Goal: Task Accomplishment & Management: Use online tool/utility

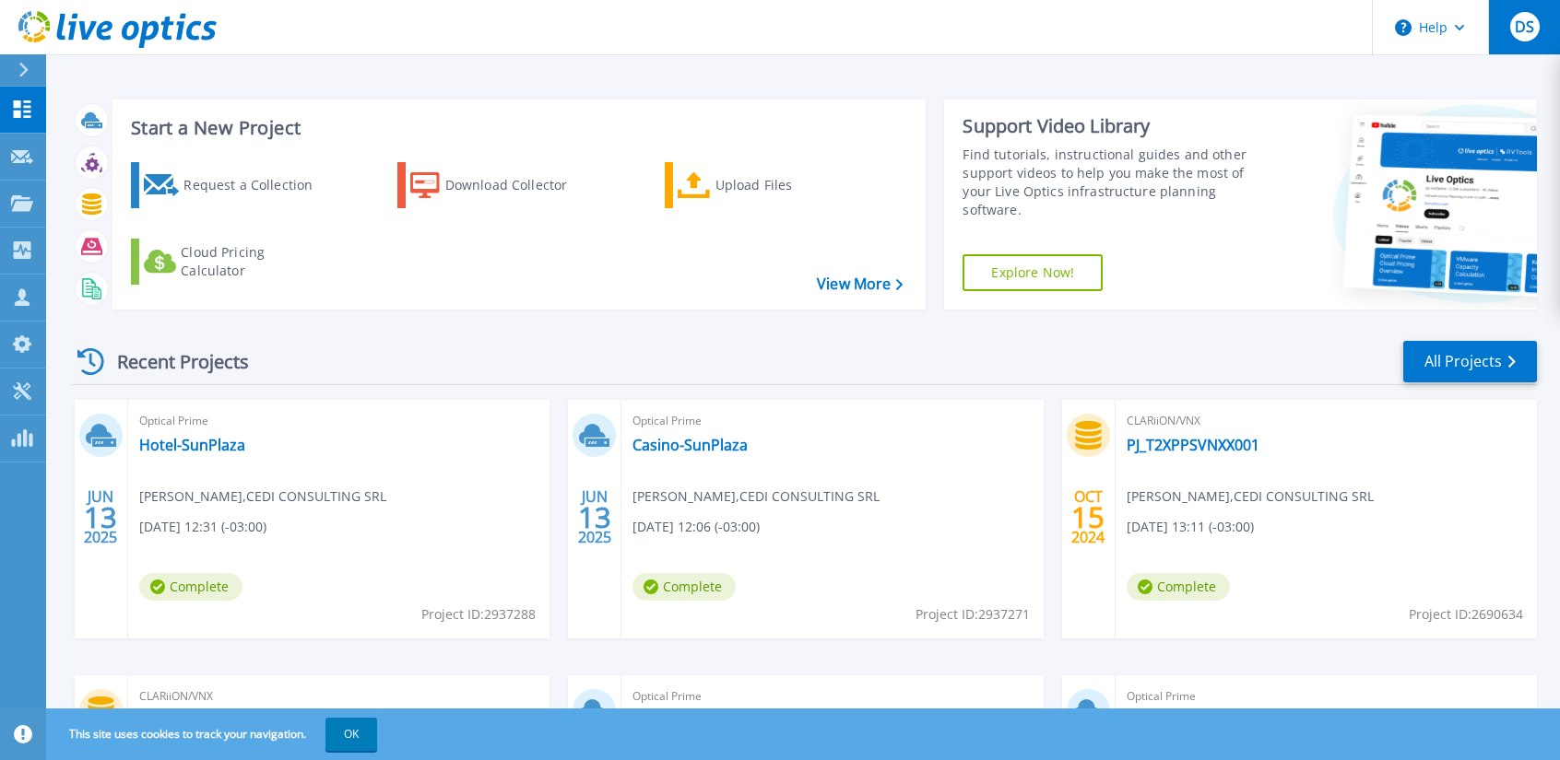
click at [1543, 37] on button "DS" at bounding box center [1524, 27] width 72 height 54
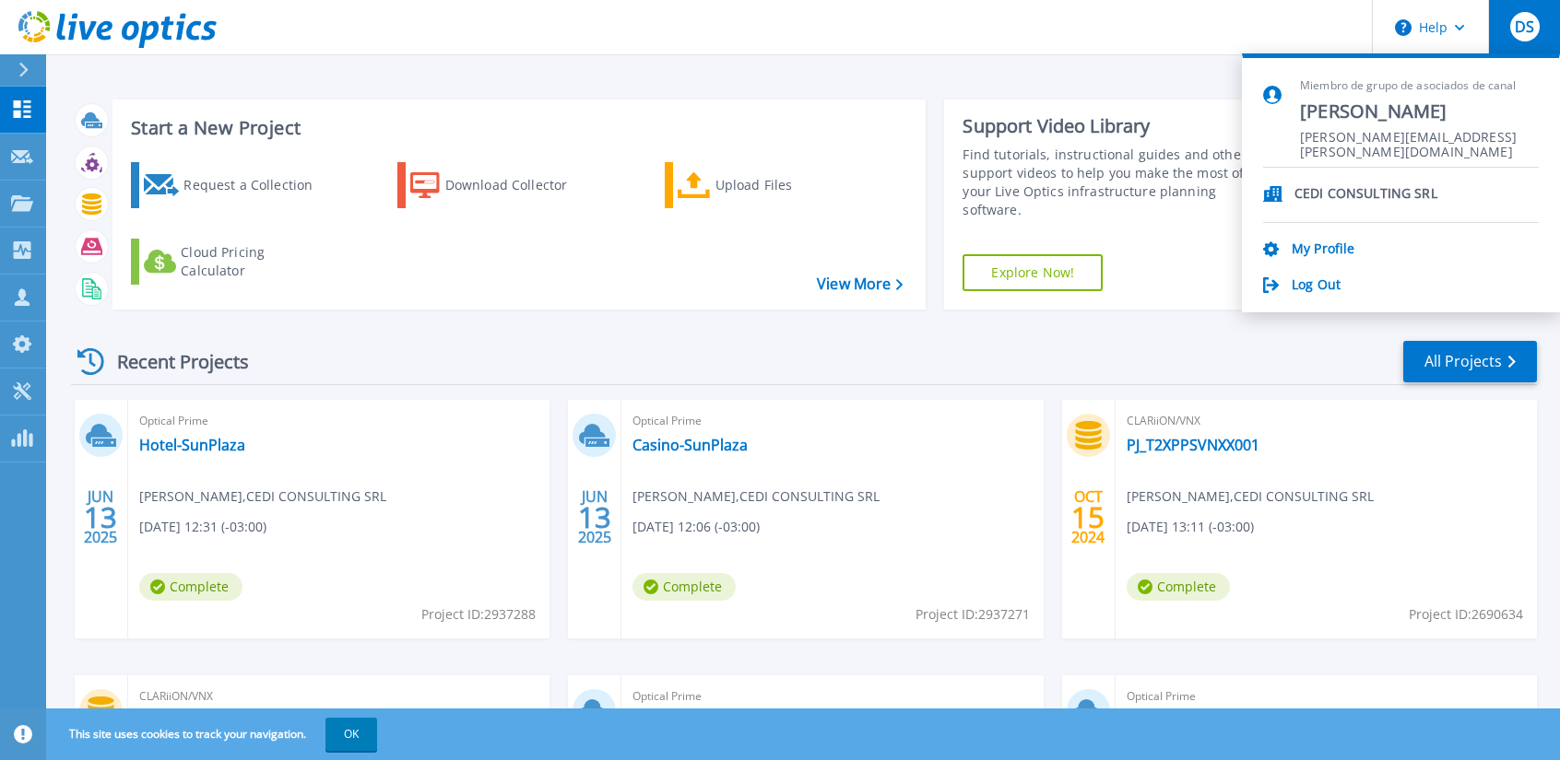
click at [240, 1] on header "Help DS Miembro de grupo de asociados de canal David Silva david.silva@cedi.com…" at bounding box center [780, 27] width 1560 height 55
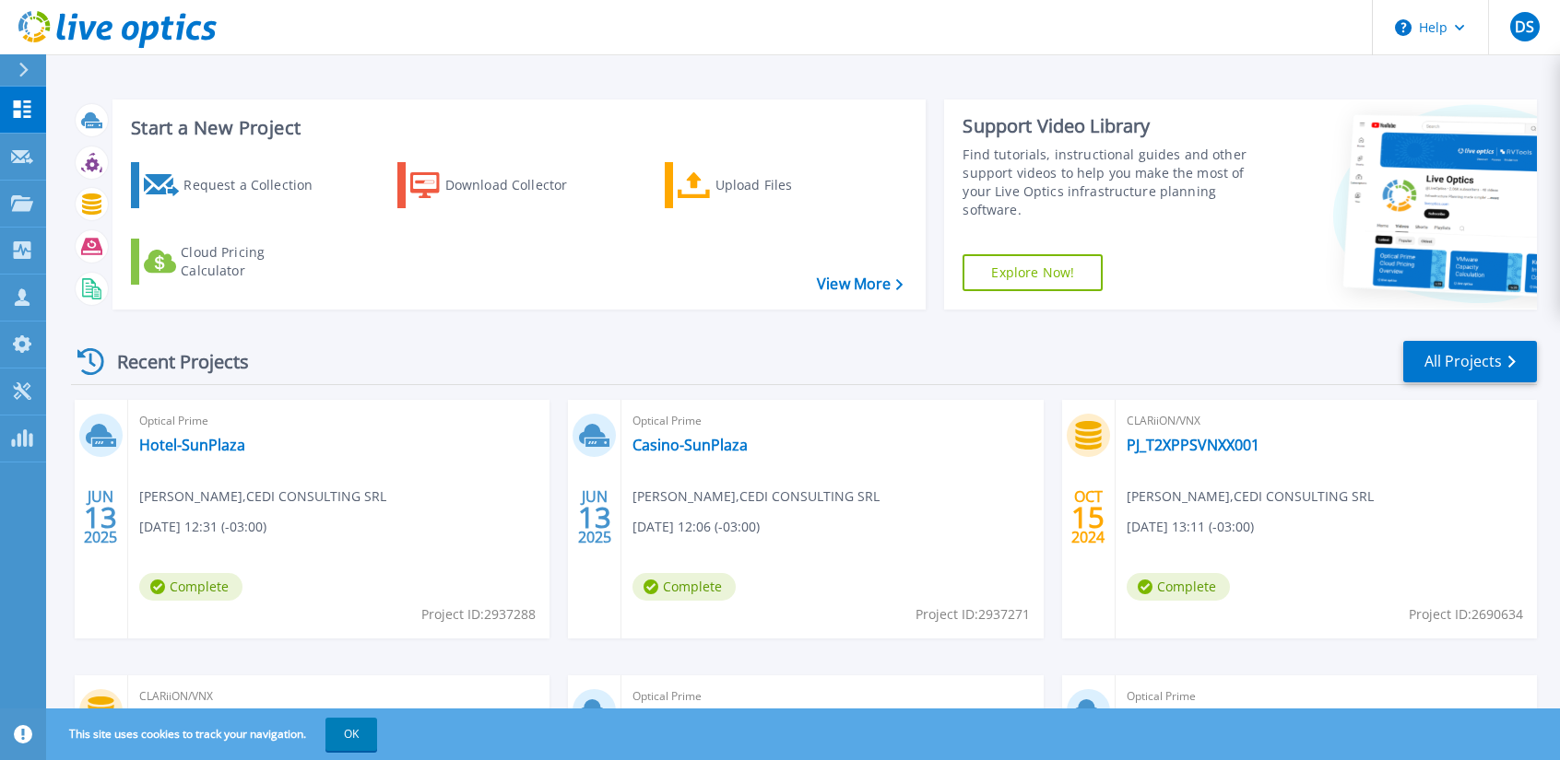
click at [31, 75] on div at bounding box center [31, 69] width 29 height 31
click at [413, 308] on div "Start a New Project Request a Collection Download Collector Upload Files Cloud …" at bounding box center [519, 205] width 814 height 210
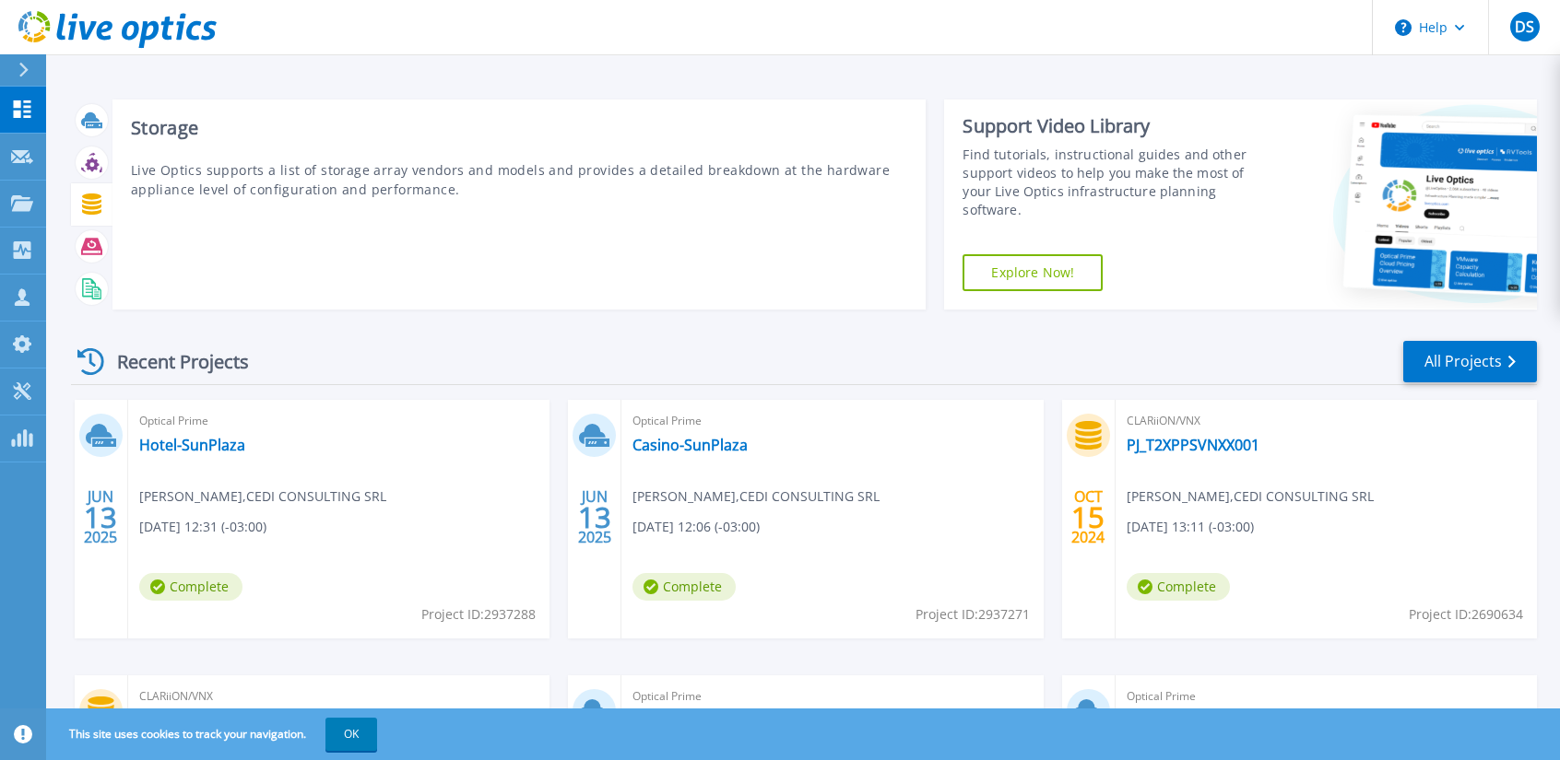
click at [95, 209] on icon at bounding box center [91, 204] width 19 height 21
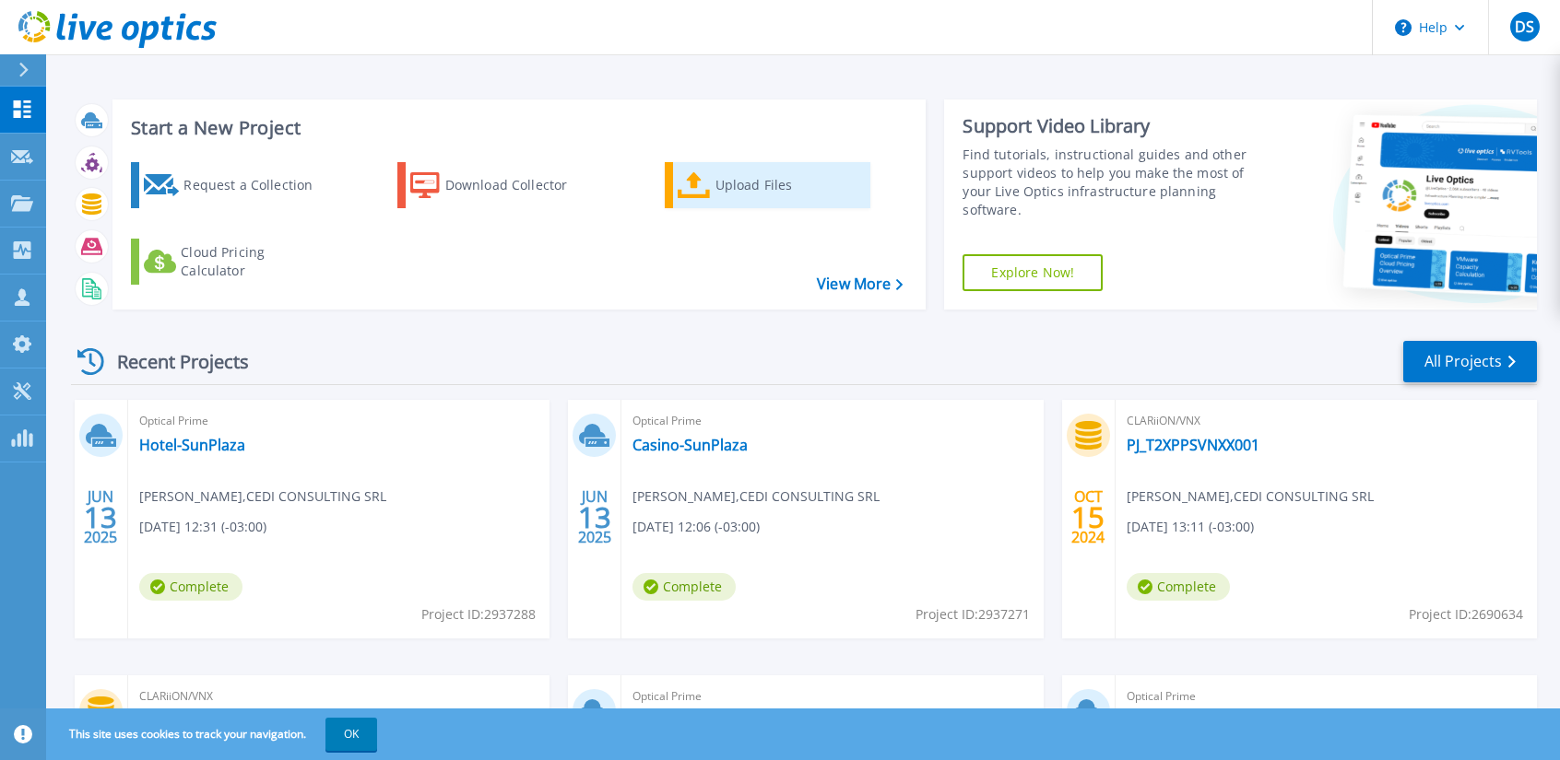
click at [721, 171] on div "Upload Files" at bounding box center [788, 185] width 147 height 37
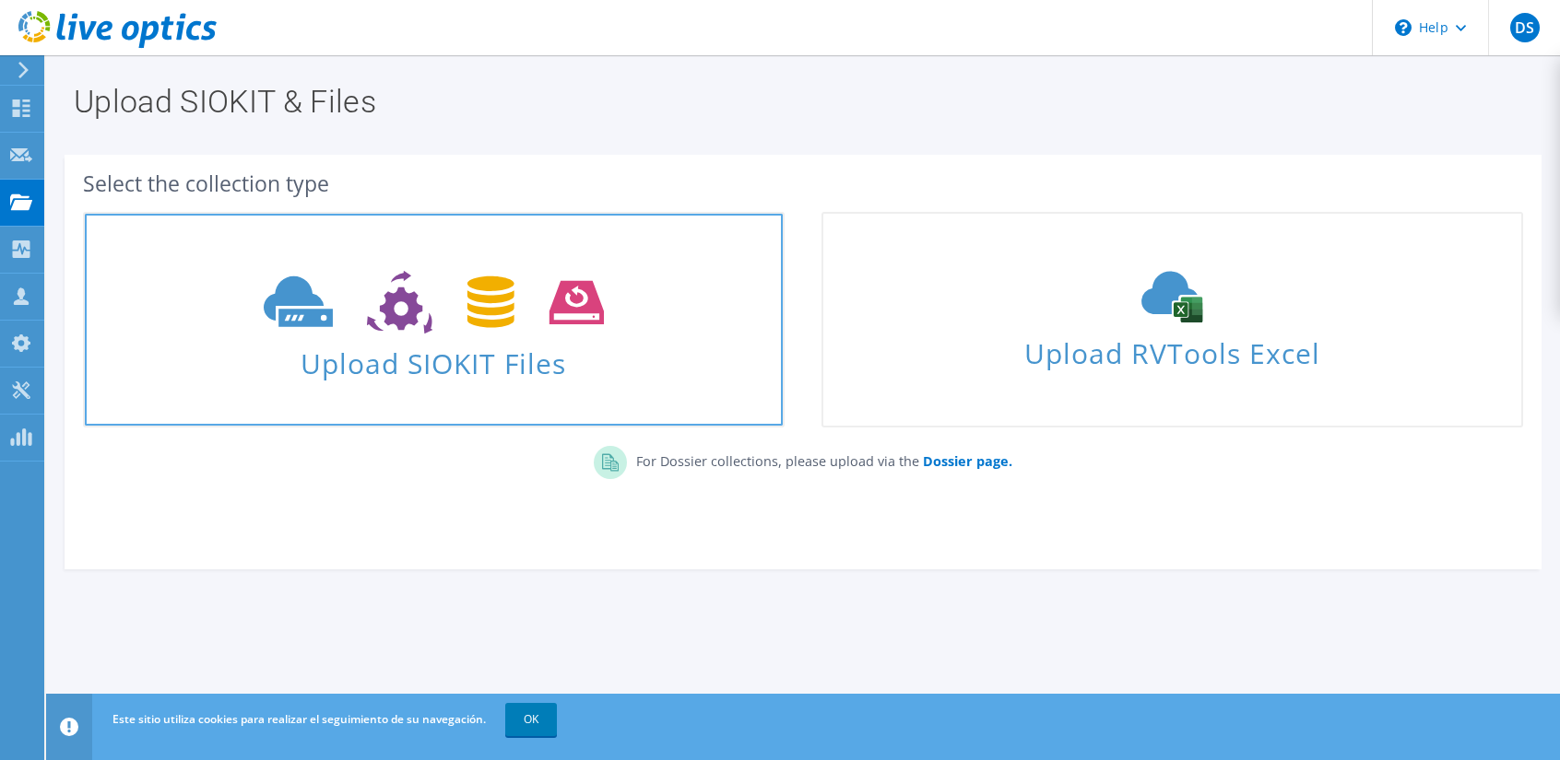
click at [581, 340] on span "Upload SIOKIT Files" at bounding box center [434, 358] width 698 height 40
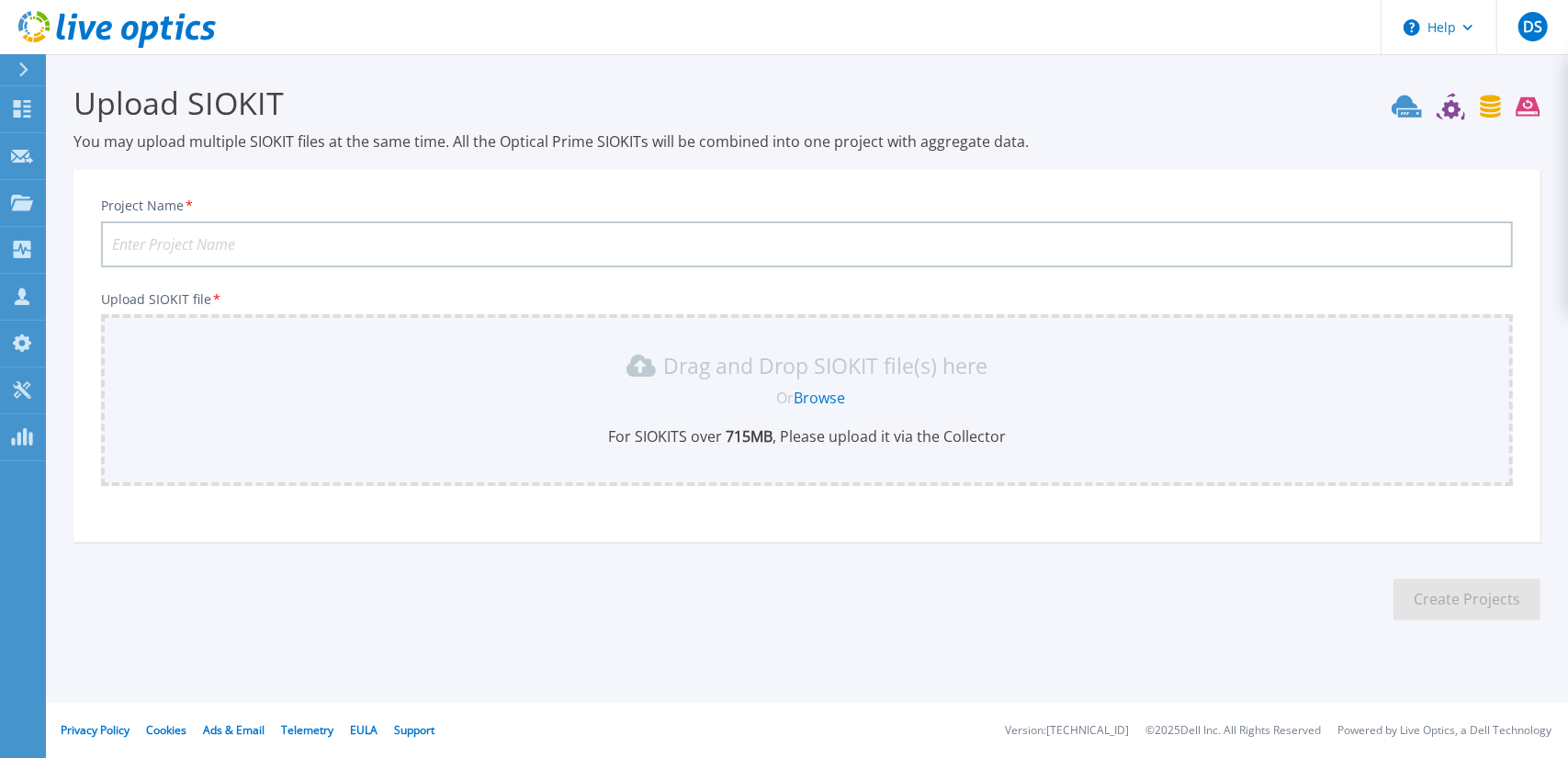
click at [842, 253] on input "Project Name *" at bounding box center [806, 244] width 1412 height 46
type input "Unity-PJ"
click at [916, 390] on div "Or Browse" at bounding box center [810, 398] width 1383 height 20
click at [814, 383] on div "Drag and Drop SIOKIT file(s) here Or Browse For SIOKITS over 715 MB , Please up…" at bounding box center [806, 399] width 1391 height 96
click at [823, 399] on link "Browse" at bounding box center [819, 398] width 52 height 20
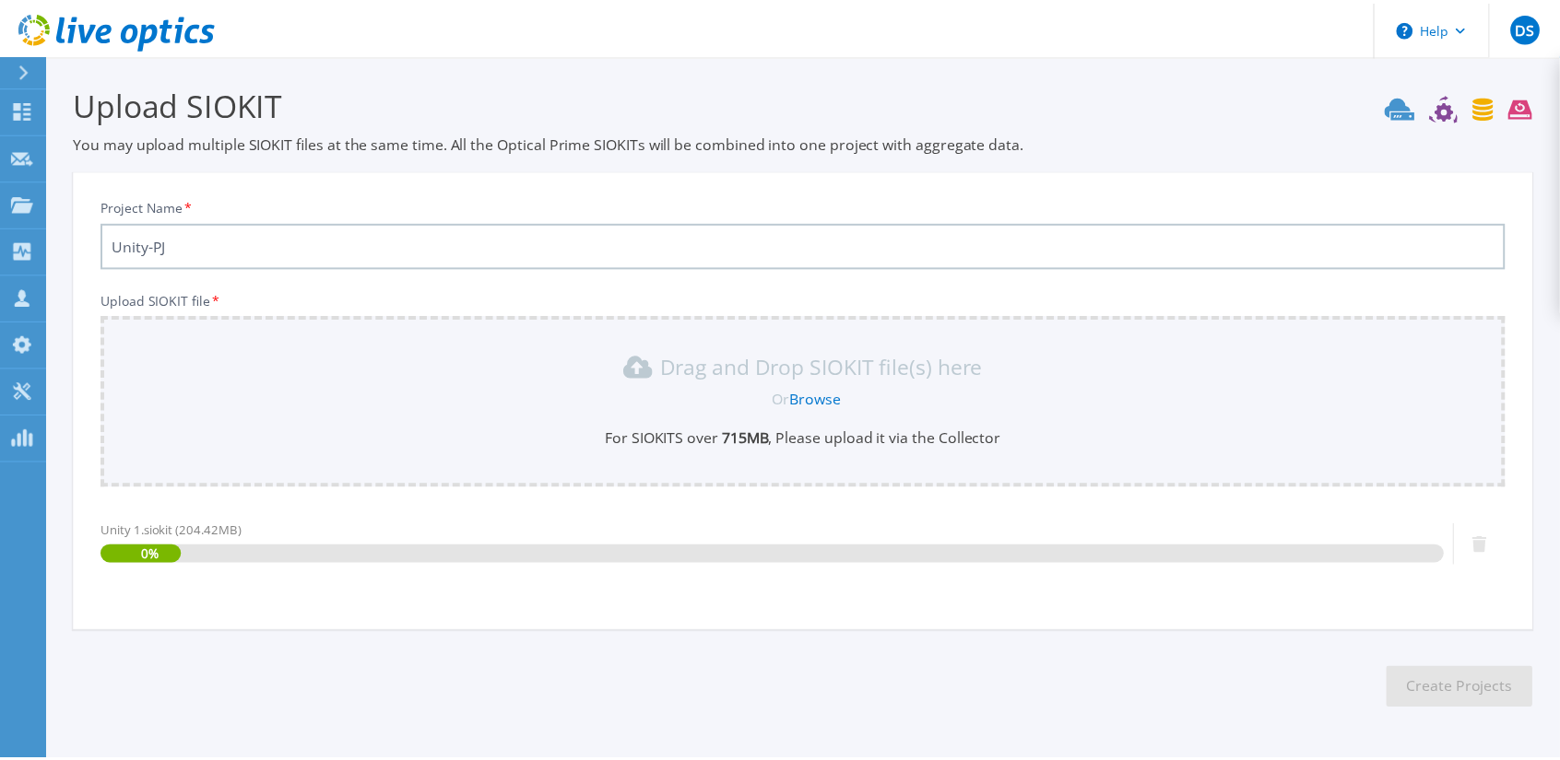
scroll to position [61, 0]
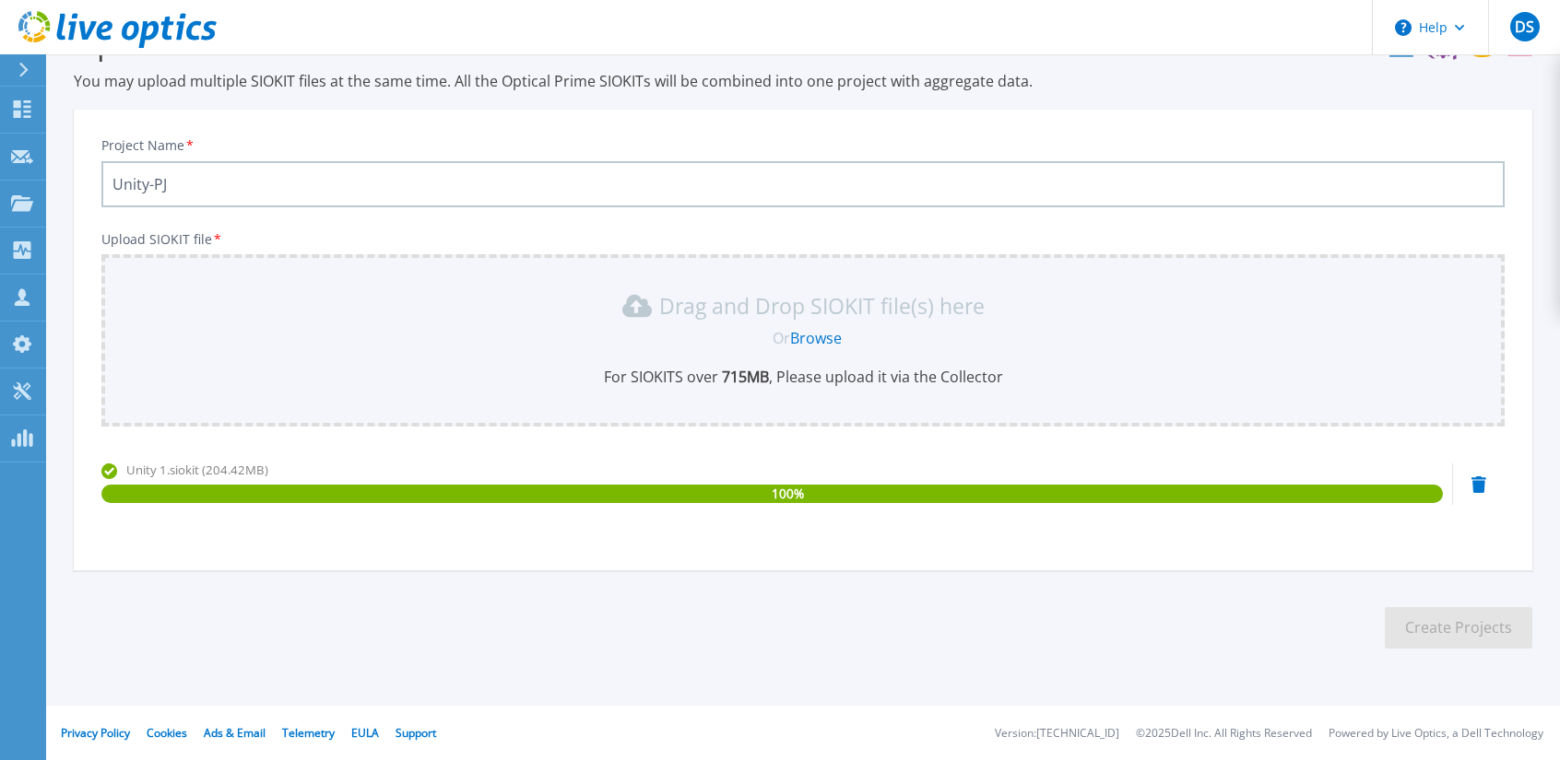
click at [138, 591] on section "Upload SIOKIT You may upload multiple SIOKIT files at the same time. All the Op…" at bounding box center [802, 342] width 1513 height 697
click at [1440, 617] on button "Create Projects" at bounding box center [1457, 627] width 147 height 41
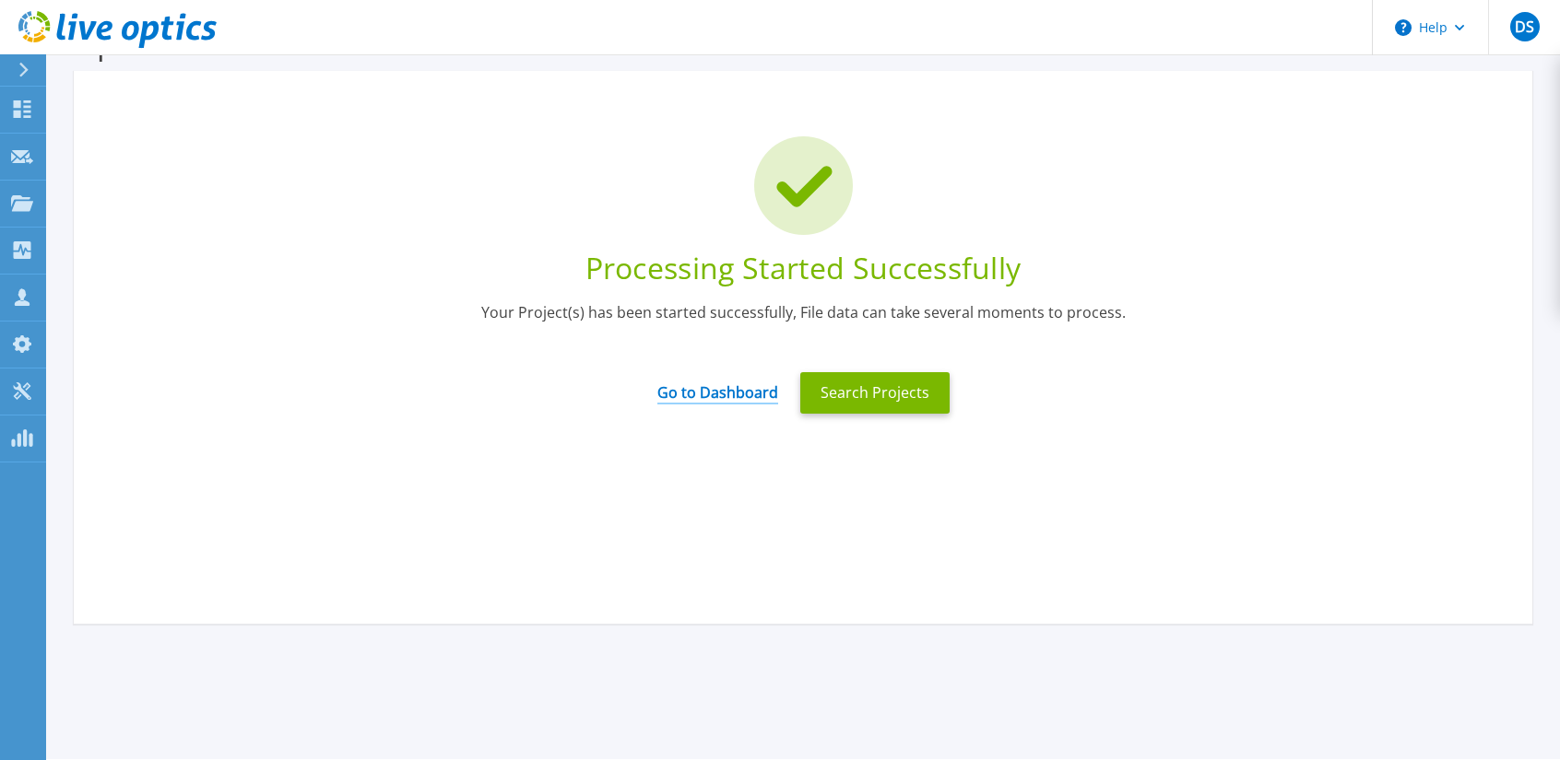
click at [741, 401] on link "Go to Dashboard" at bounding box center [717, 387] width 121 height 36
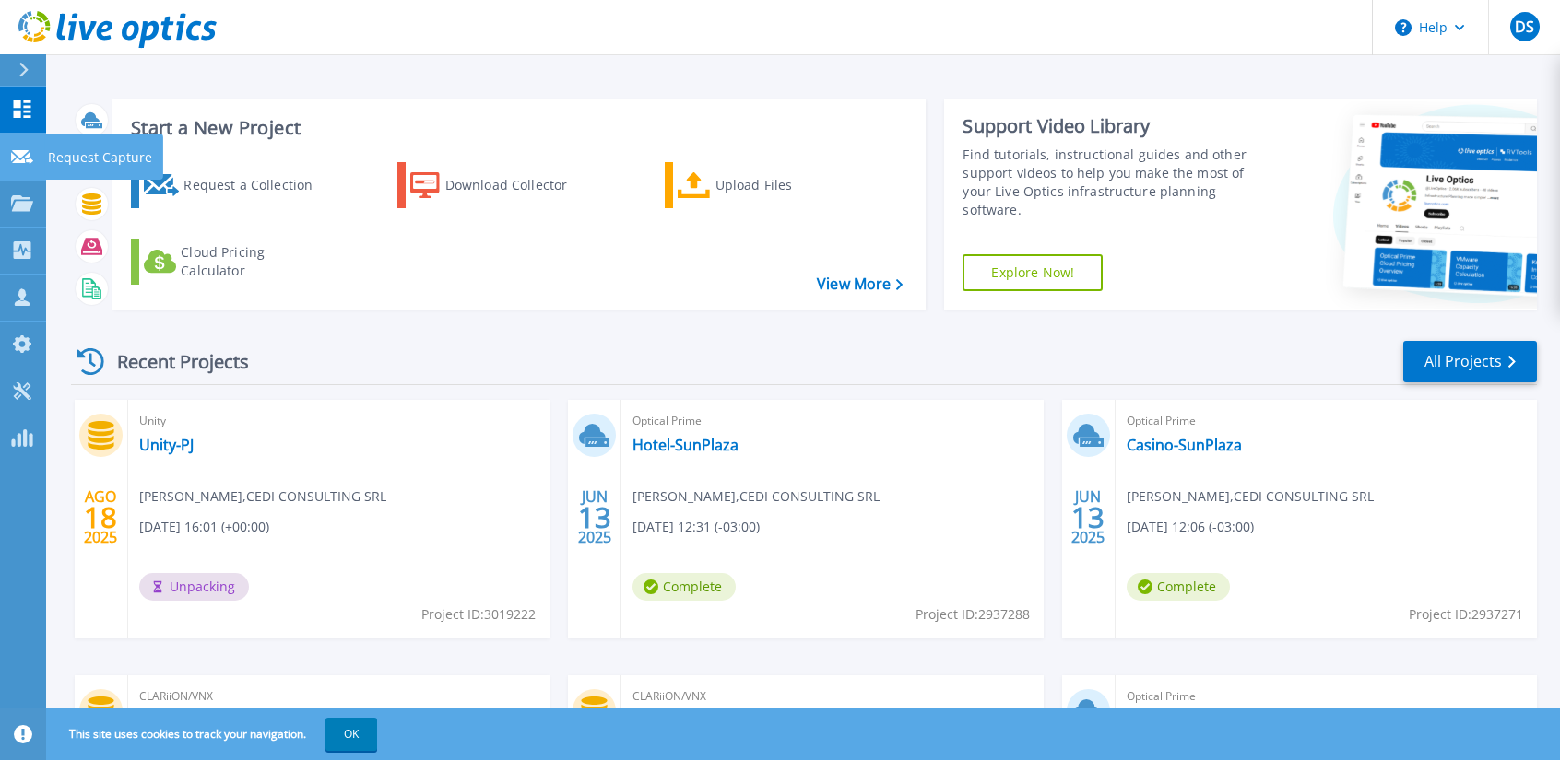
click at [19, 163] on icon at bounding box center [22, 157] width 22 height 14
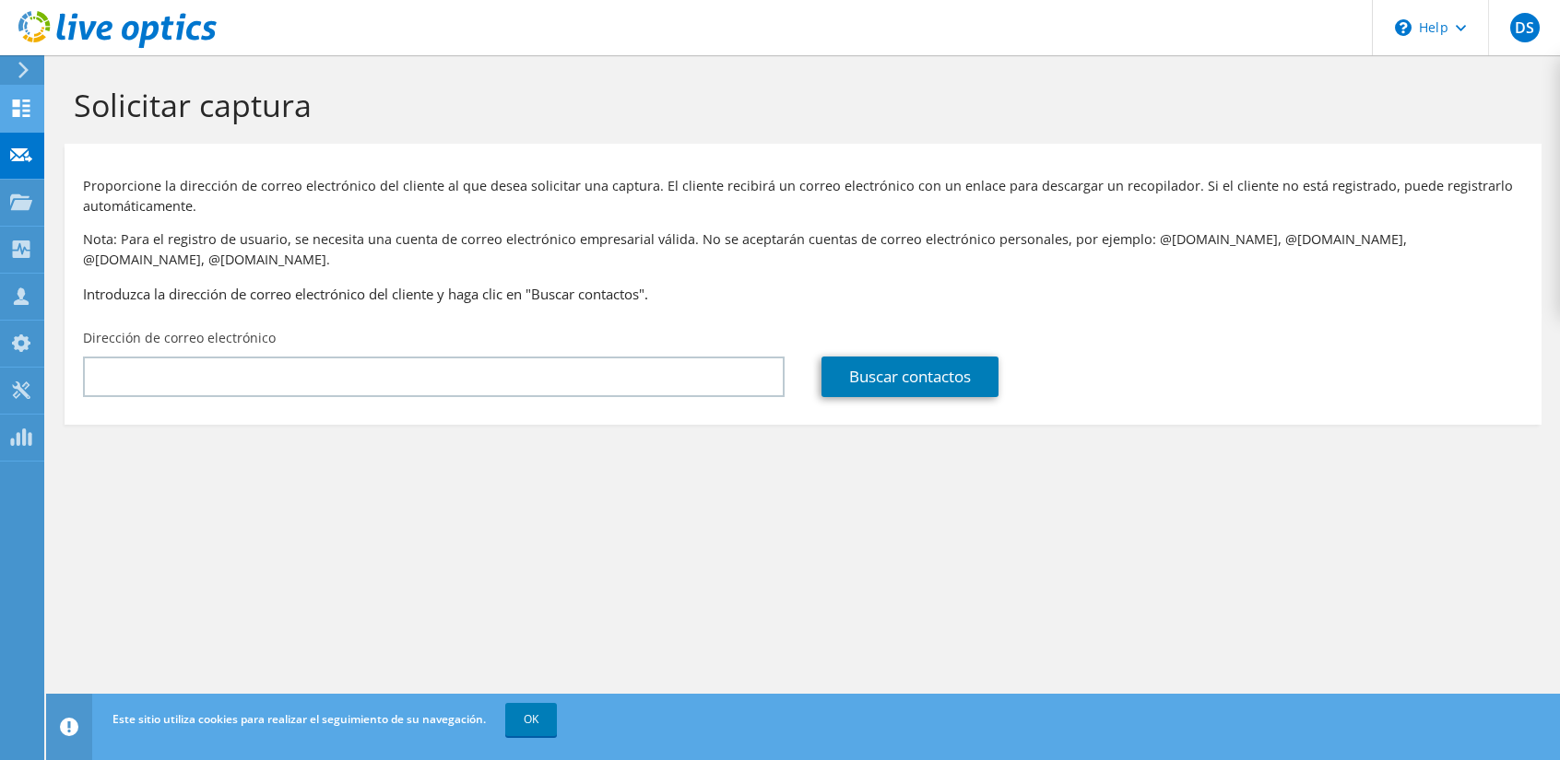
click at [21, 111] on icon at bounding box center [21, 109] width 22 height 18
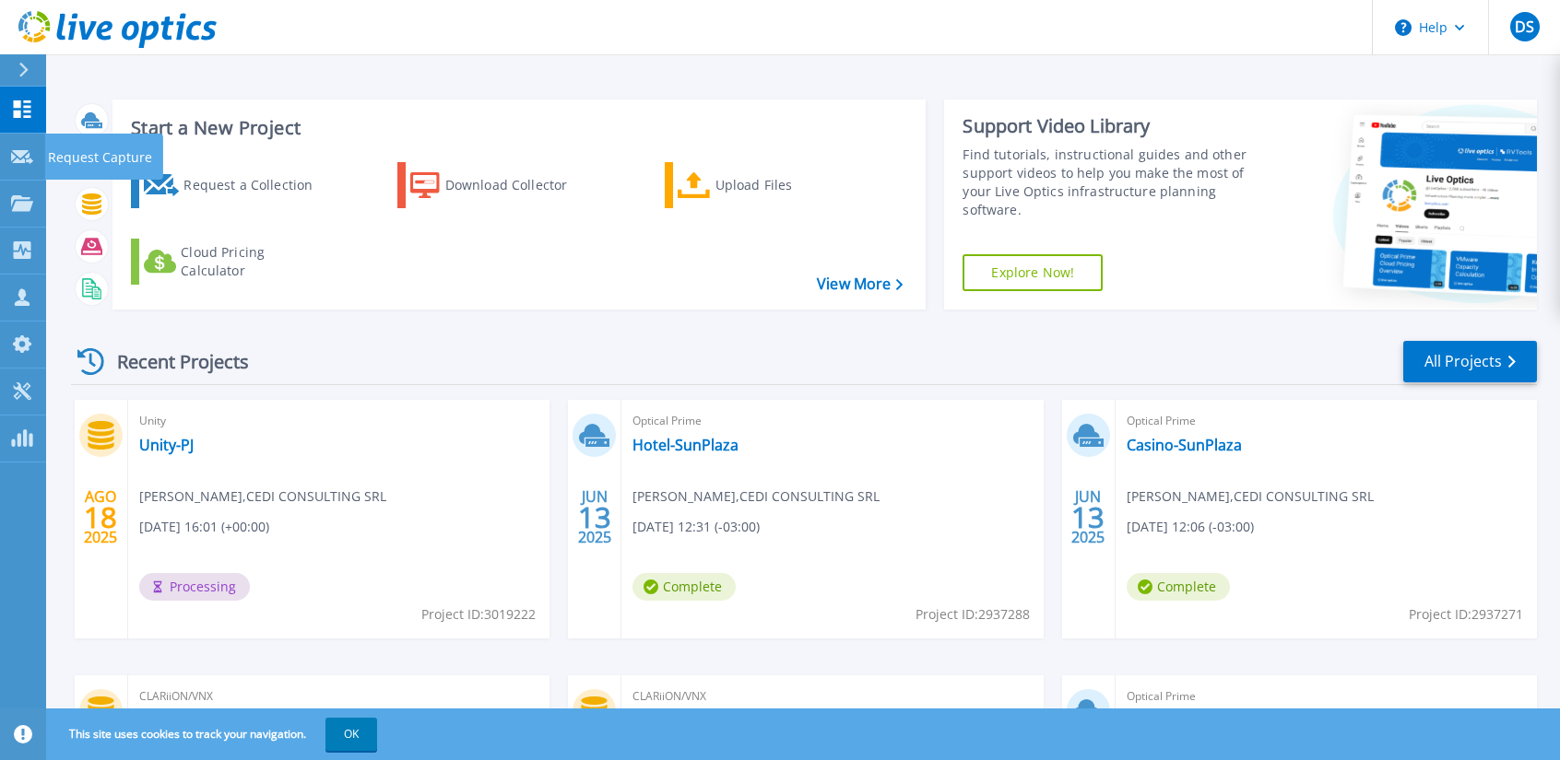
click at [16, 122] on link "Dashboard Dashboard" at bounding box center [23, 110] width 46 height 47
click at [158, 446] on link "Unity-PJ" at bounding box center [166, 445] width 54 height 18
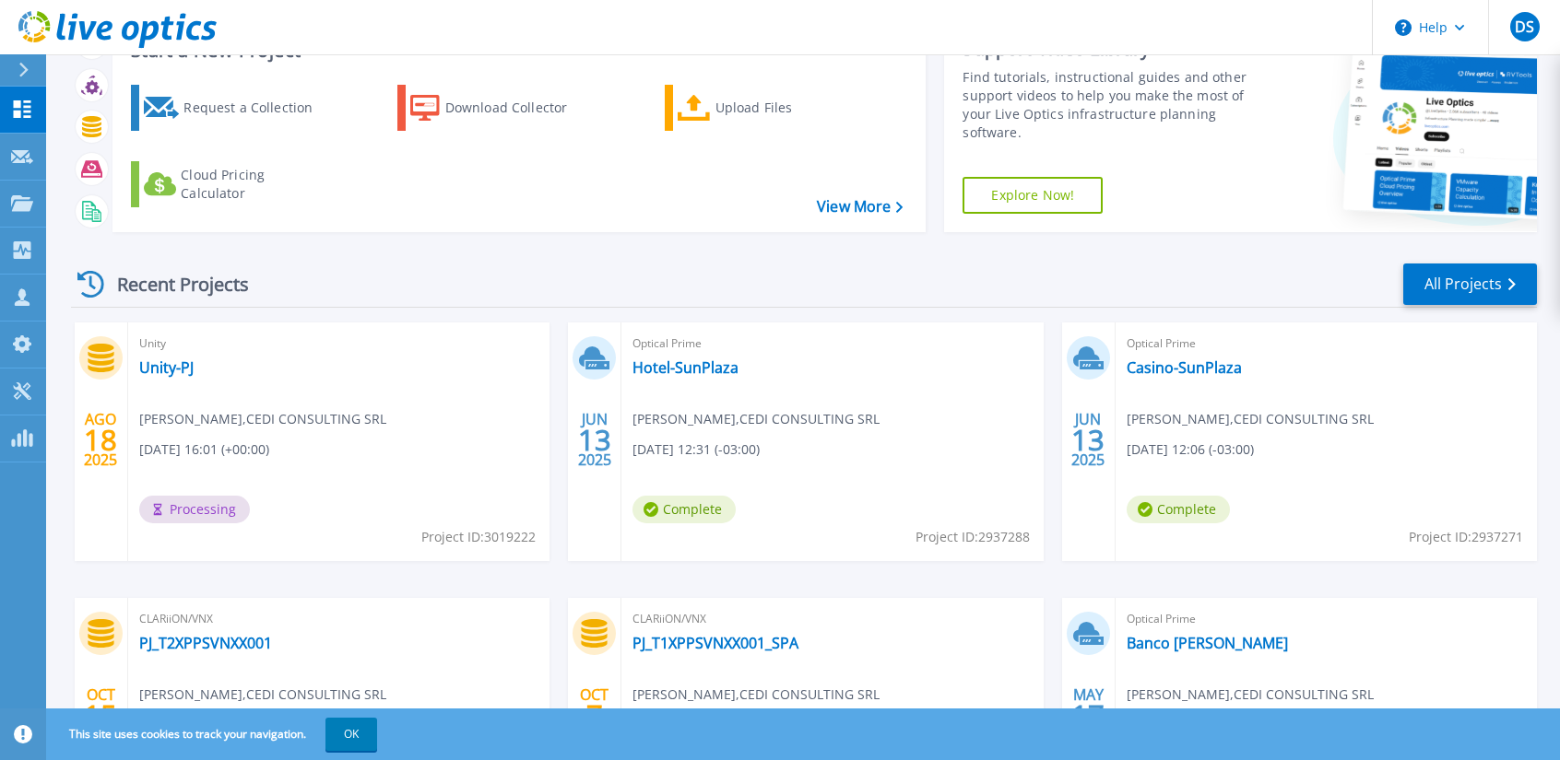
scroll to position [76, 0]
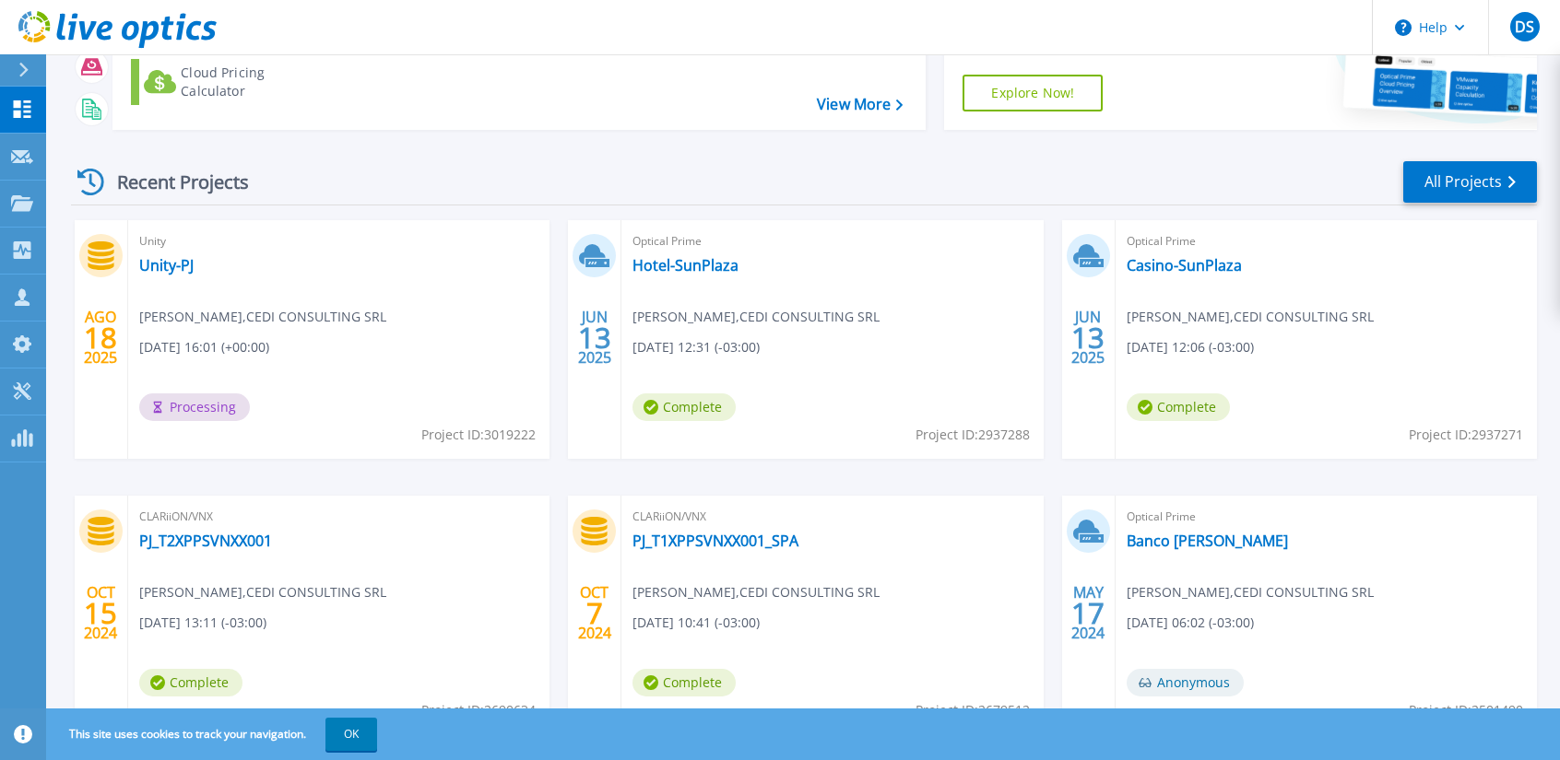
scroll to position [260, 0]
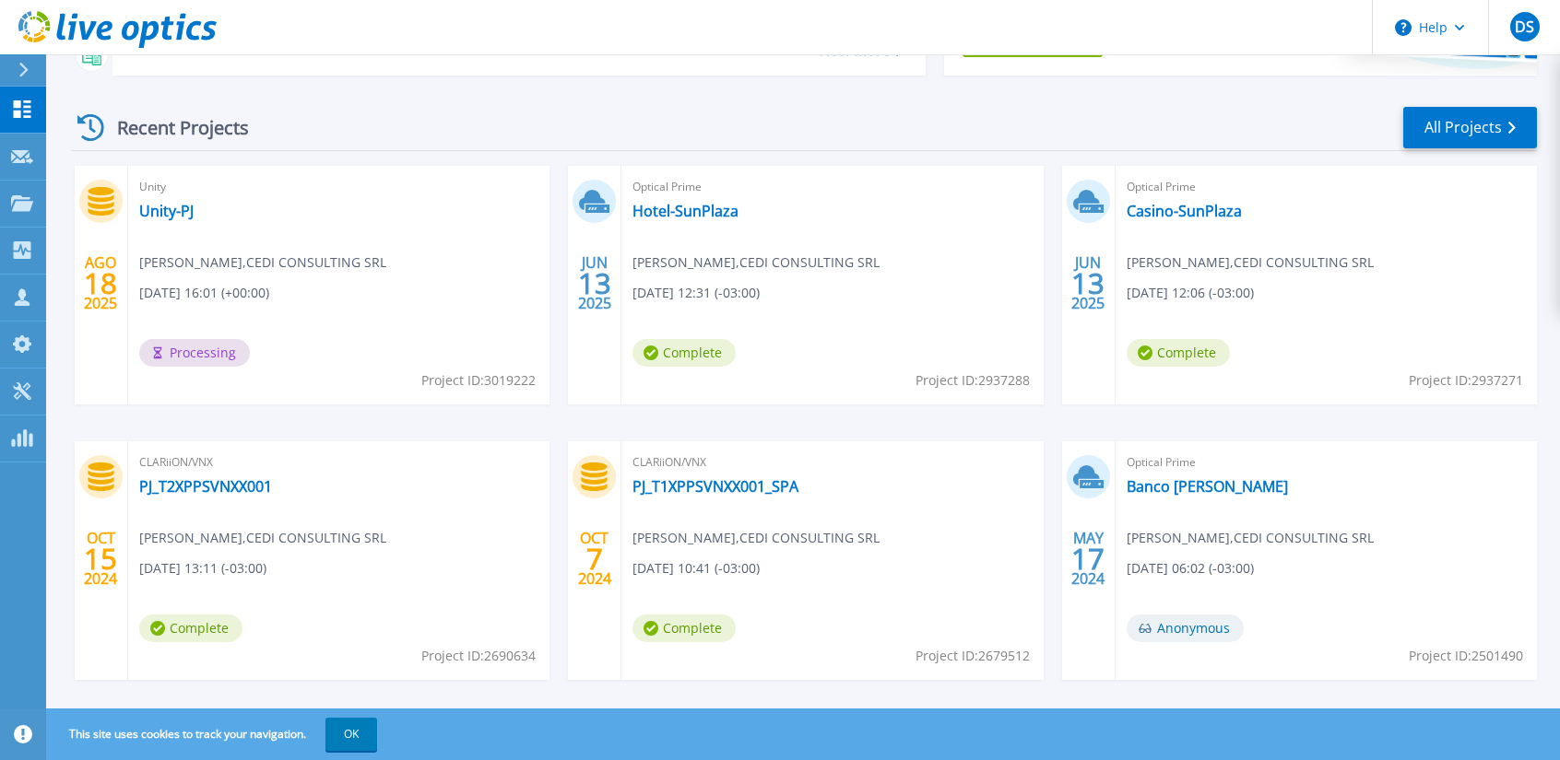
scroll to position [260, 0]
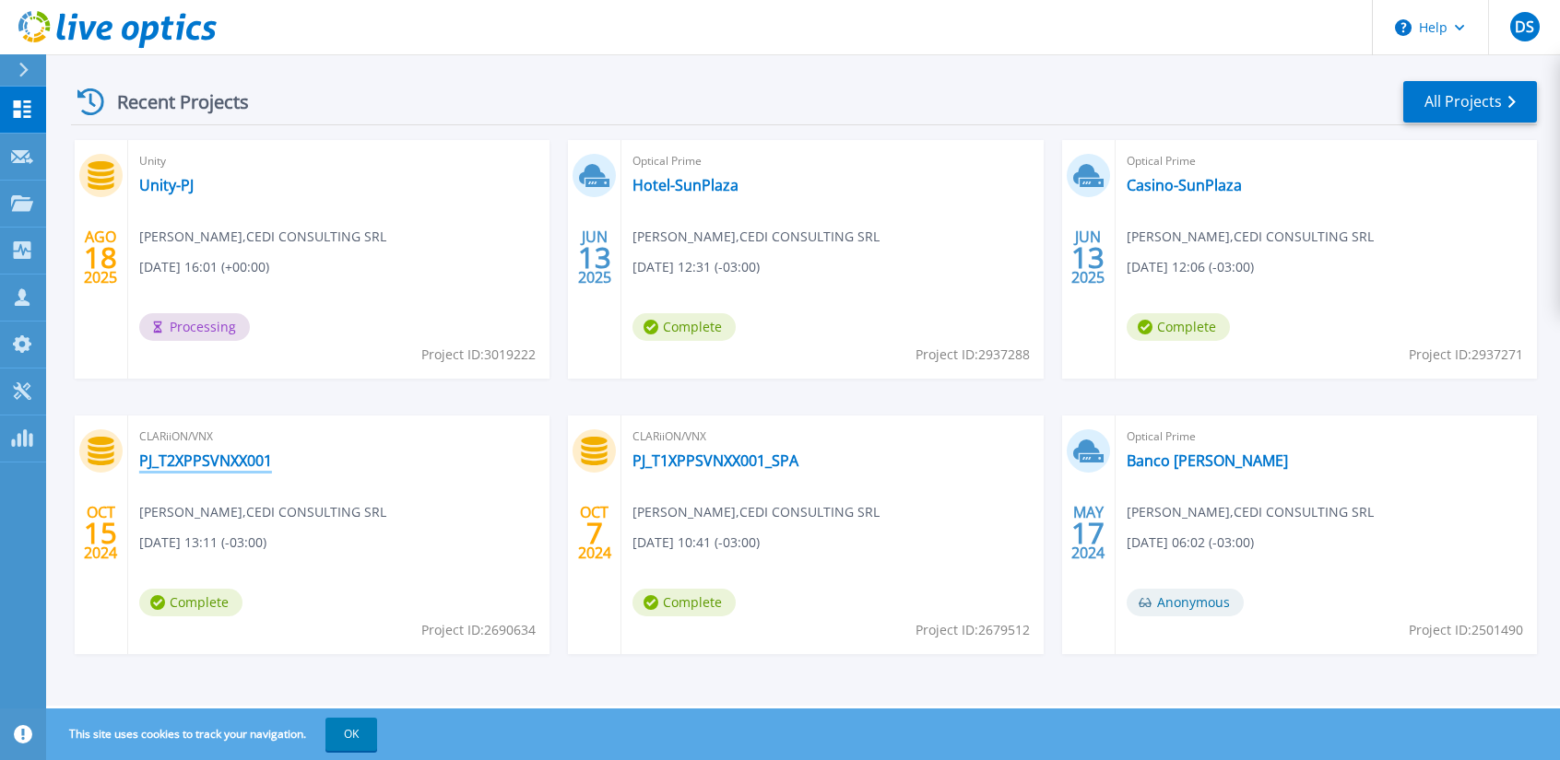
click at [230, 457] on link "PJ_T2XPPSVNXX001" at bounding box center [205, 461] width 133 height 18
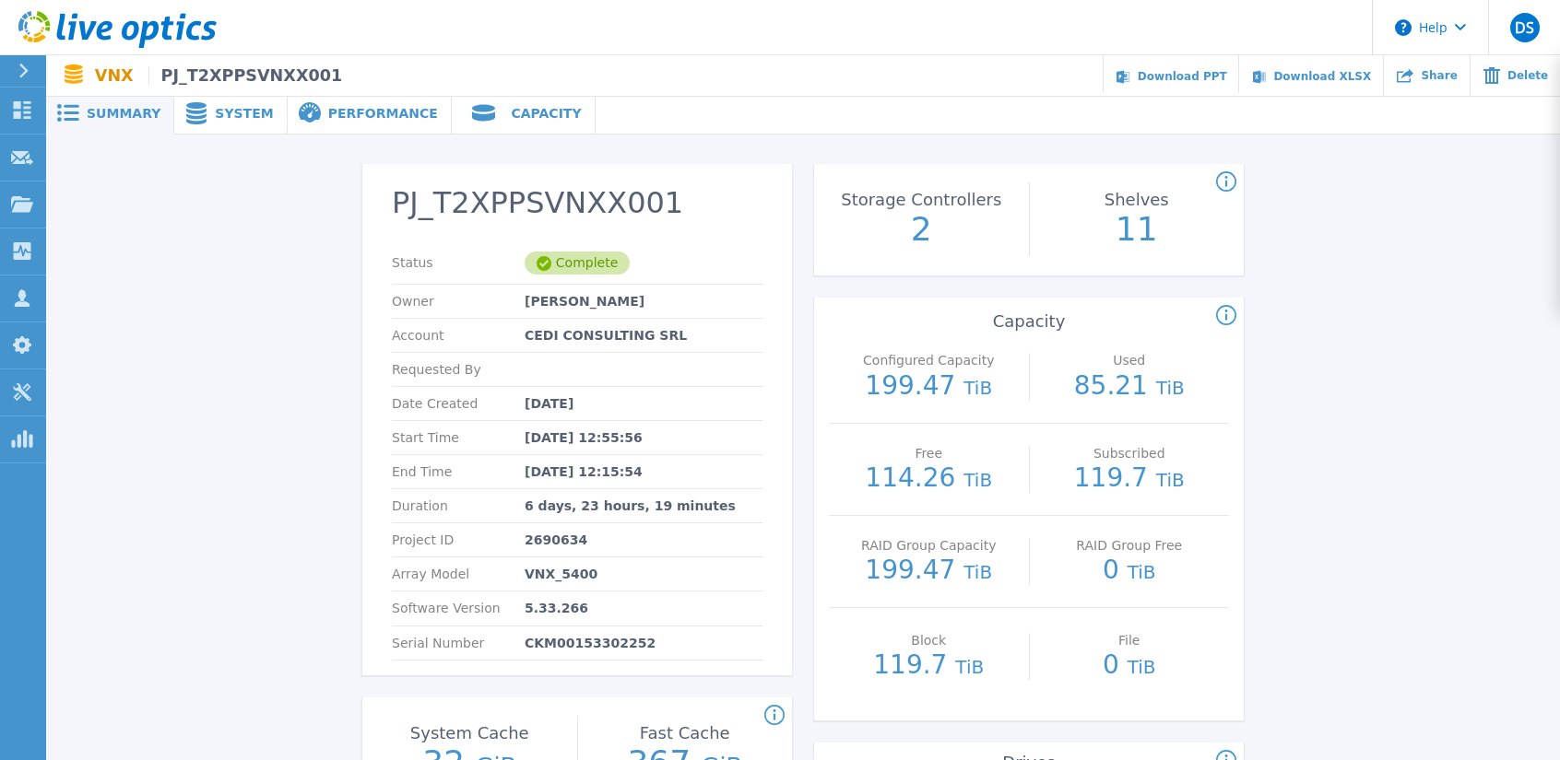
click at [264, 118] on div "System" at bounding box center [230, 113] width 112 height 41
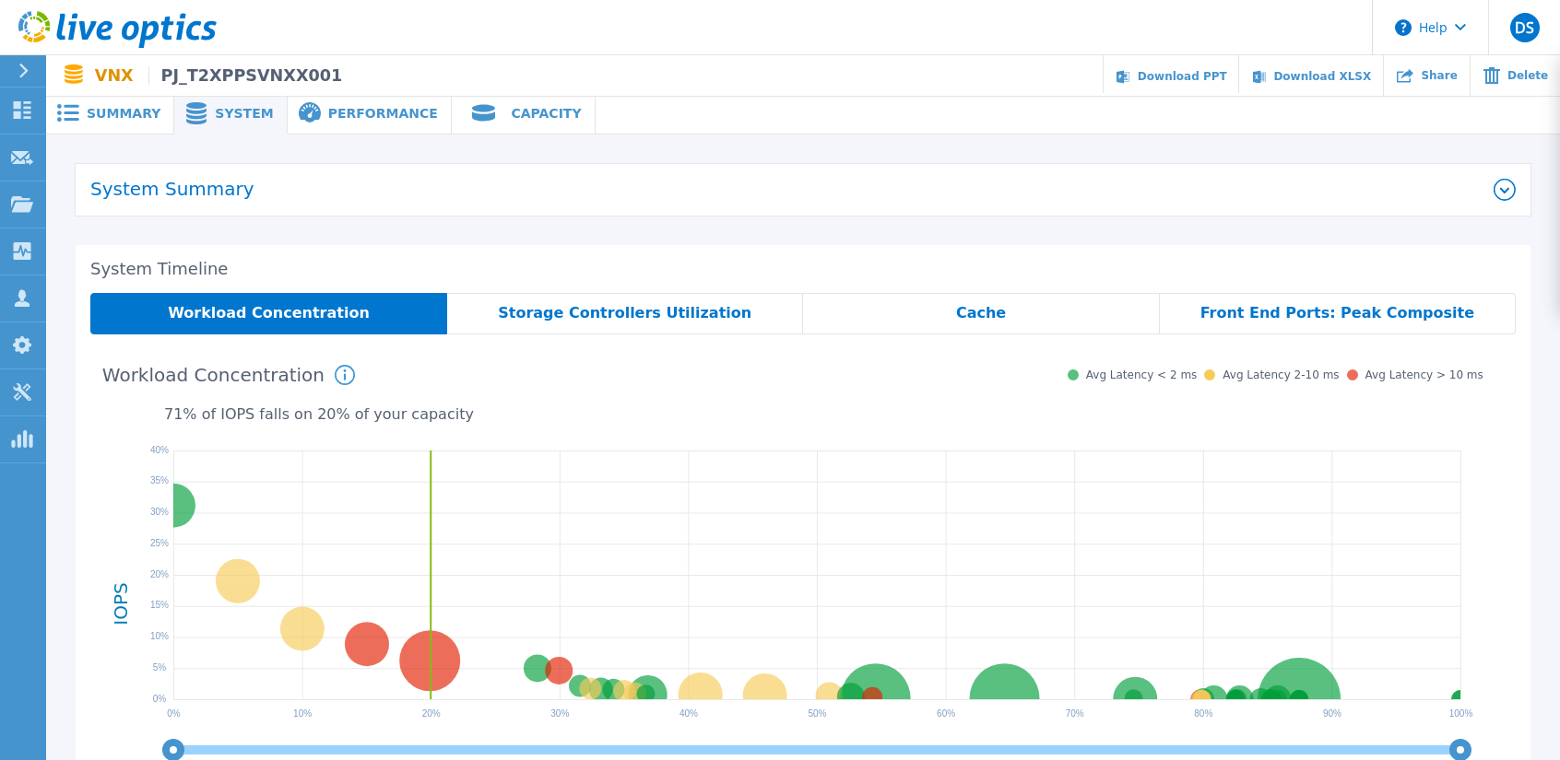
click at [328, 119] on span "Performance" at bounding box center [383, 113] width 110 height 13
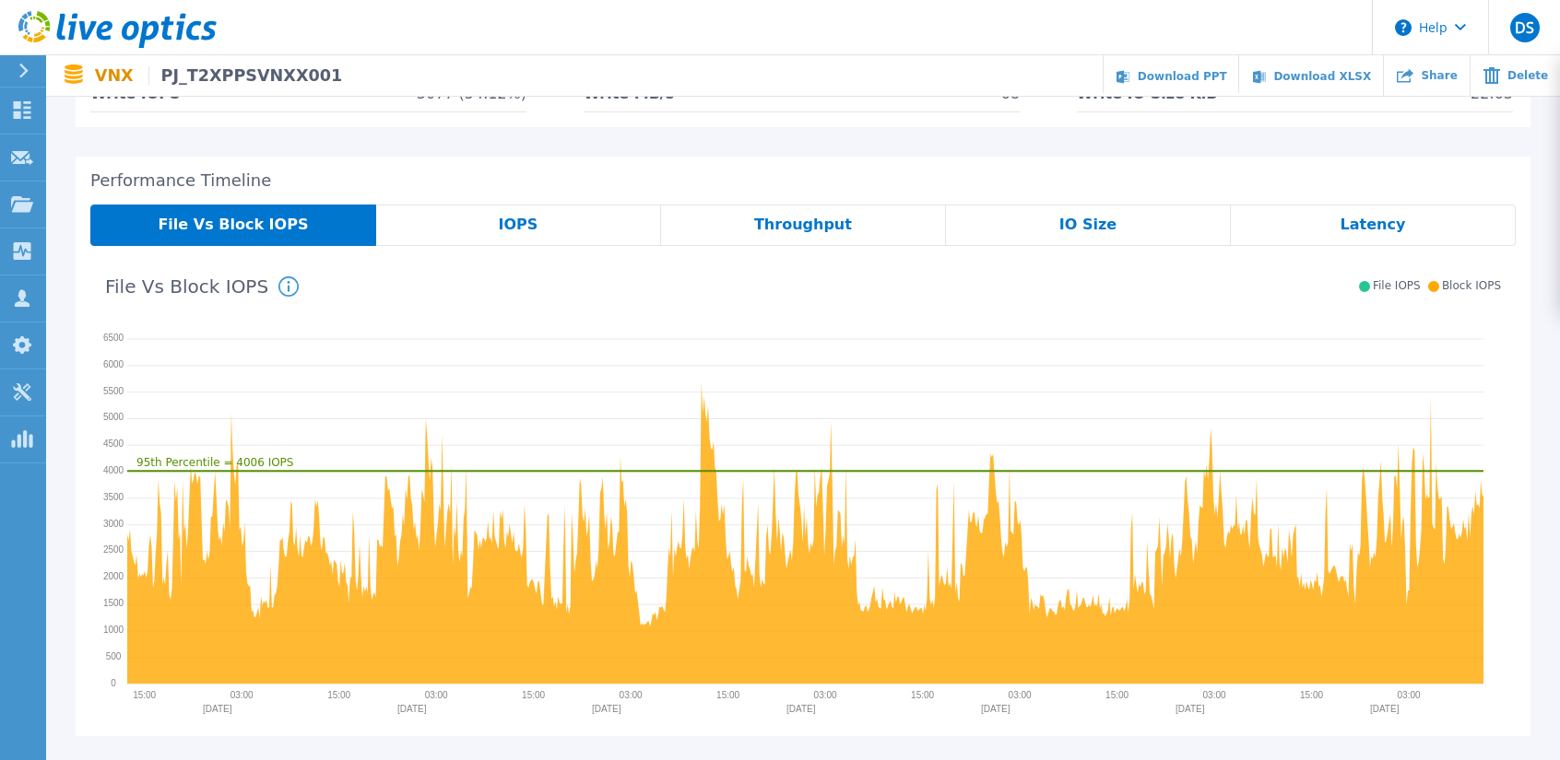
scroll to position [277, 0]
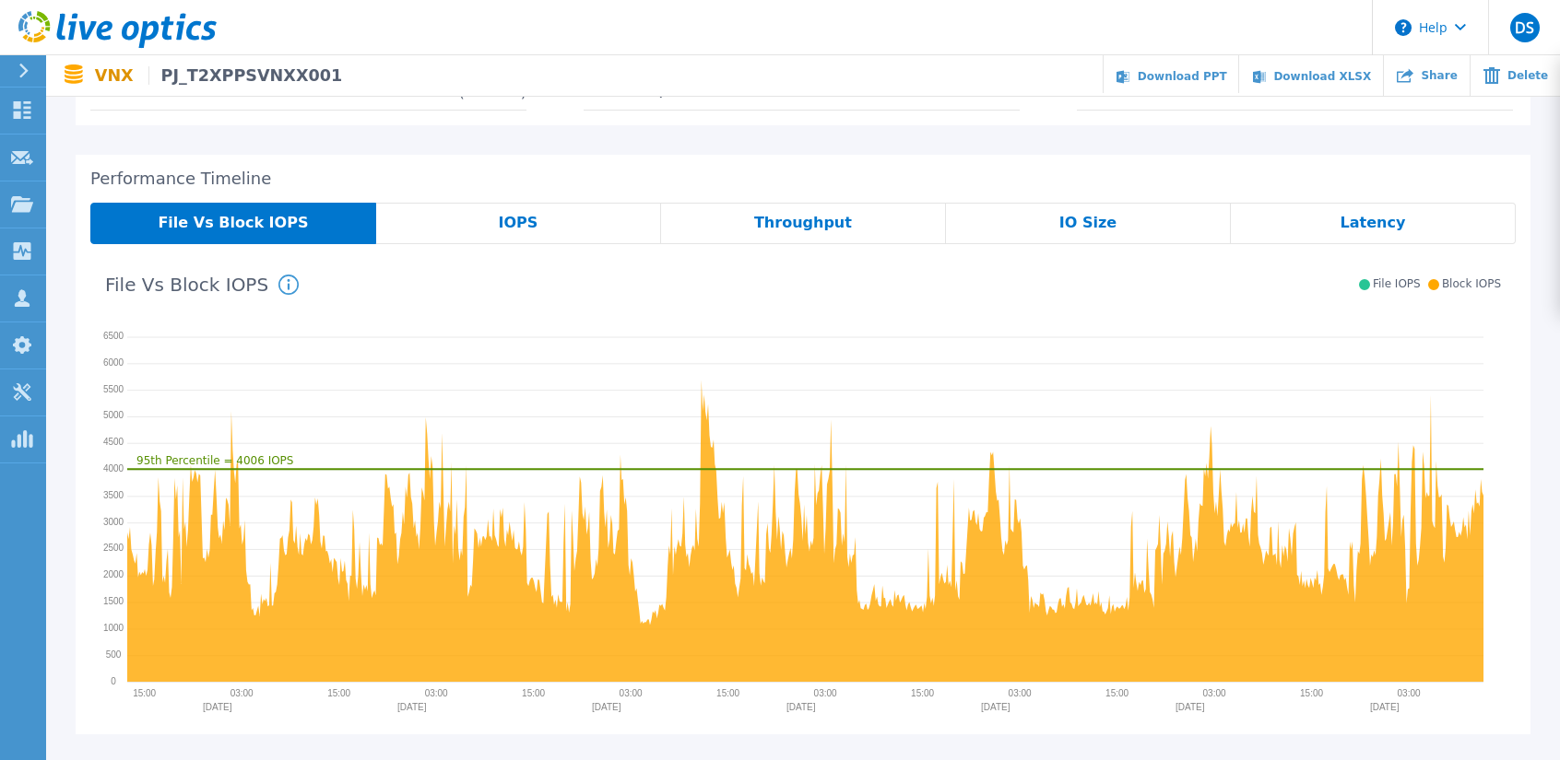
click at [535, 223] on div "IOPS" at bounding box center [518, 223] width 285 height 41
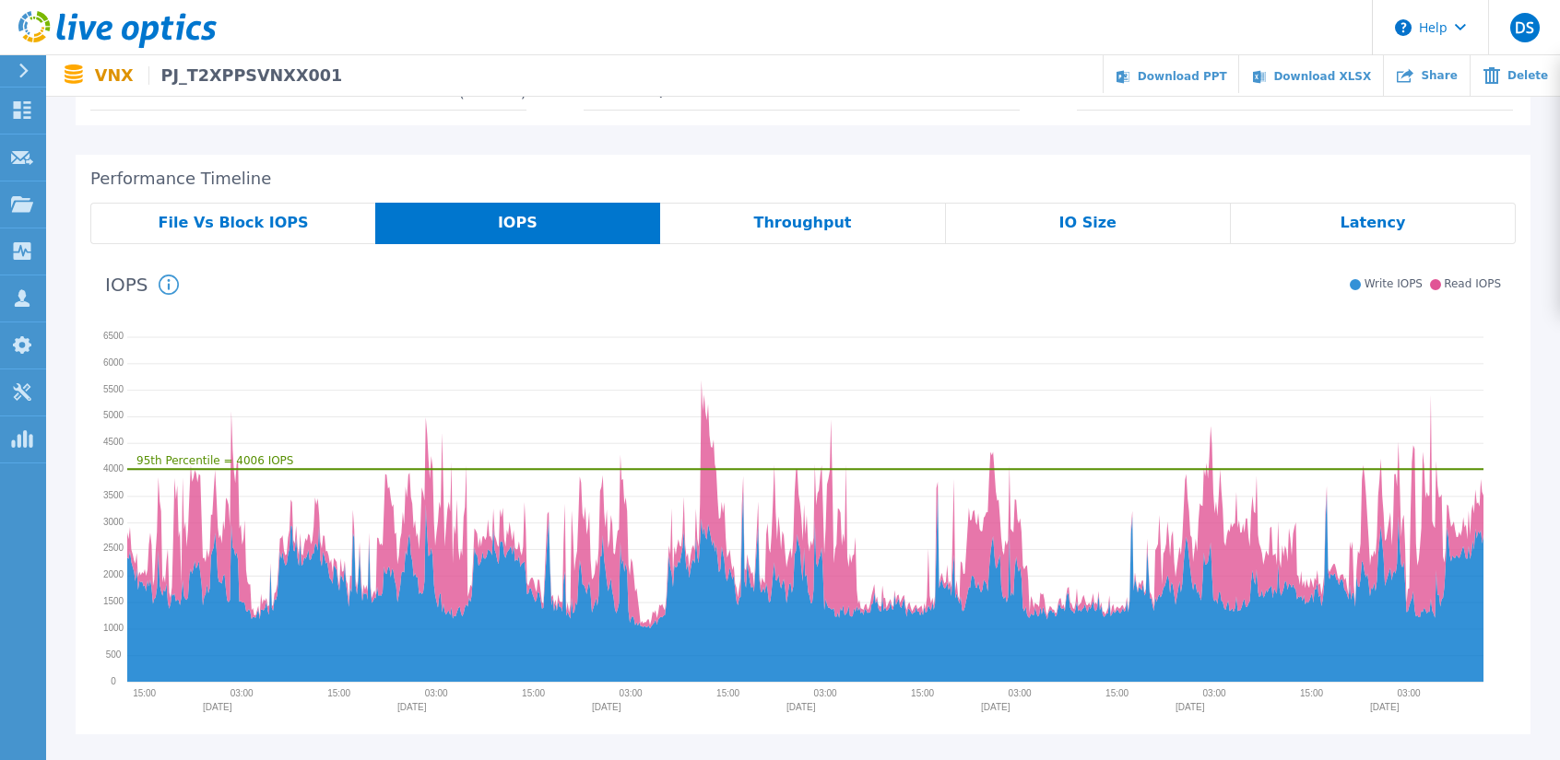
click at [317, 230] on div "File Vs Block IOPS" at bounding box center [232, 223] width 285 height 41
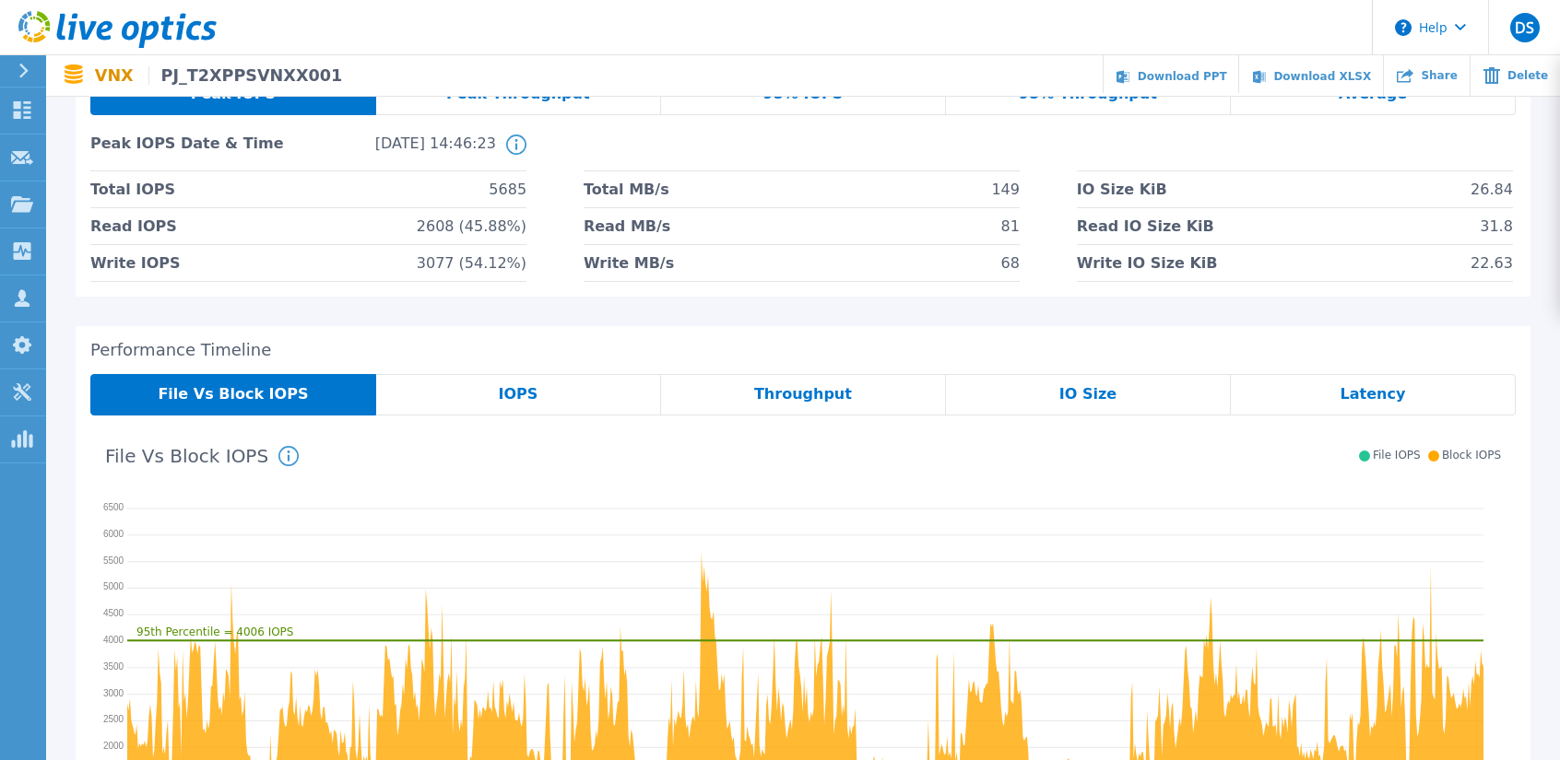
scroll to position [0, 0]
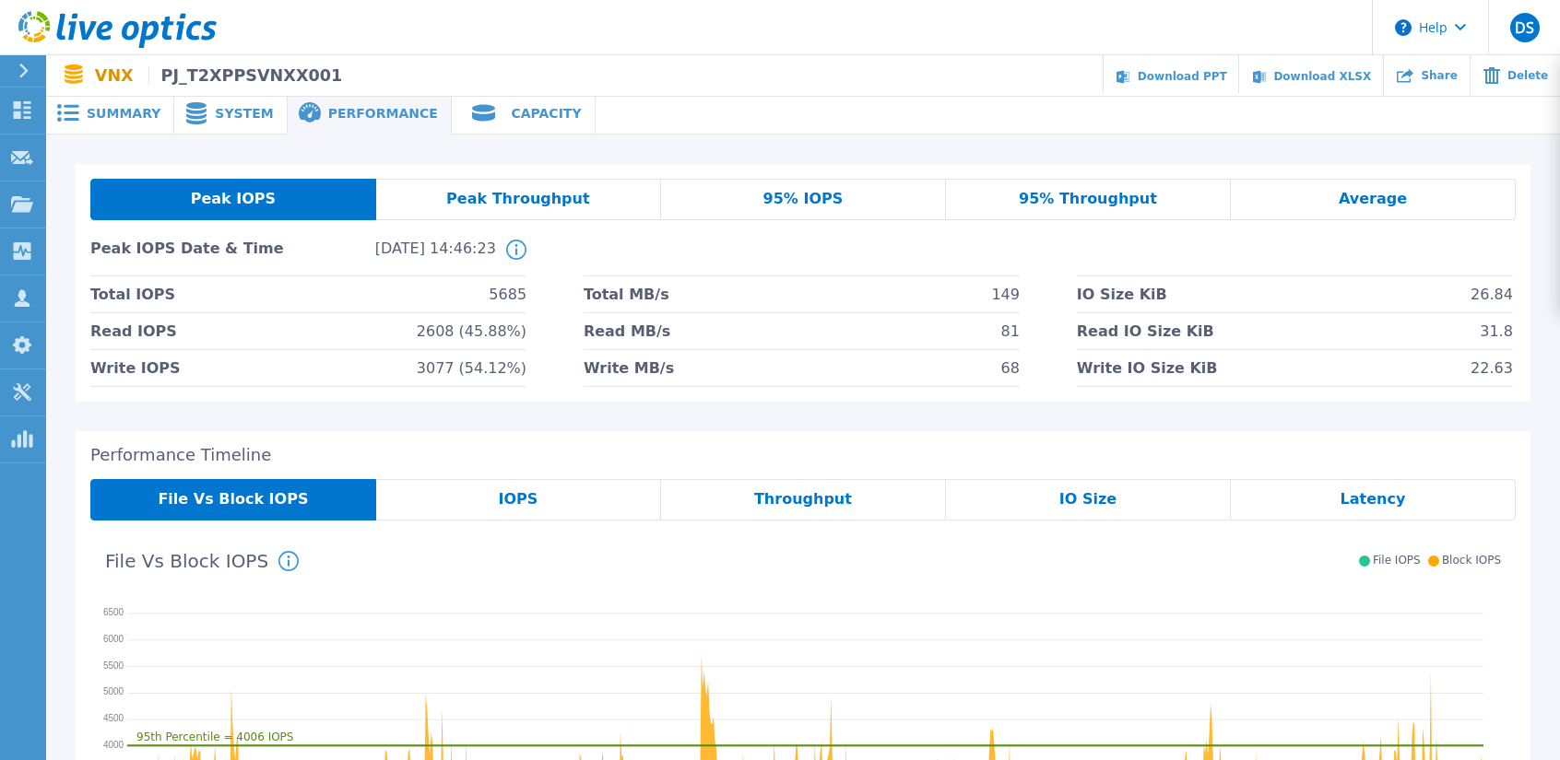
click at [136, 114] on span "Summary" at bounding box center [124, 113] width 74 height 13
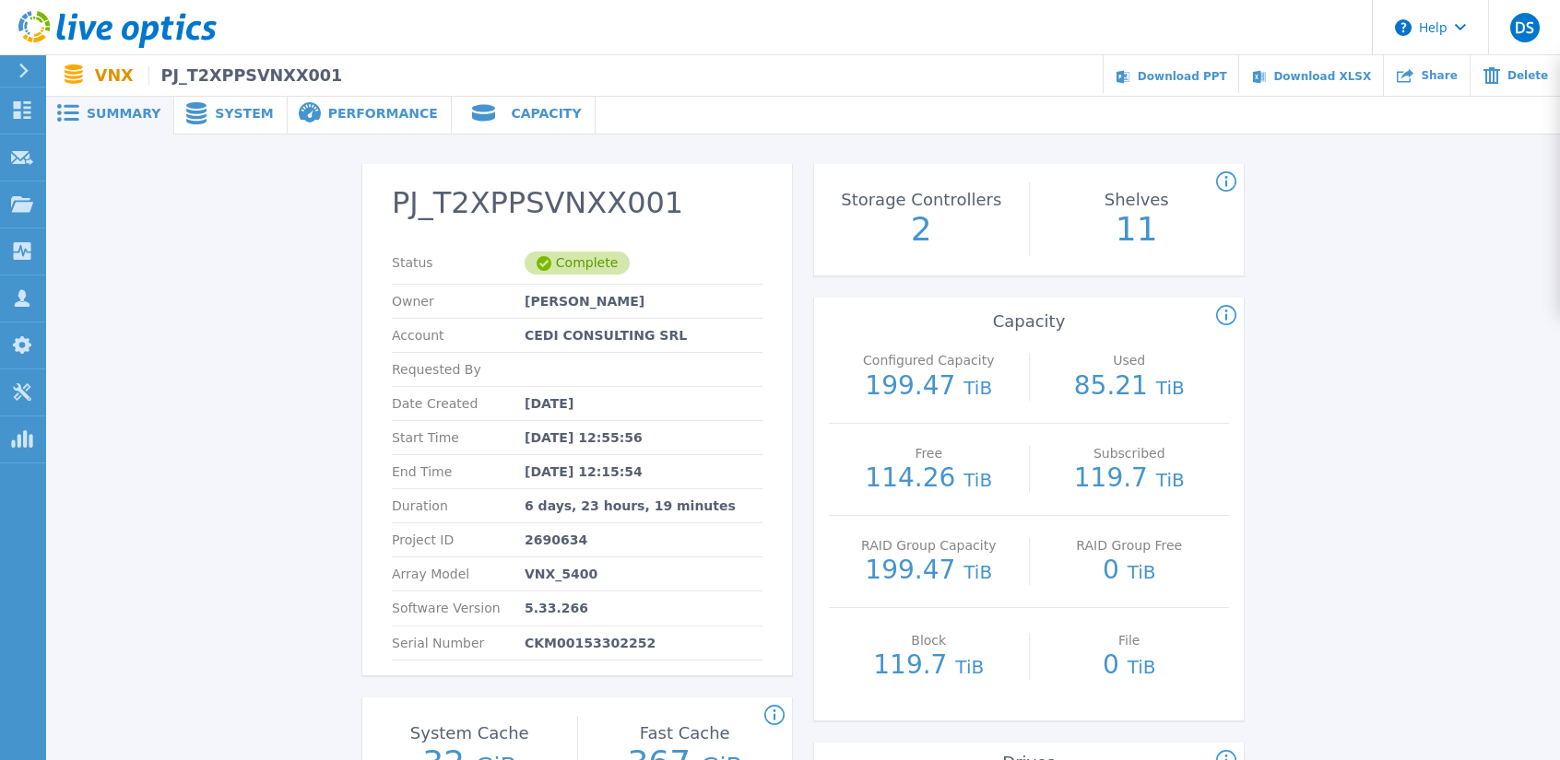
click at [74, 18] on icon at bounding box center [117, 30] width 198 height 38
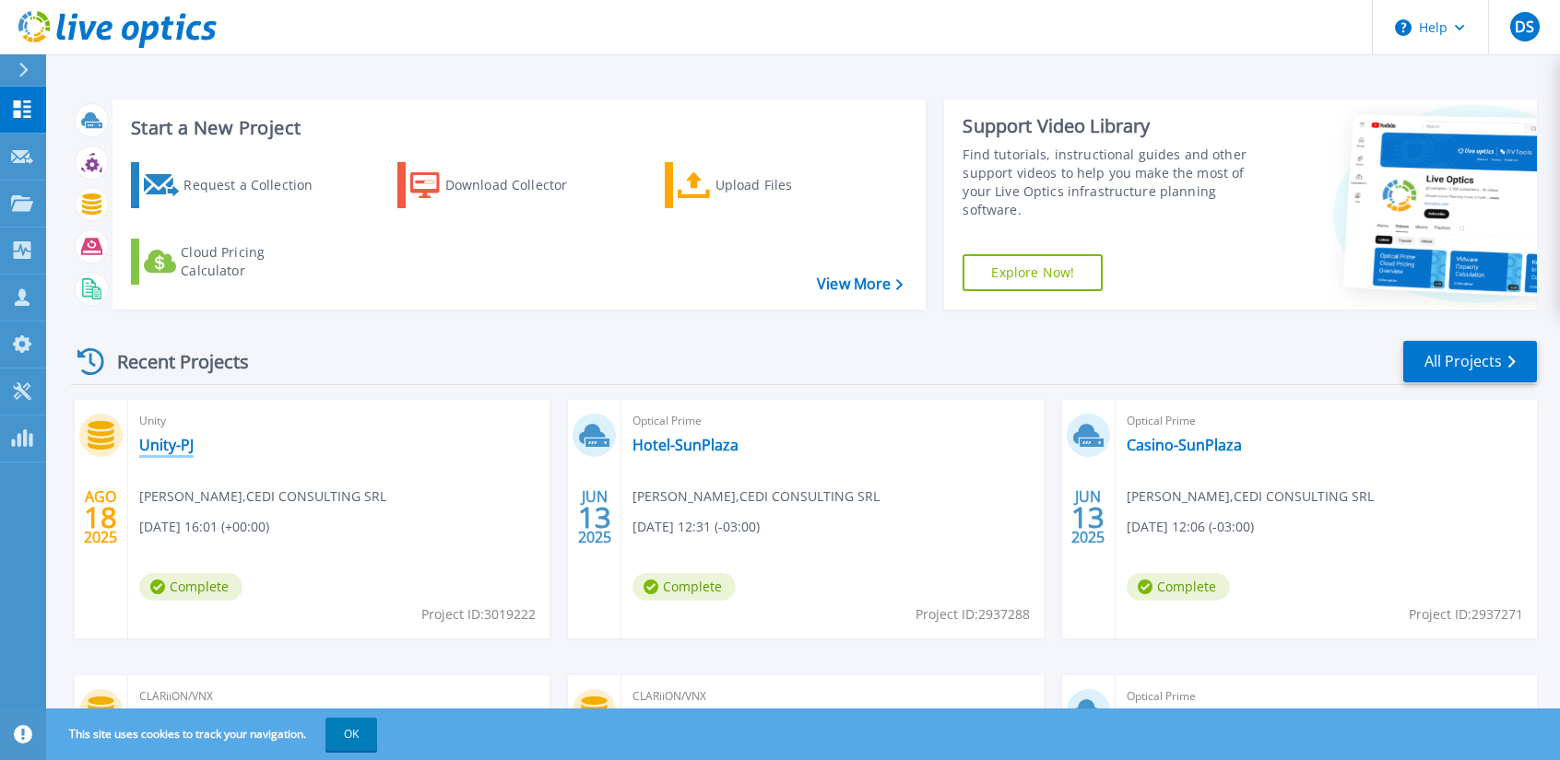
click at [175, 448] on link "Unity-PJ" at bounding box center [166, 445] width 54 height 18
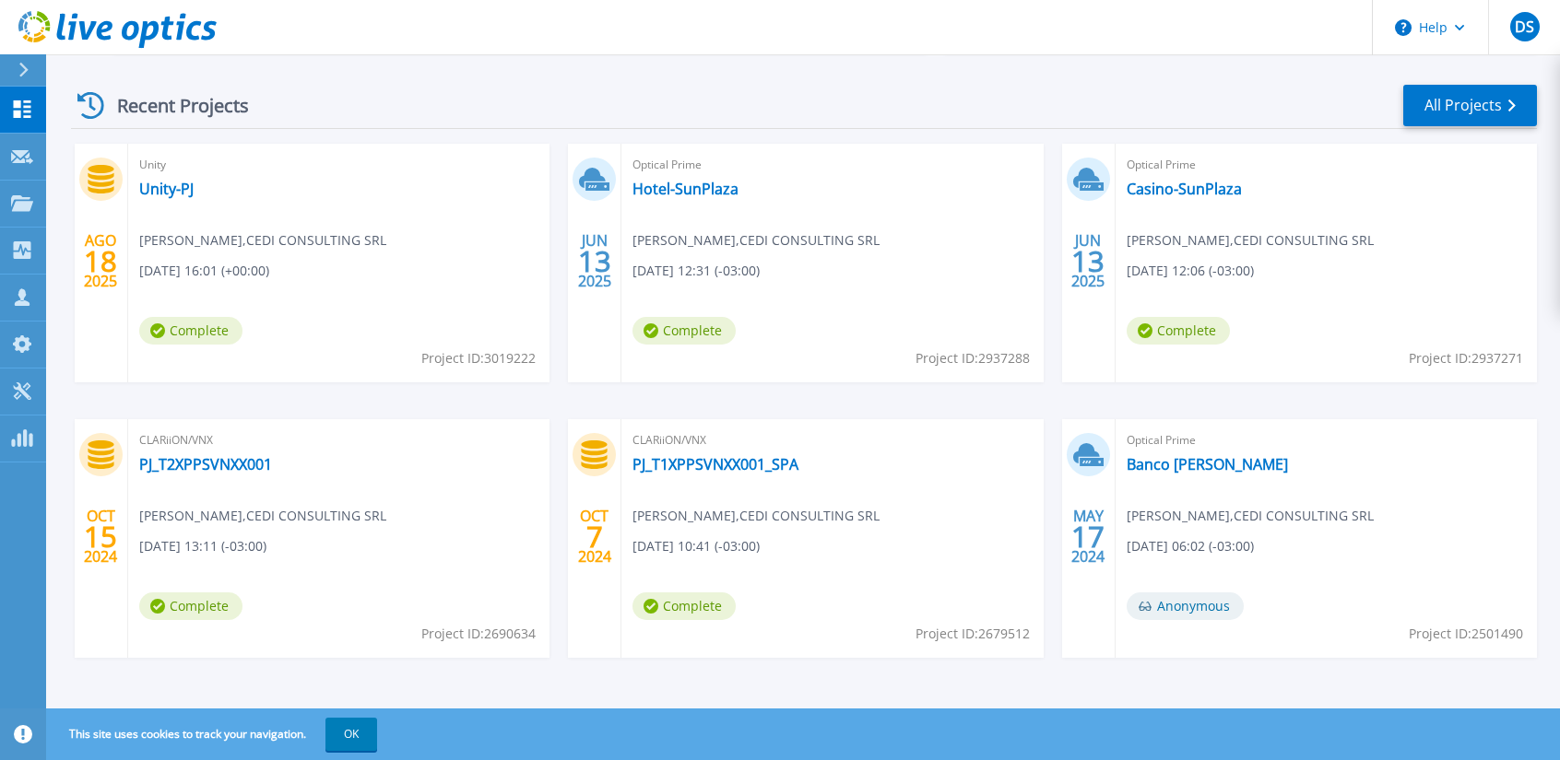
scroll to position [260, 0]
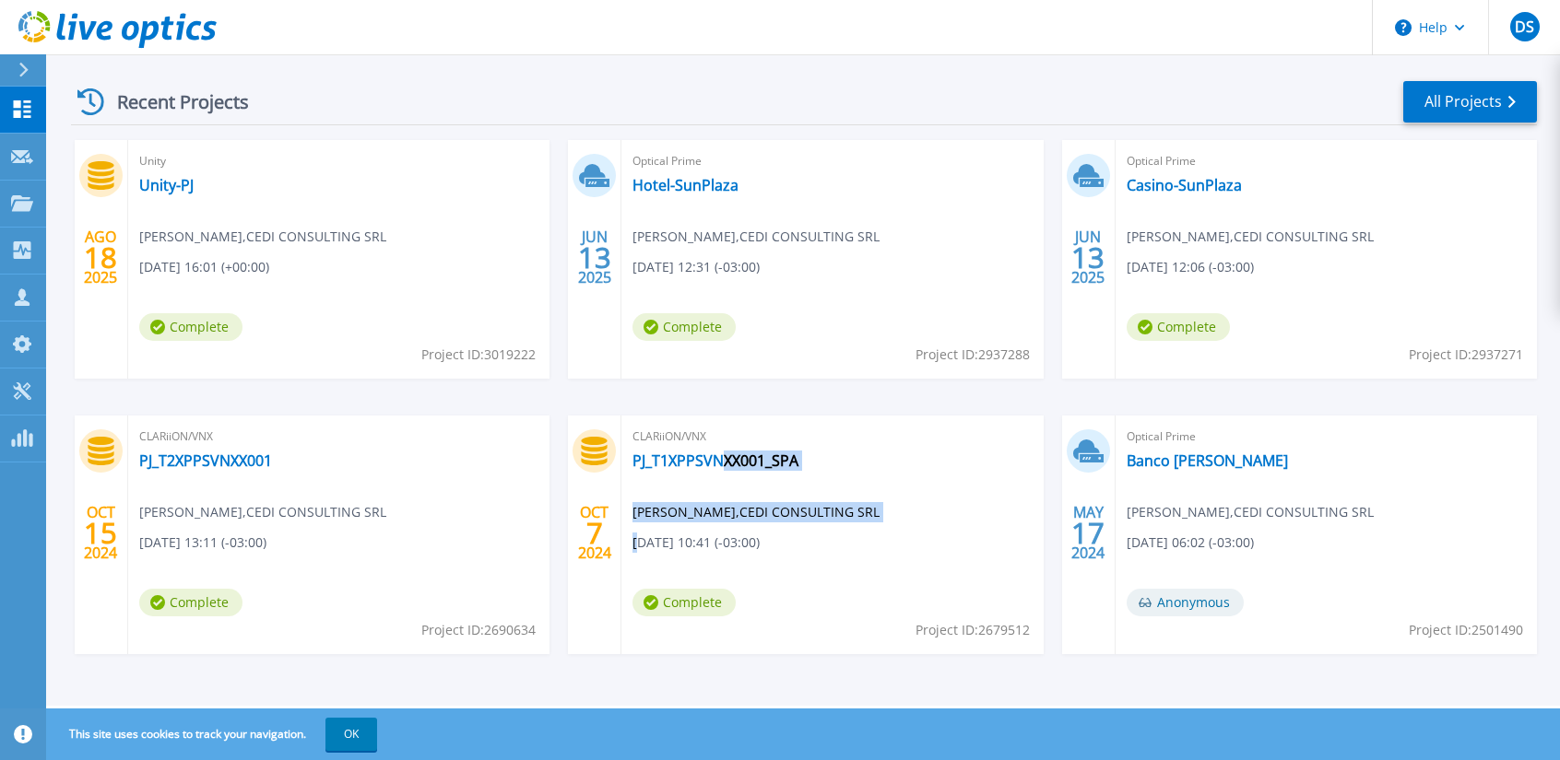
drag, startPoint x: 640, startPoint y: 545, endPoint x: 726, endPoint y: 558, distance: 87.6
click at [726, 558] on div "CLARiiON/VNX PJ_T1XPPSVNXX001_SPA [PERSON_NAME] , CEDI CONSULTING SRL [DATE] 10…" at bounding box center [831, 535] width 421 height 239
click at [269, 277] on span "[DATE] 10:41 (-03:00)" at bounding box center [204, 267] width 130 height 20
click at [711, 447] on div "CLARiiON/VNX PJ_T1XPPSVNXX001_SPA [PERSON_NAME] , CEDI CONSULTING SRL [DATE] 10…" at bounding box center [831, 535] width 421 height 239
click at [722, 457] on link "PJ_T1XPPSVNXX001_SPA" at bounding box center [715, 461] width 166 height 18
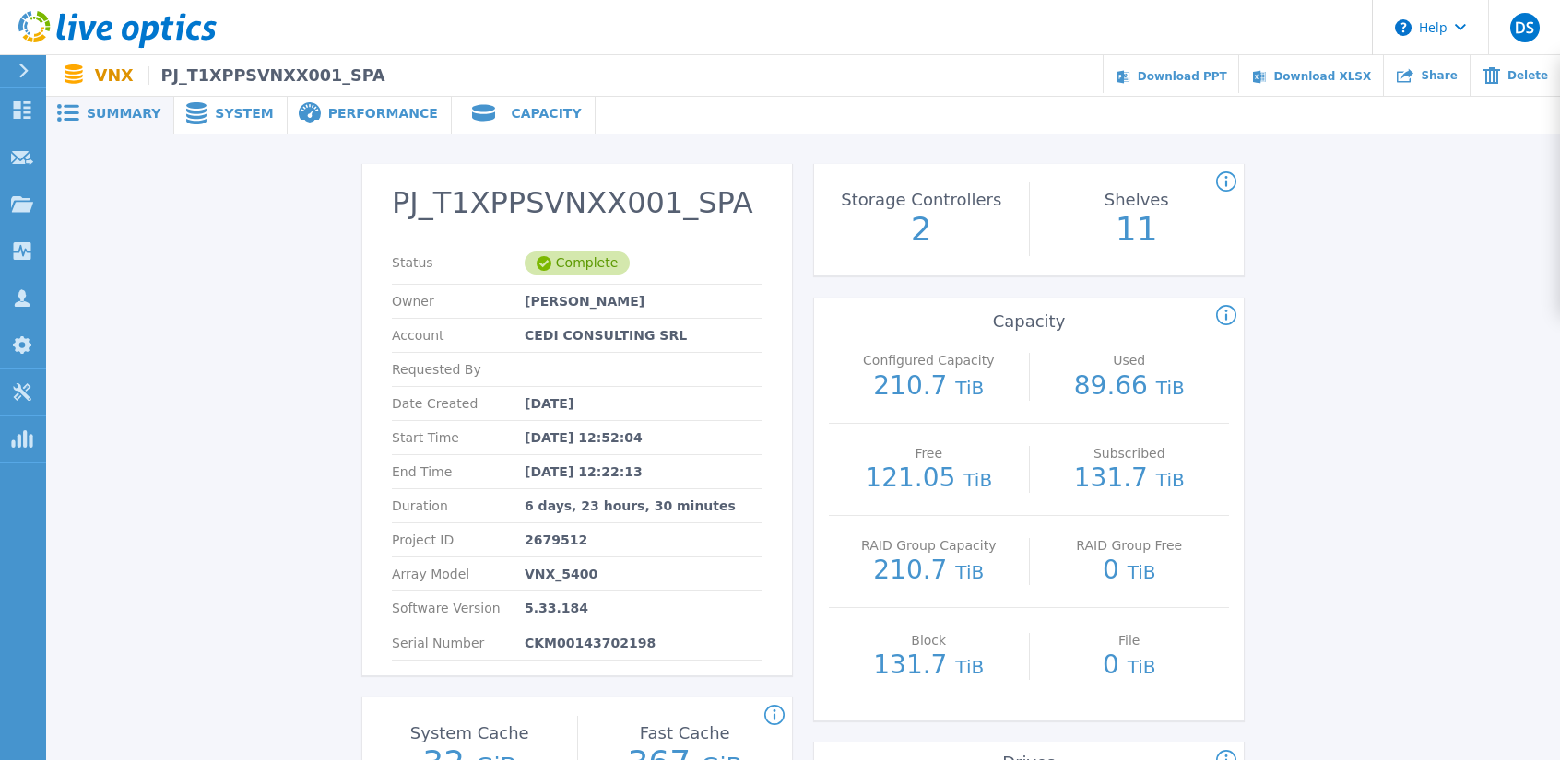
click at [288, 97] on div "Performance" at bounding box center [370, 113] width 164 height 41
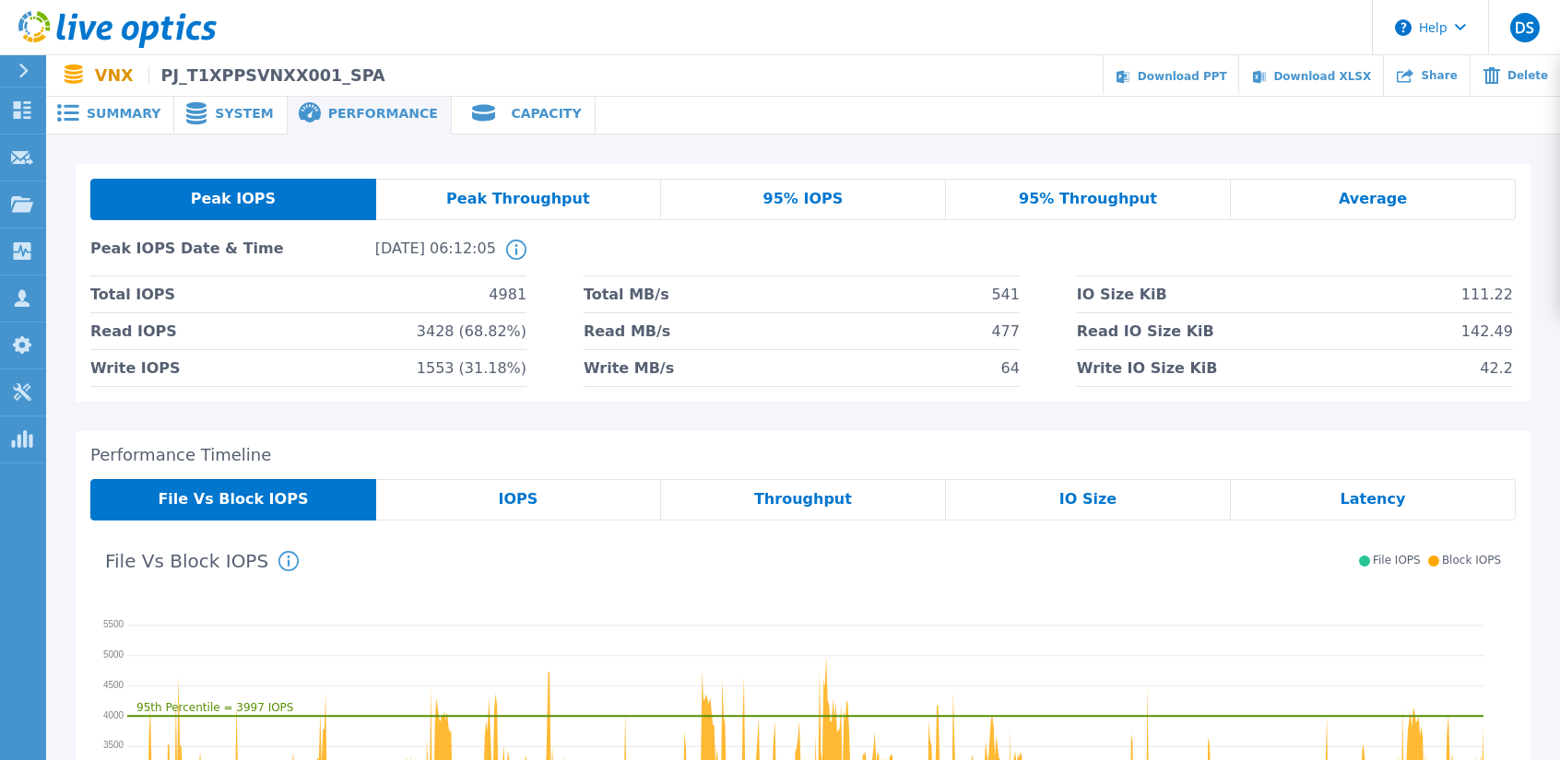
click at [225, 107] on span "System" at bounding box center [244, 113] width 58 height 13
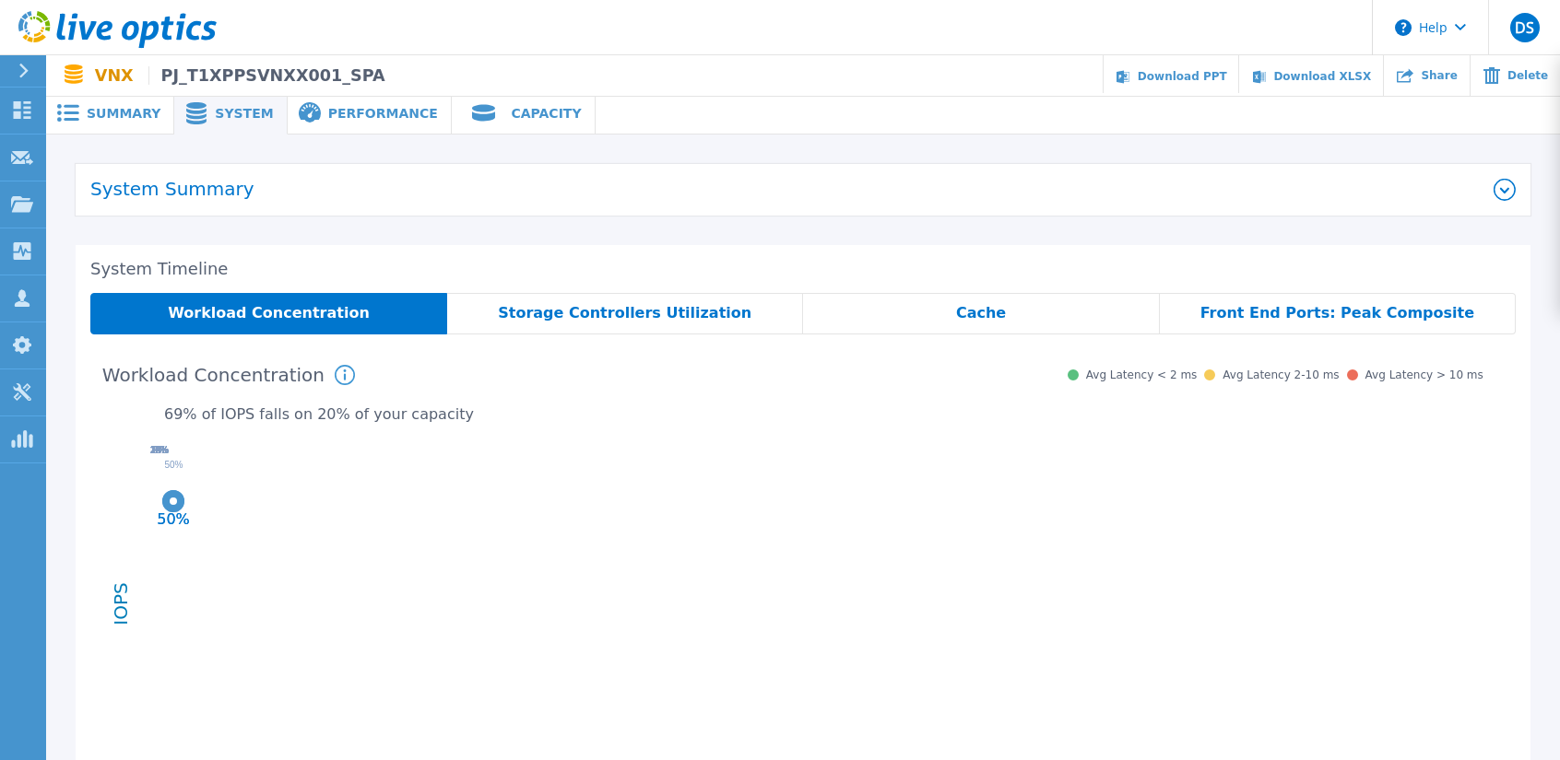
click at [665, 312] on span "Storage Controllers Utilization" at bounding box center [624, 313] width 253 height 15
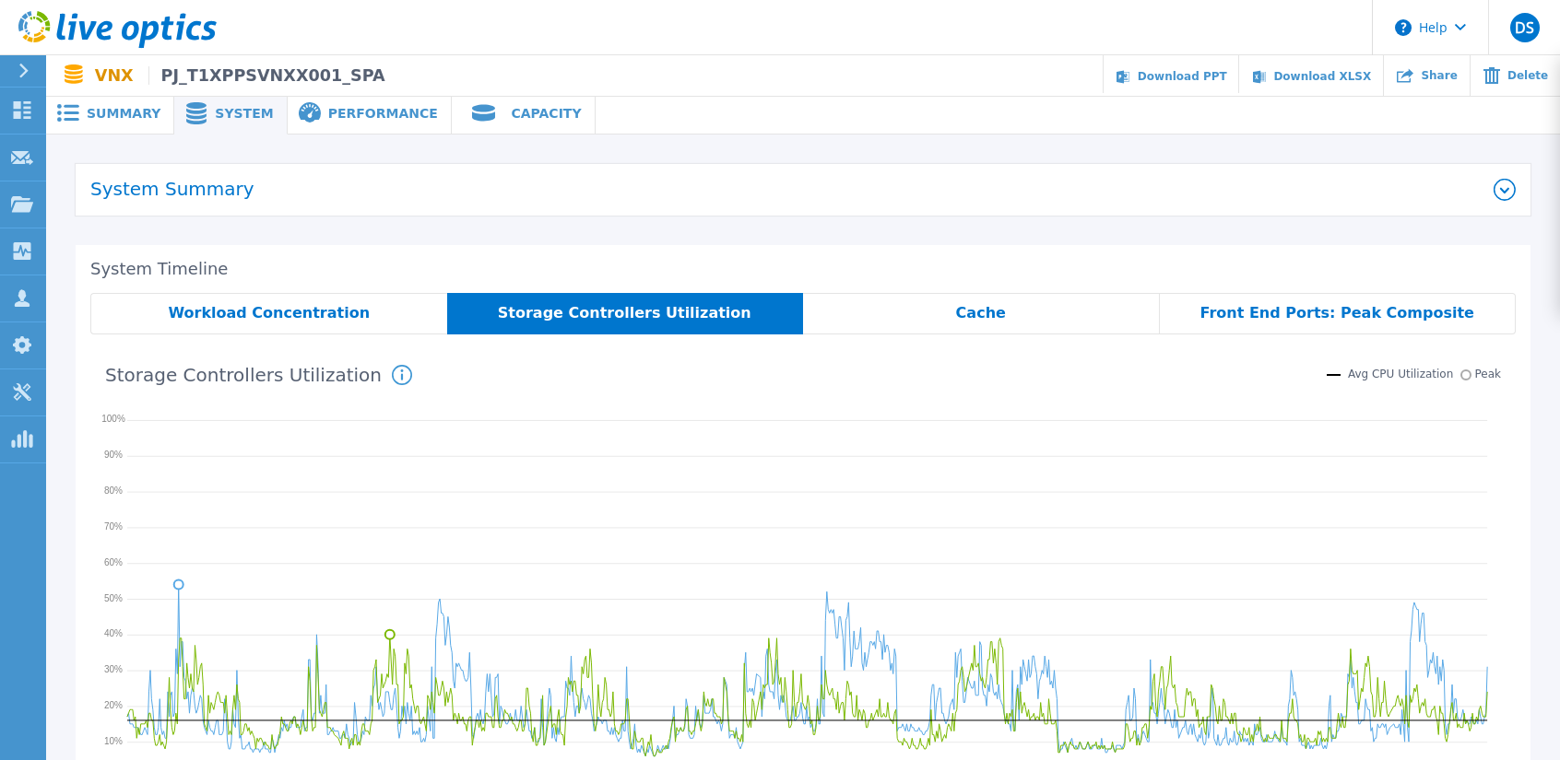
click at [983, 320] on span "Cache" at bounding box center [981, 313] width 50 height 15
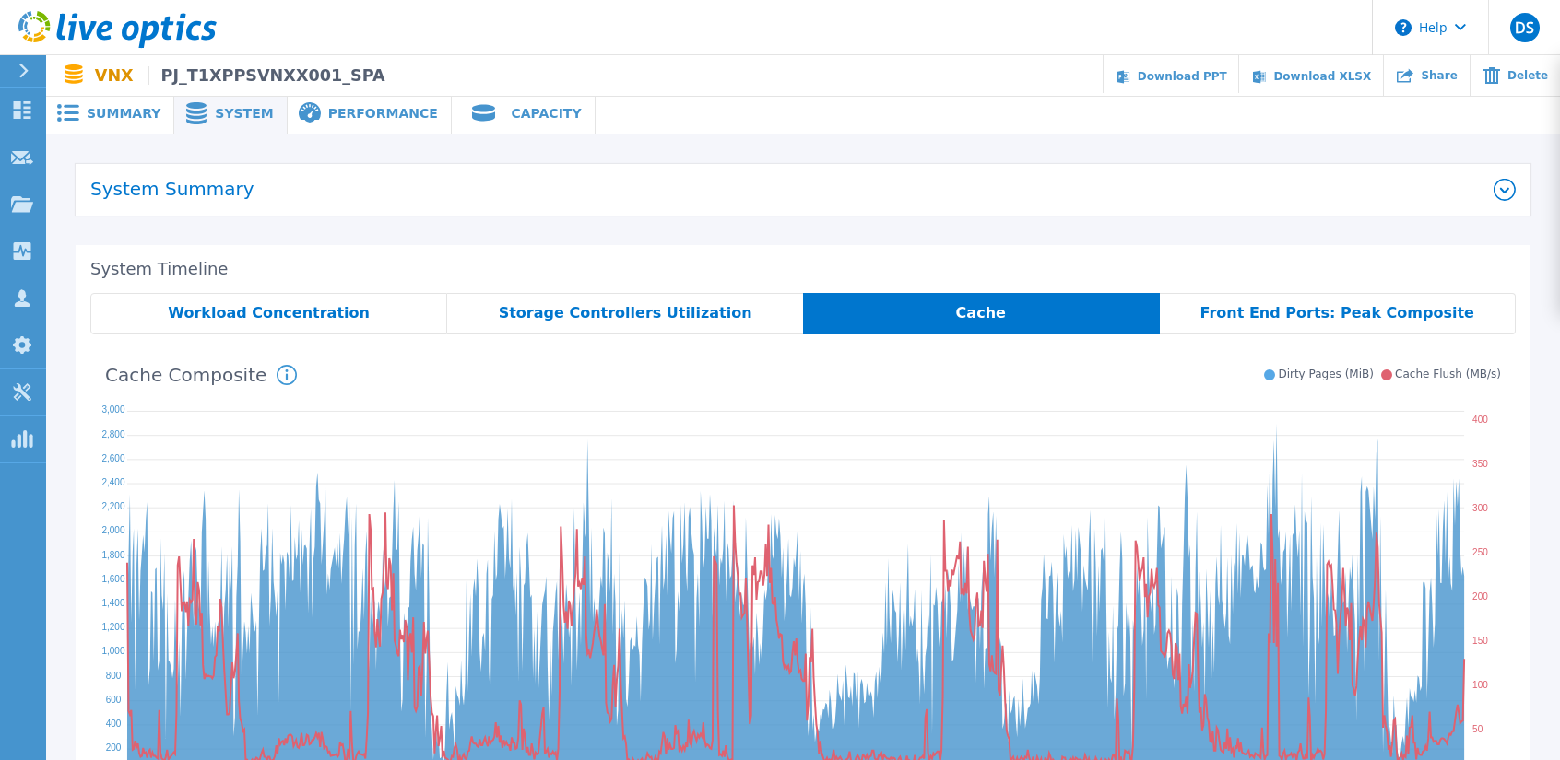
click at [1259, 321] on span "Front End Ports: Peak Composite" at bounding box center [1337, 313] width 274 height 15
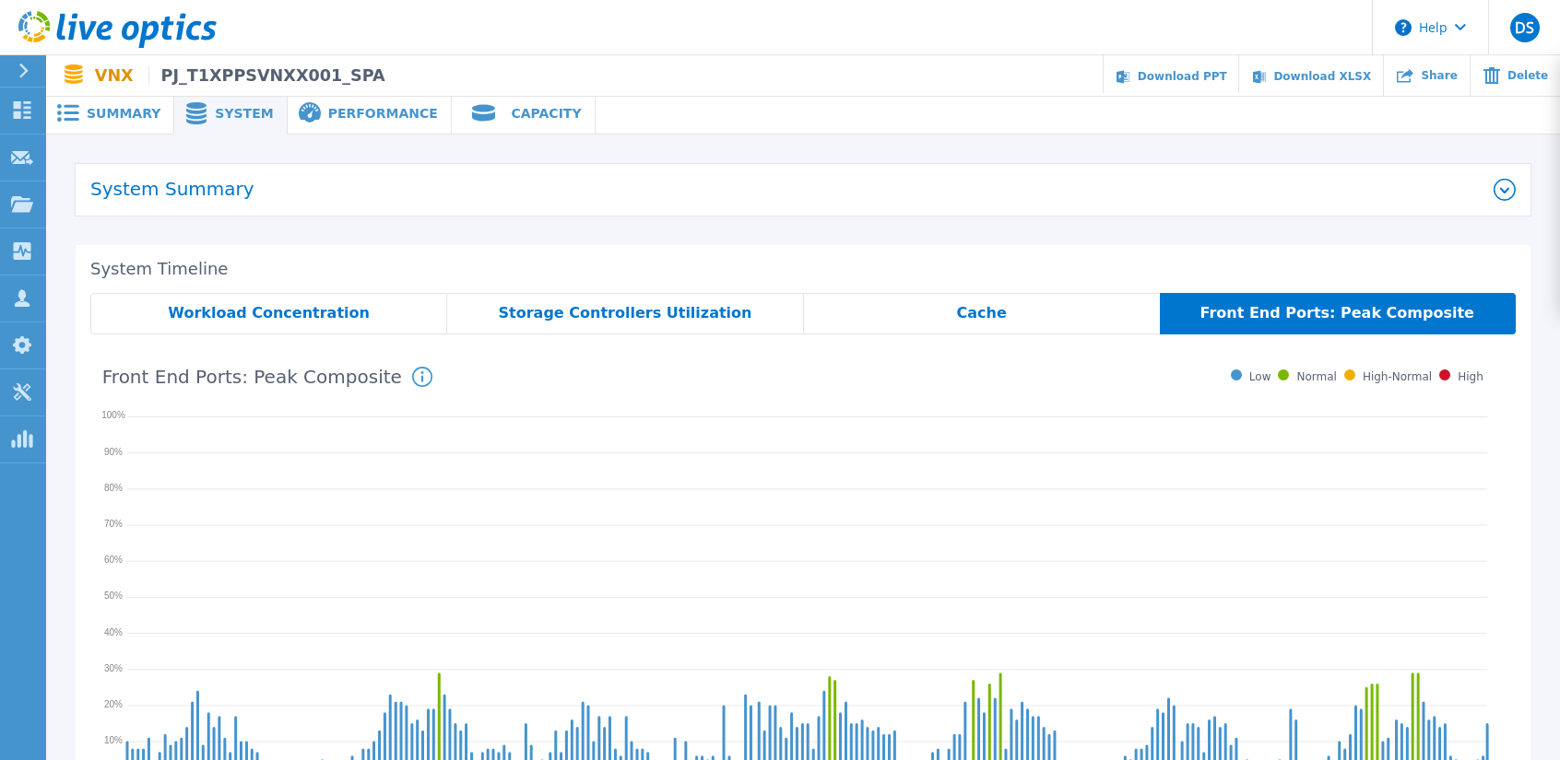
click at [120, 123] on div "Summary" at bounding box center [110, 113] width 128 height 41
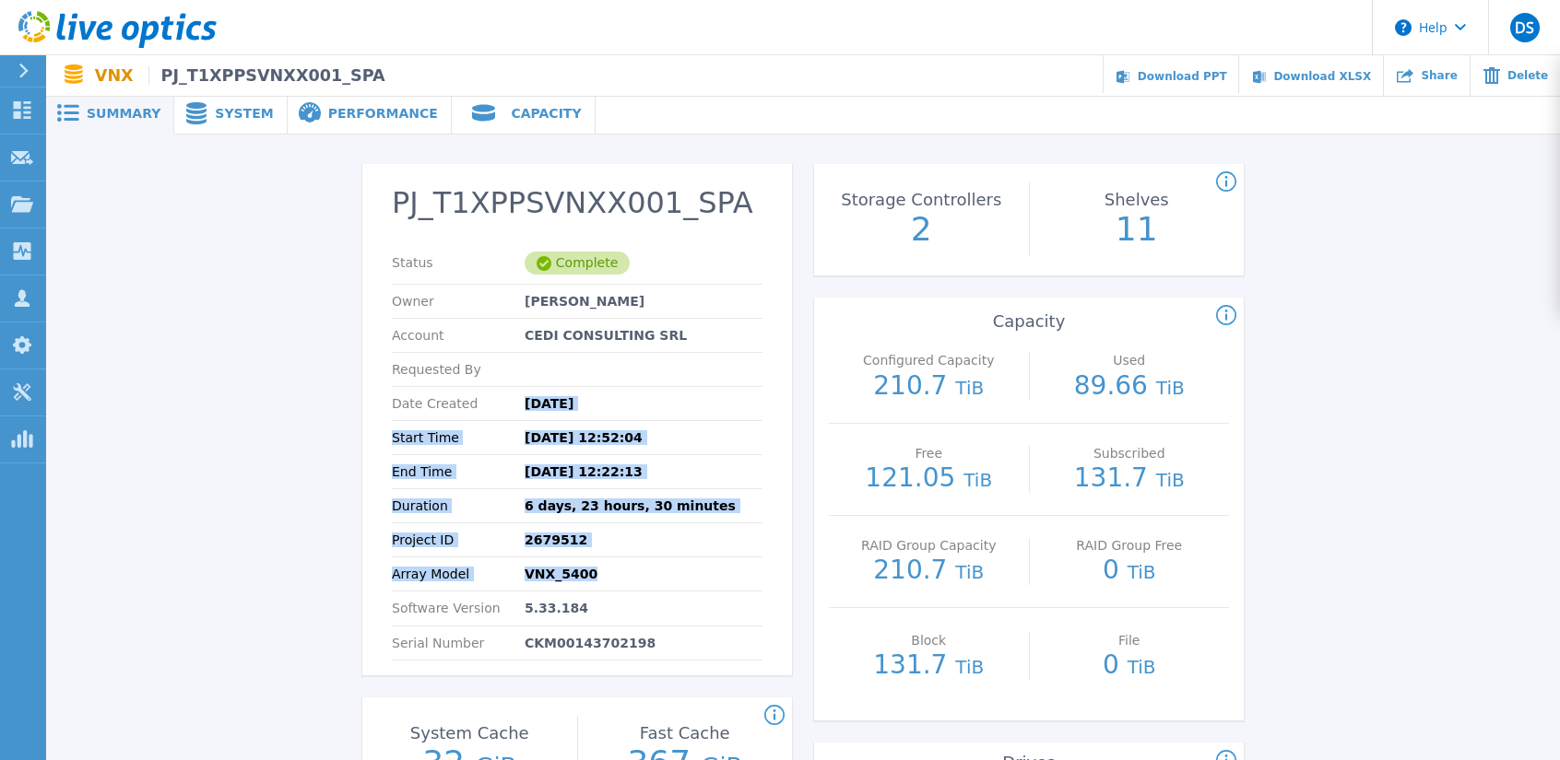
drag, startPoint x: 629, startPoint y: 576, endPoint x: 461, endPoint y: 416, distance: 232.1
click at [466, 401] on section "PJ_T1XPPSVNXX001_SPA Status Complete Owner [PERSON_NAME] Account CEDI CONSULTIN…" at bounding box center [577, 420] width 430 height 512
click at [689, 444] on div "Start Time [DATE] 12:52:04" at bounding box center [577, 438] width 371 height 34
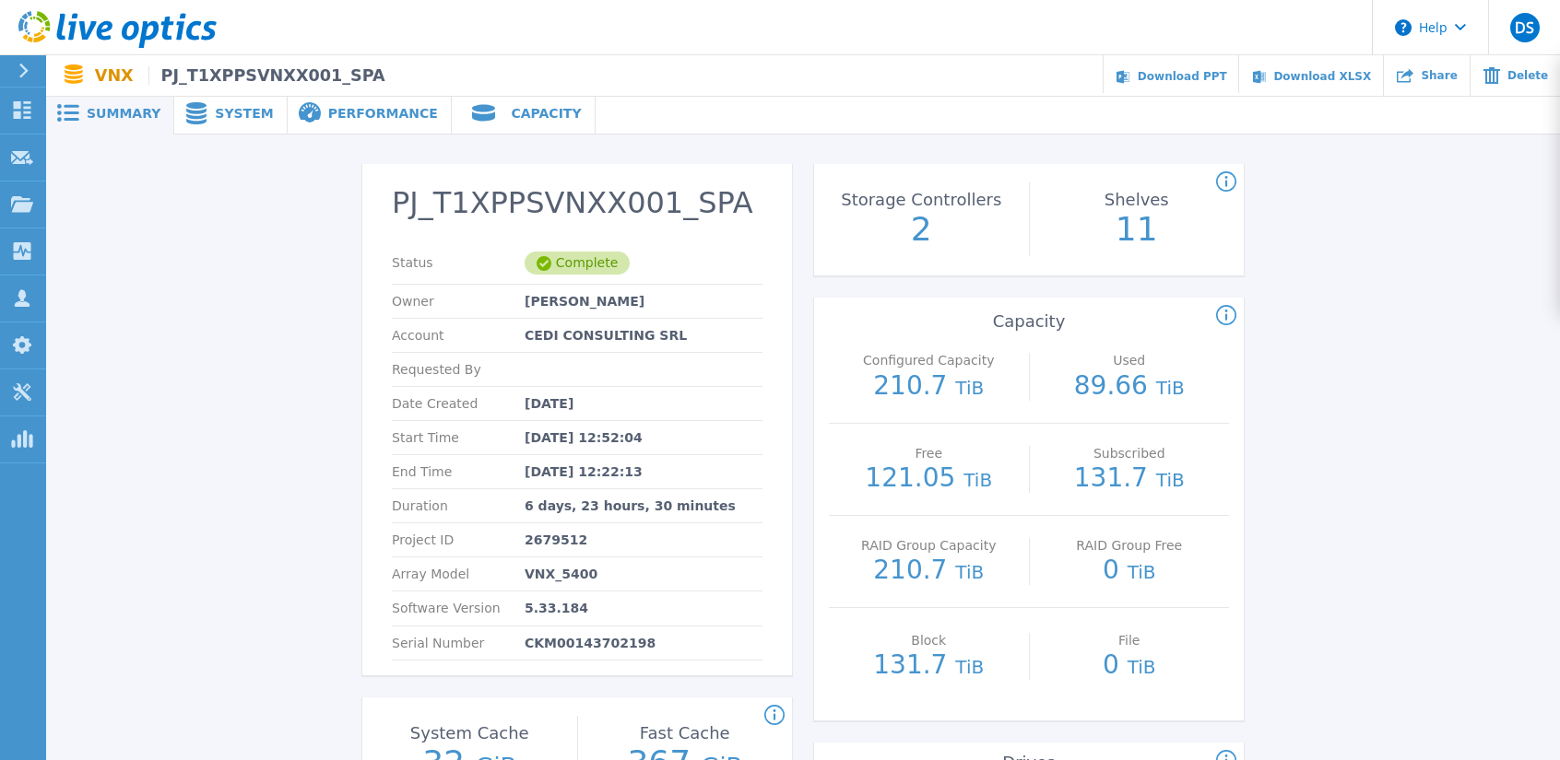
drag, startPoint x: 678, startPoint y: 440, endPoint x: 537, endPoint y: 458, distance: 142.2
click at [537, 458] on section "PJ_T1XPPSVNXX001_SPA Status Complete Owner [PERSON_NAME] Account CEDI CONSULTIN…" at bounding box center [577, 420] width 430 height 512
click at [694, 464] on div "End Time [DATE] 12:22:13" at bounding box center [577, 472] width 371 height 34
drag, startPoint x: 681, startPoint y: 469, endPoint x: 622, endPoint y: 456, distance: 60.4
click at [618, 460] on div "End Time [DATE] 12:22:13" at bounding box center [577, 472] width 371 height 34
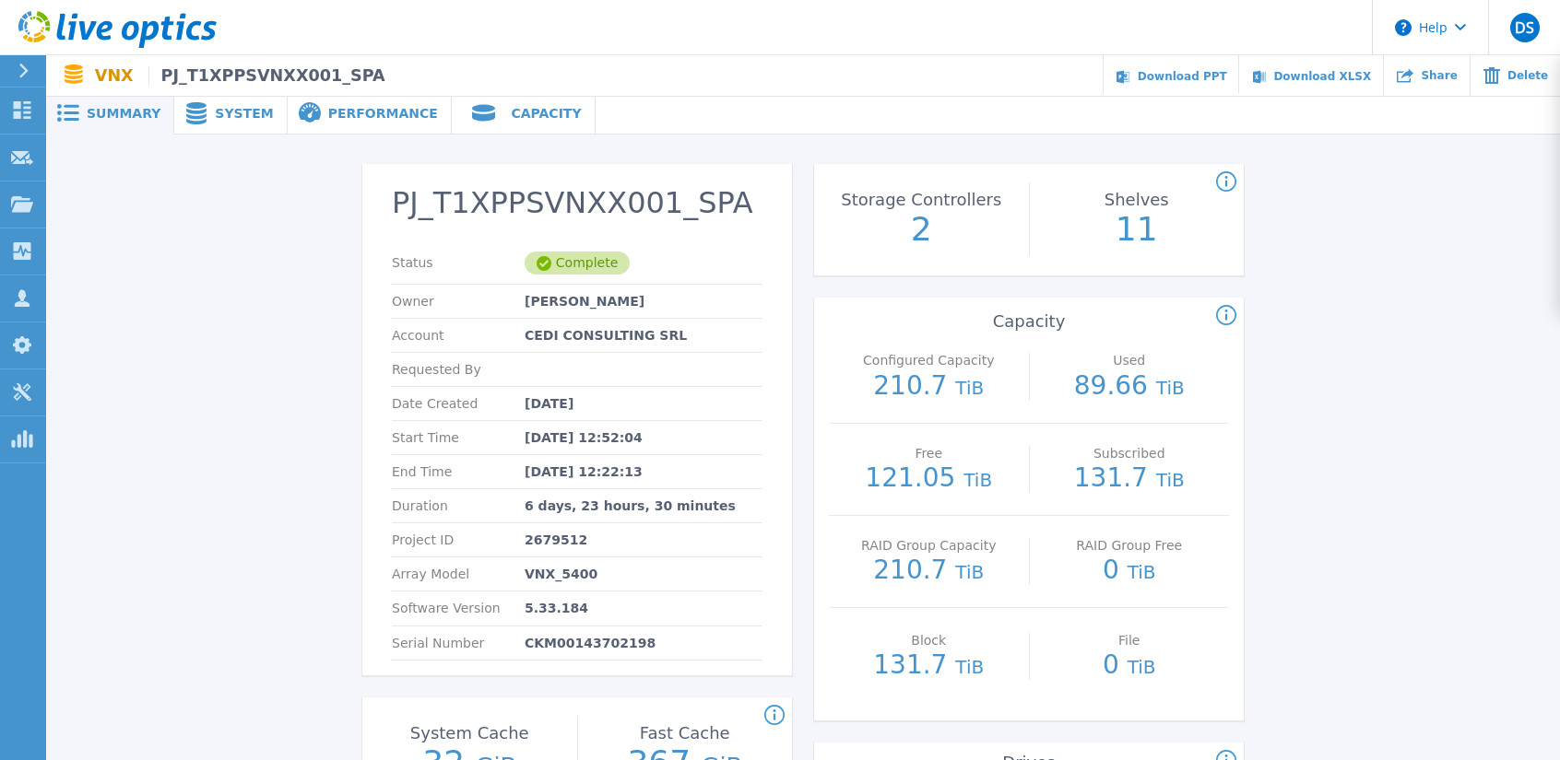
drag, startPoint x: 661, startPoint y: 434, endPoint x: 493, endPoint y: 447, distance: 168.2
click at [493, 447] on div "Start Time [DATE] 12:52:04" at bounding box center [577, 438] width 371 height 34
click at [374, 120] on span "Performance" at bounding box center [383, 113] width 110 height 13
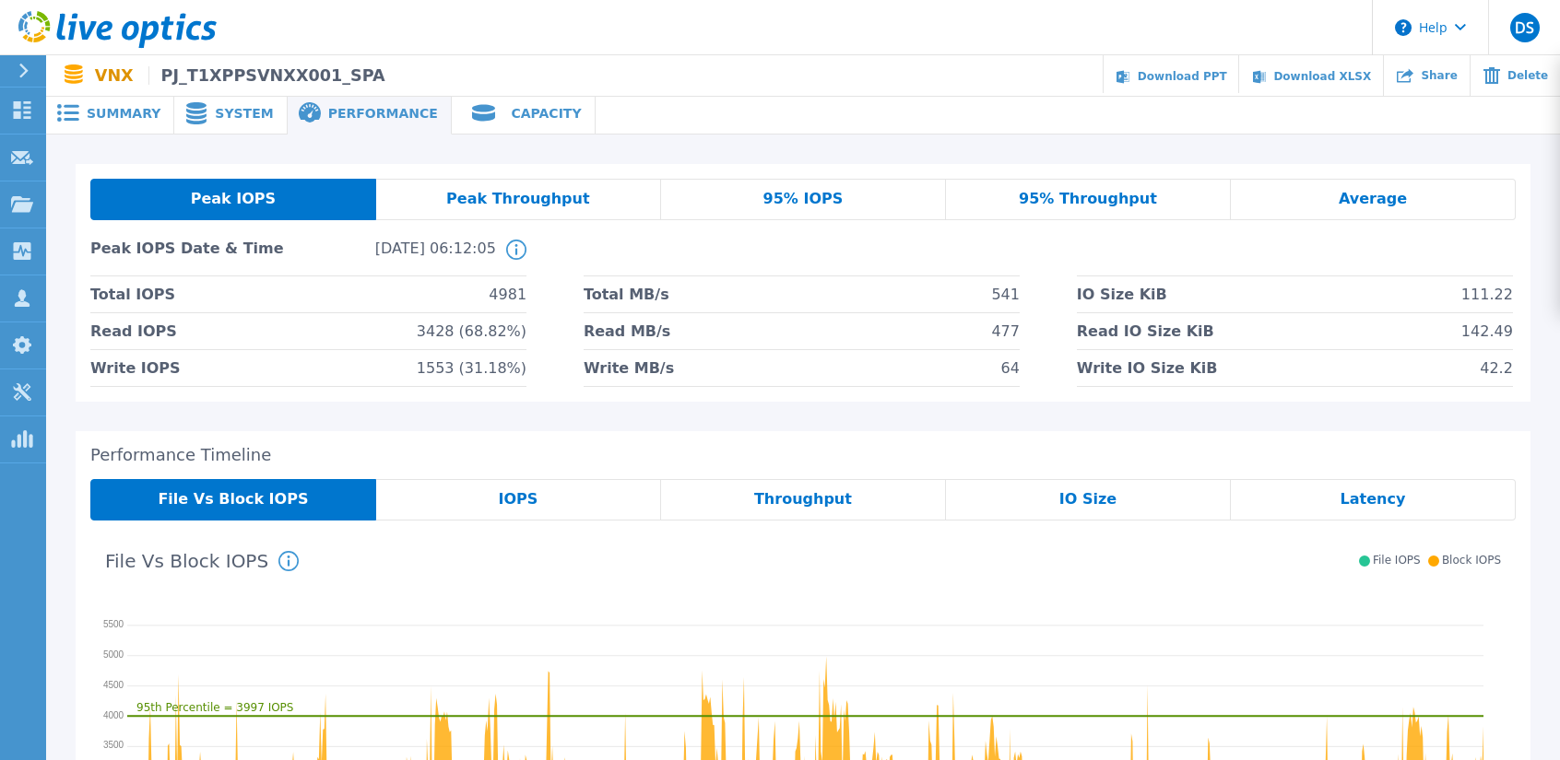
click at [466, 117] on span at bounding box center [482, 113] width 60 height 24
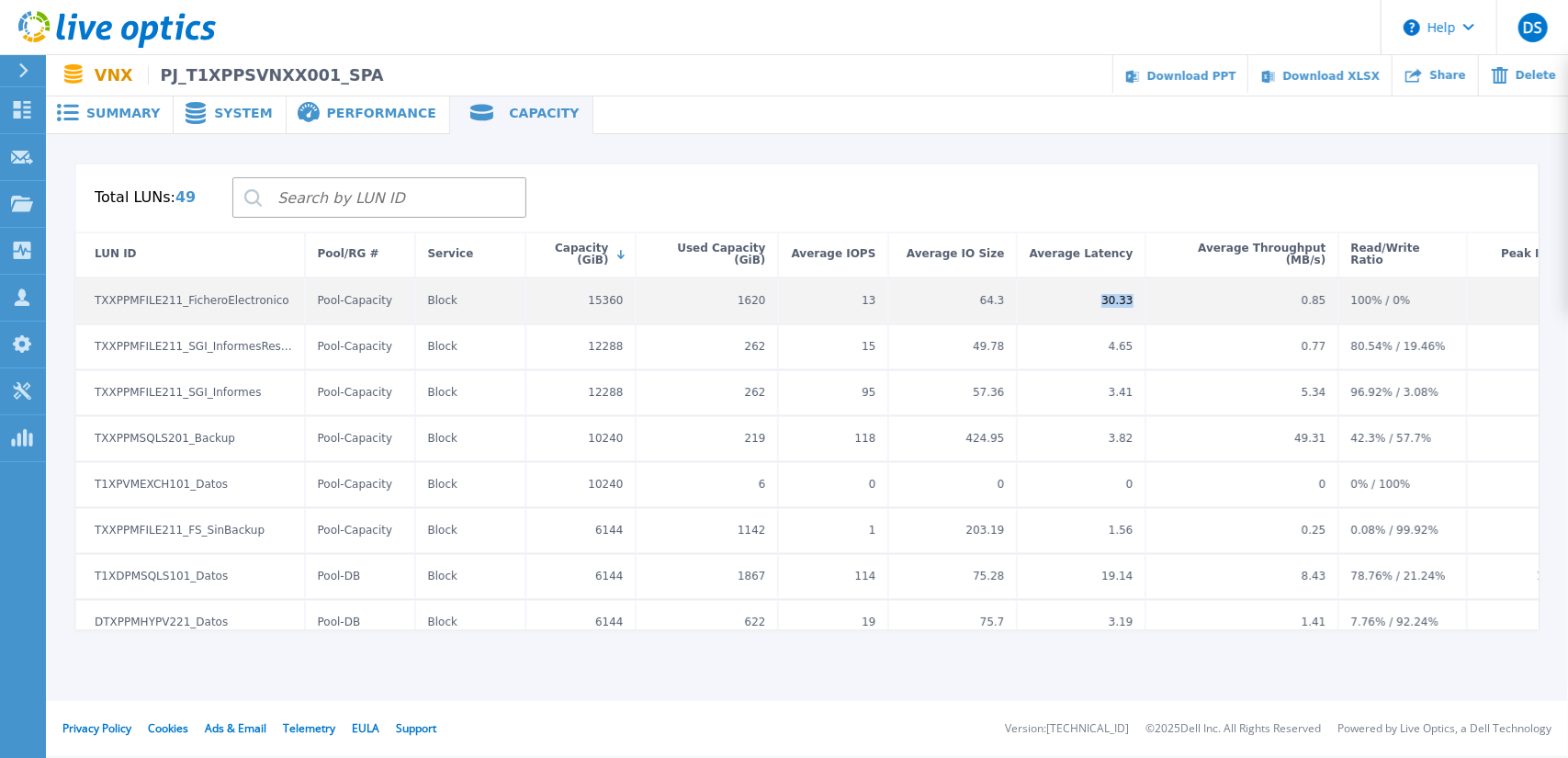
drag, startPoint x: 1100, startPoint y: 302, endPoint x: 1134, endPoint y: 302, distance: 34.0
click at [1134, 302] on div "30.33" at bounding box center [1081, 300] width 129 height 45
click at [1134, 302] on div "30.33" at bounding box center [1117, 300] width 41 height 22
drag, startPoint x: 1134, startPoint y: 302, endPoint x: 85, endPoint y: 315, distance: 1049.1
click at [85, 315] on div "TXXPPMFILE211_FicheroElectronico Pool-Capacity Block 15360 1620 13 64.3 30.33 0…" at bounding box center [997, 301] width 1842 height 46
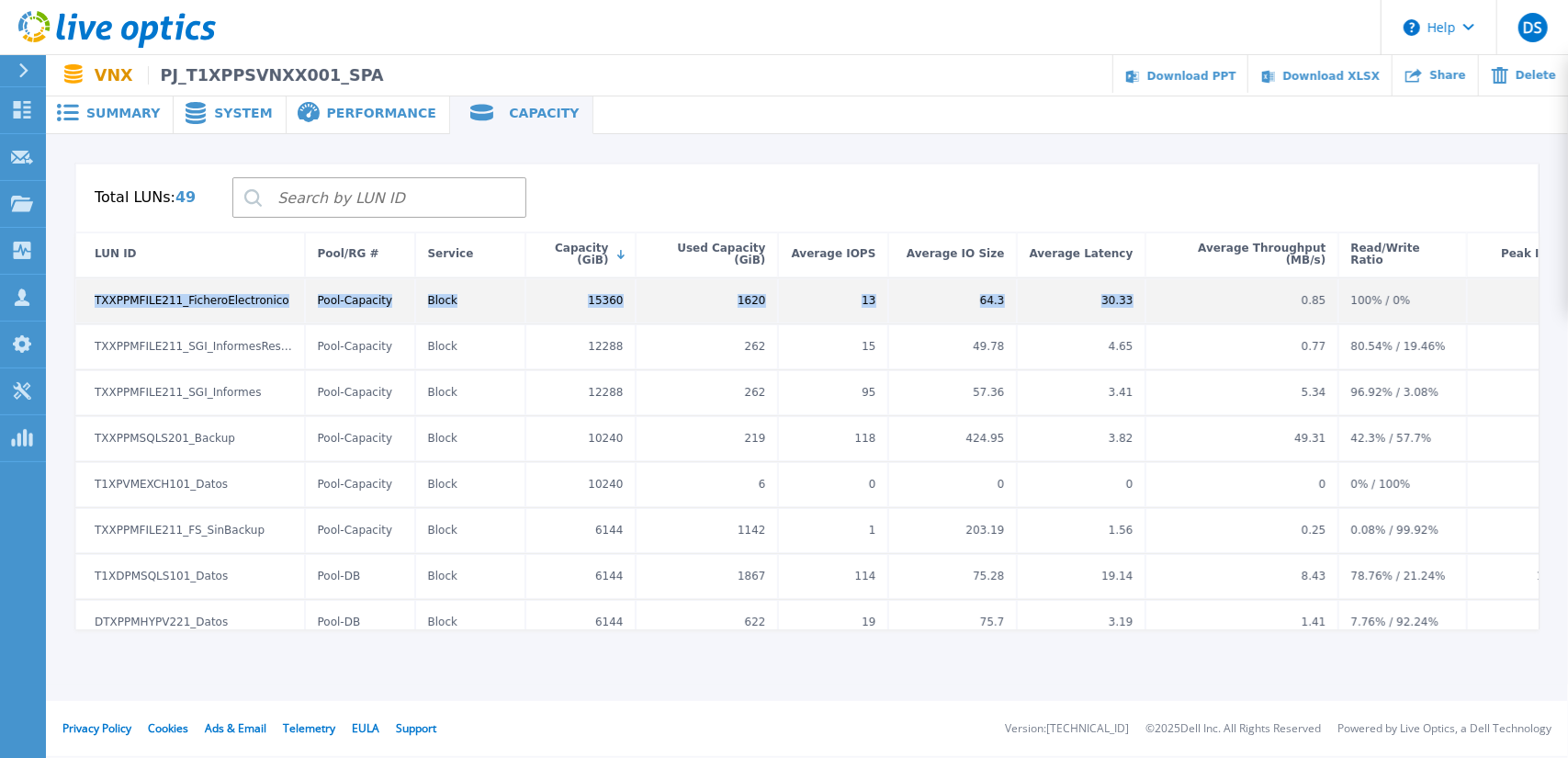
click at [88, 302] on div "TXXPPMFILE211_FicheroElectronico" at bounding box center [190, 300] width 229 height 45
drag, startPoint x: 87, startPoint y: 299, endPoint x: 1162, endPoint y: 308, distance: 1075.0
click at [1162, 308] on div "TXXPPMFILE211_FicheroElectronico Pool-Capacity Block 15360 1620 13 64.3 30.33 0…" at bounding box center [997, 301] width 1842 height 46
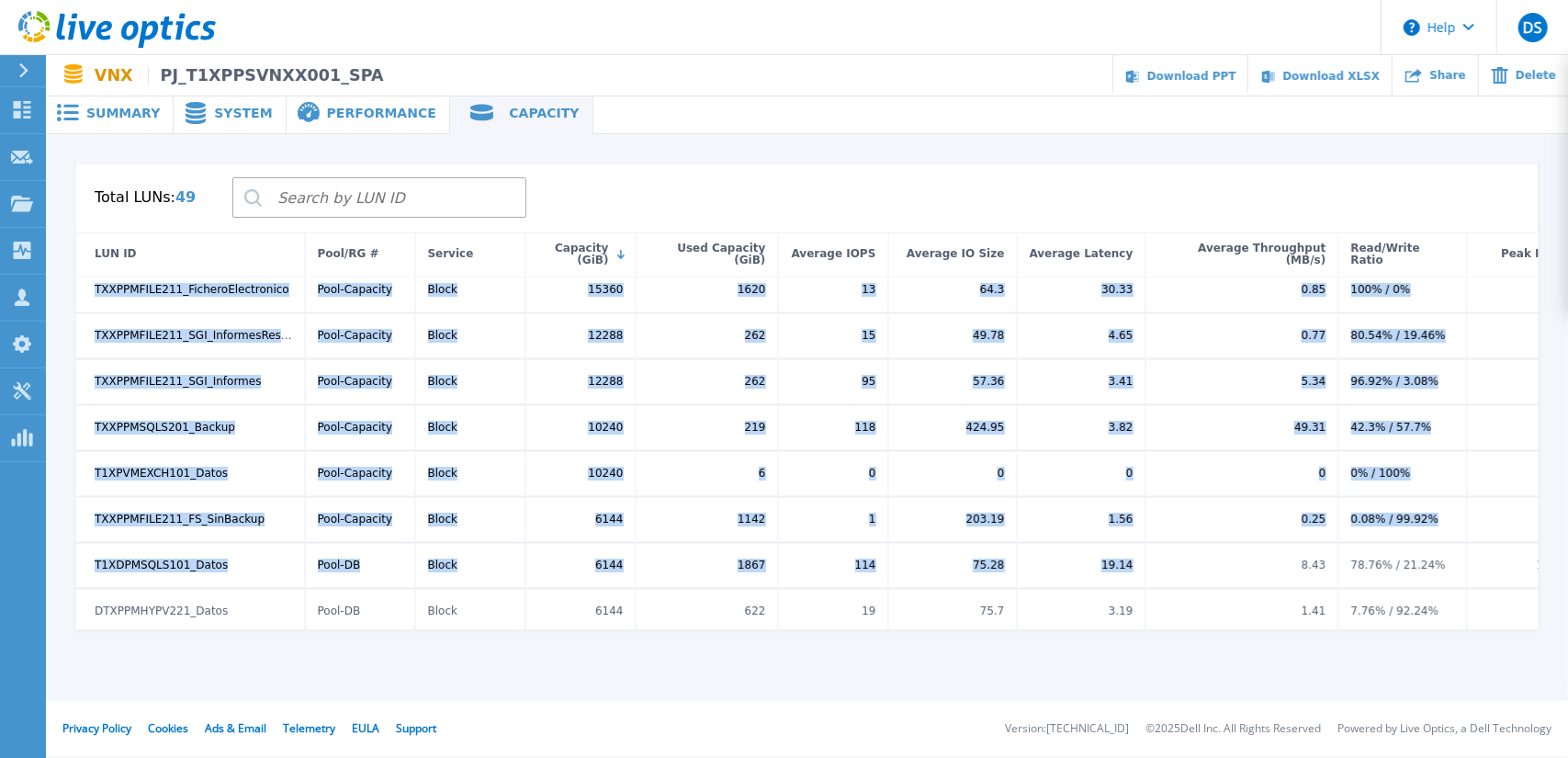
scroll to position [28, 0]
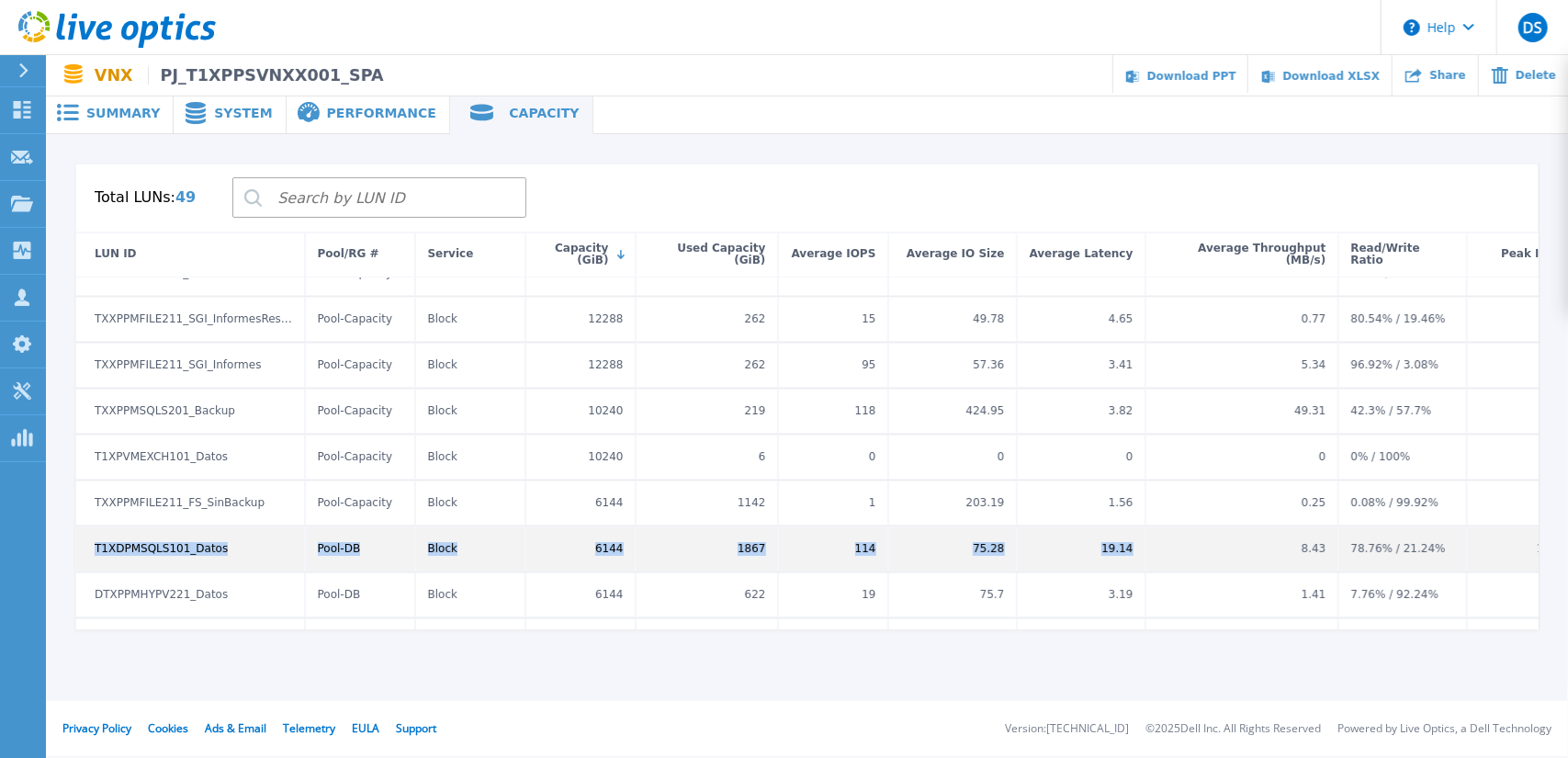
drag, startPoint x: 1142, startPoint y: 577, endPoint x: 238, endPoint y: 536, distance: 904.9
click at [90, 555] on div "T1XDPMSQLS101_Datos Pool-DB Block 6144 1867 114 75.28 19.14 8.43 78.76% / 21.24…" at bounding box center [997, 550] width 1842 height 46
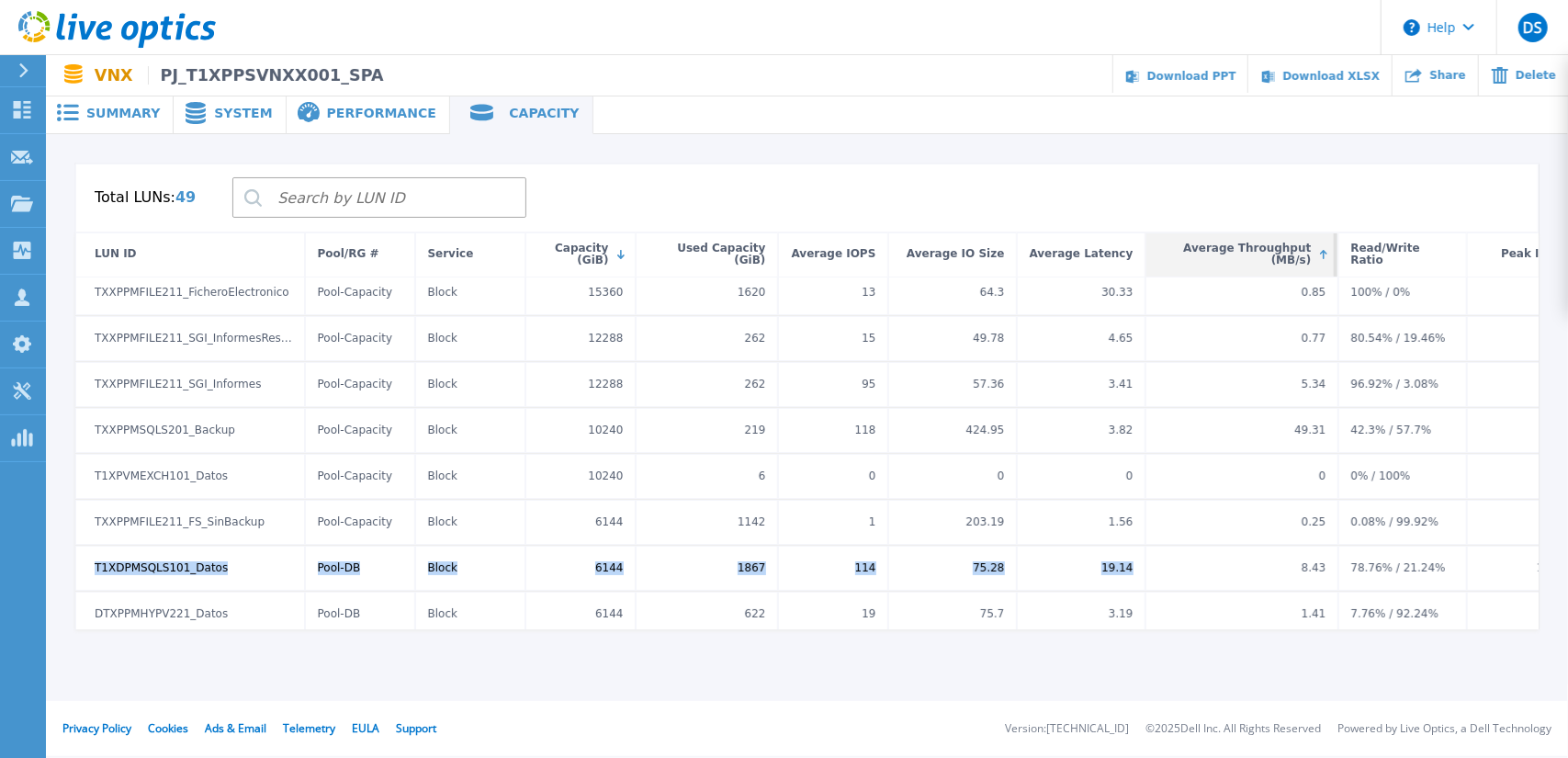
scroll to position [0, 0]
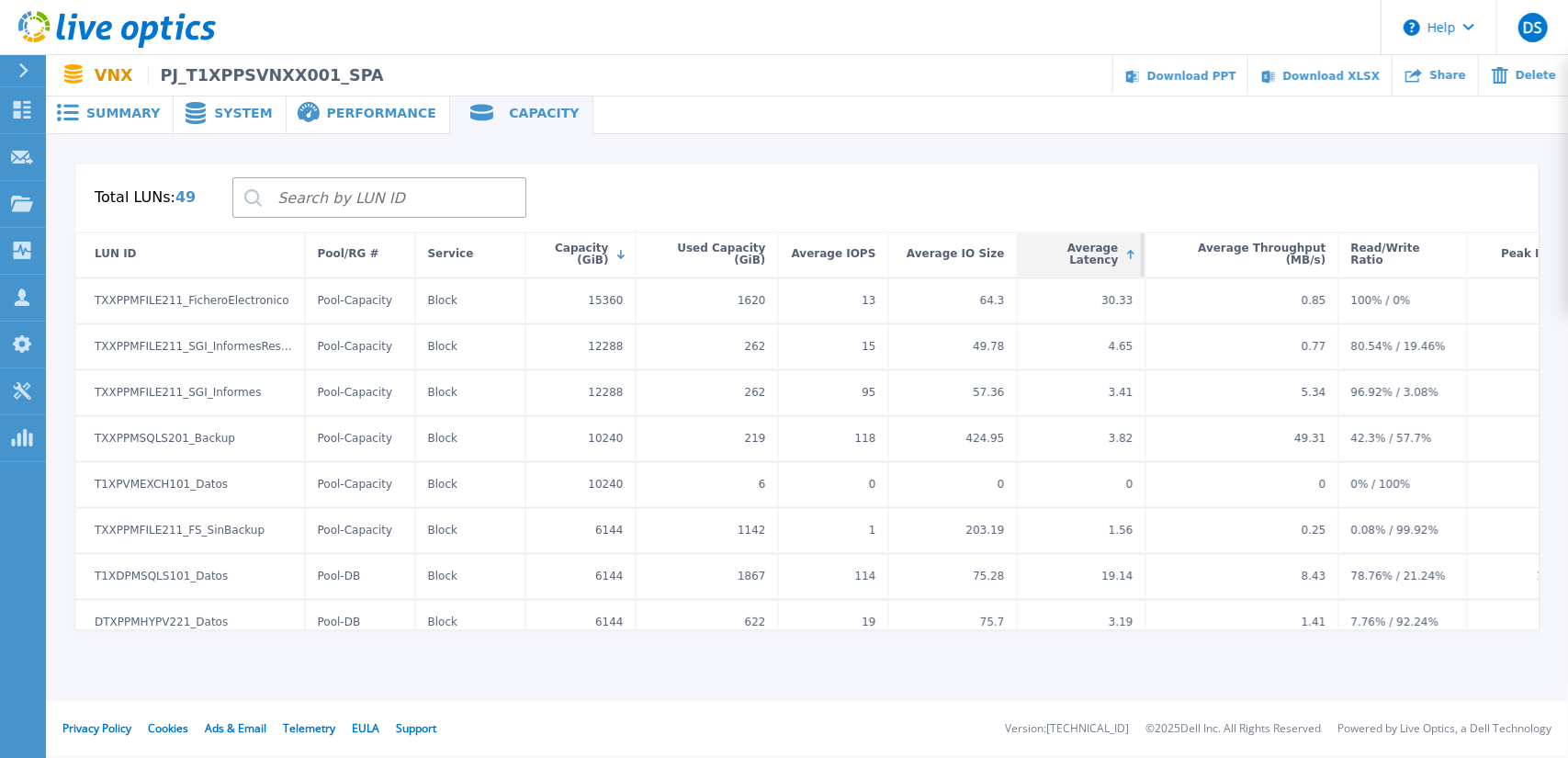
click at [1088, 252] on div "Average Latency" at bounding box center [1075, 255] width 99 height 35
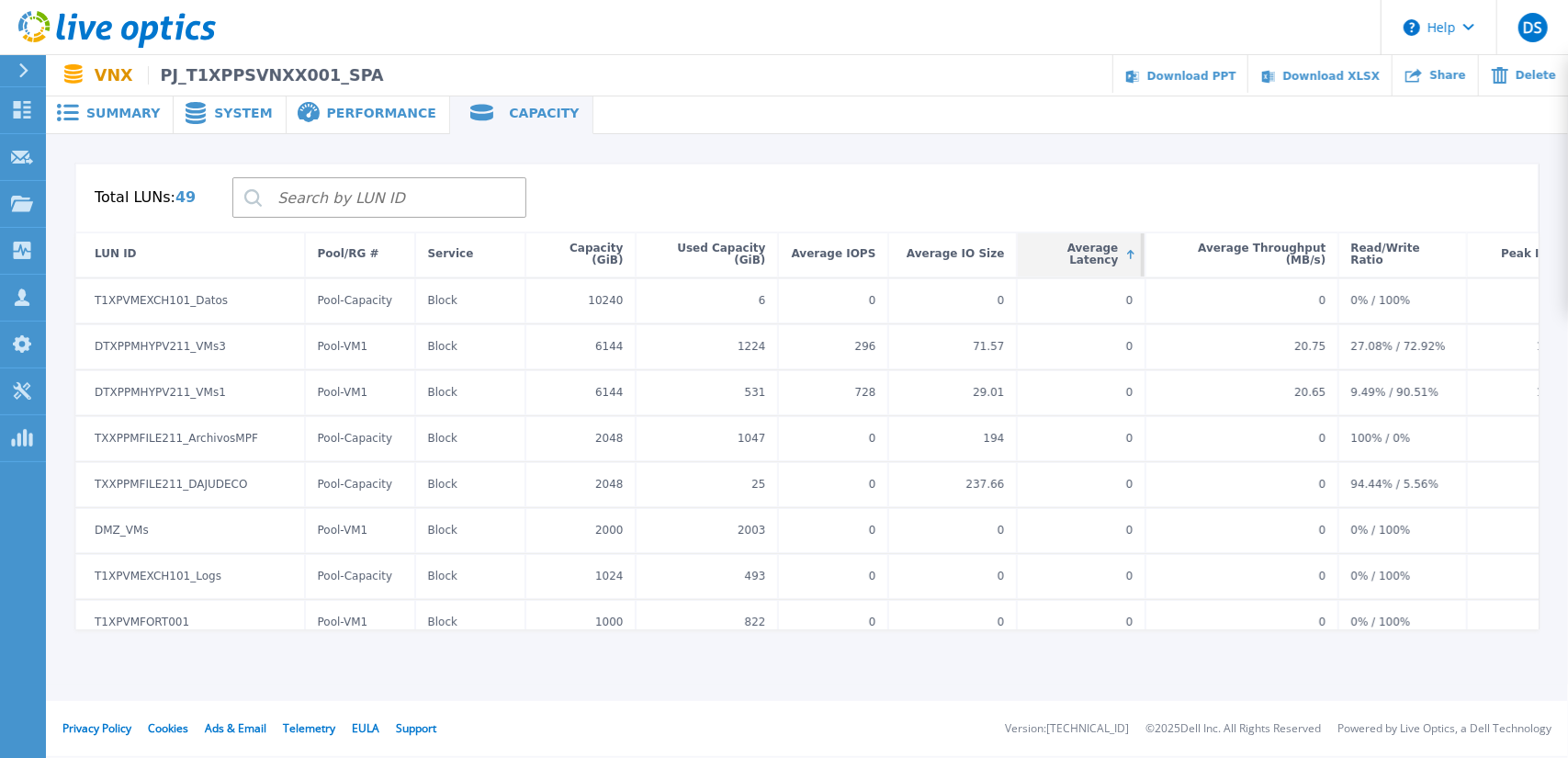
click at [1109, 249] on div "Average Latency" at bounding box center [1075, 255] width 99 height 35
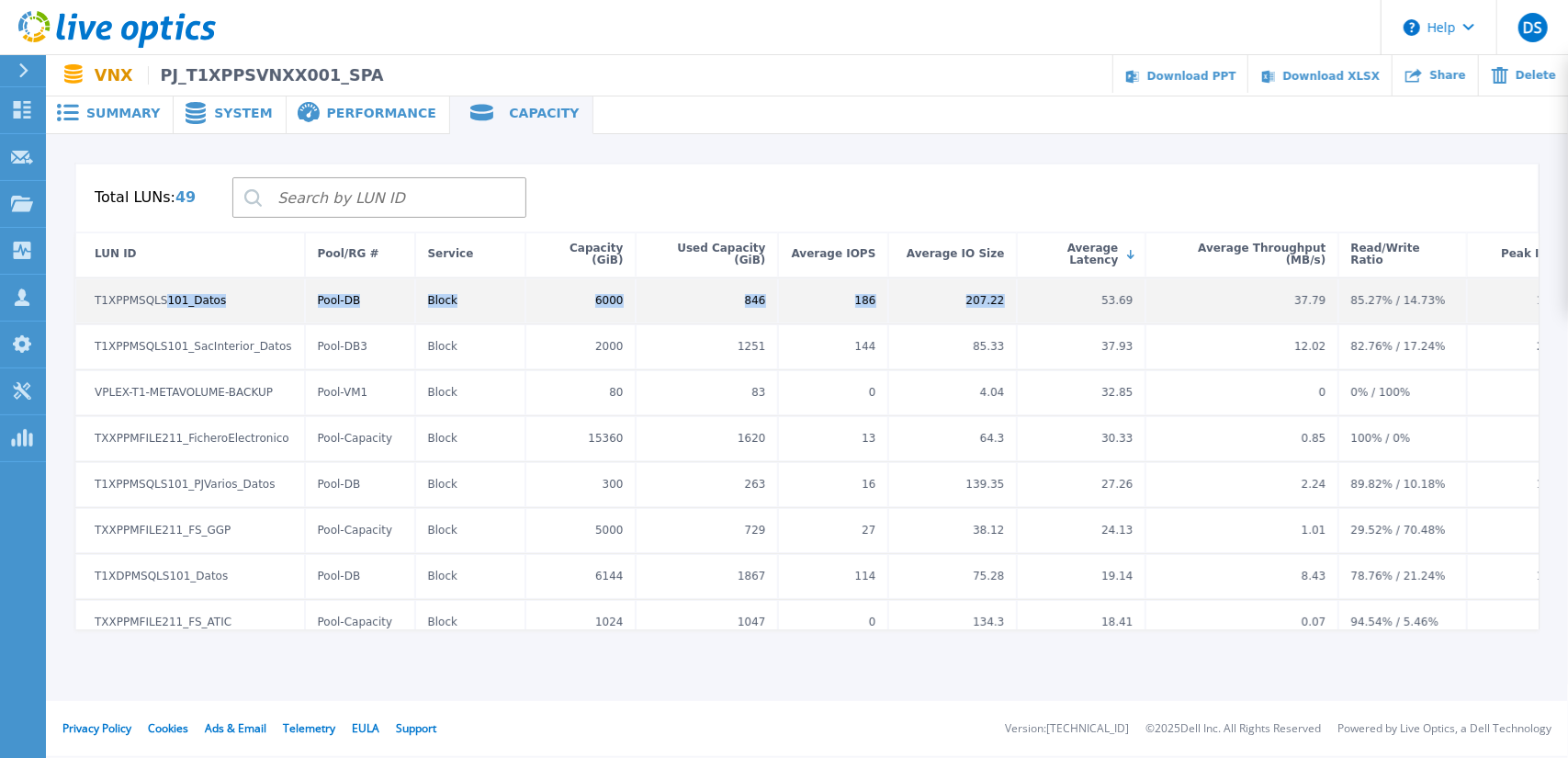
drag, startPoint x: 1106, startPoint y: 299, endPoint x: 135, endPoint y: 306, distance: 971.0
click at [158, 299] on div "T1XPPMSQLS101_Datos Pool-DB Block 6000 846 186 207.22 53.69 37.79 85.27% / 14.7…" at bounding box center [997, 301] width 1842 height 46
drag, startPoint x: 115, startPoint y: 305, endPoint x: 1187, endPoint y: 312, distance: 1072.0
click at [1187, 312] on div "T1XPPMSQLS101_Datos Pool-DB Block 6000 846 186 207.22 53.69 37.79 85.27% / 14.7…" at bounding box center [997, 301] width 1842 height 46
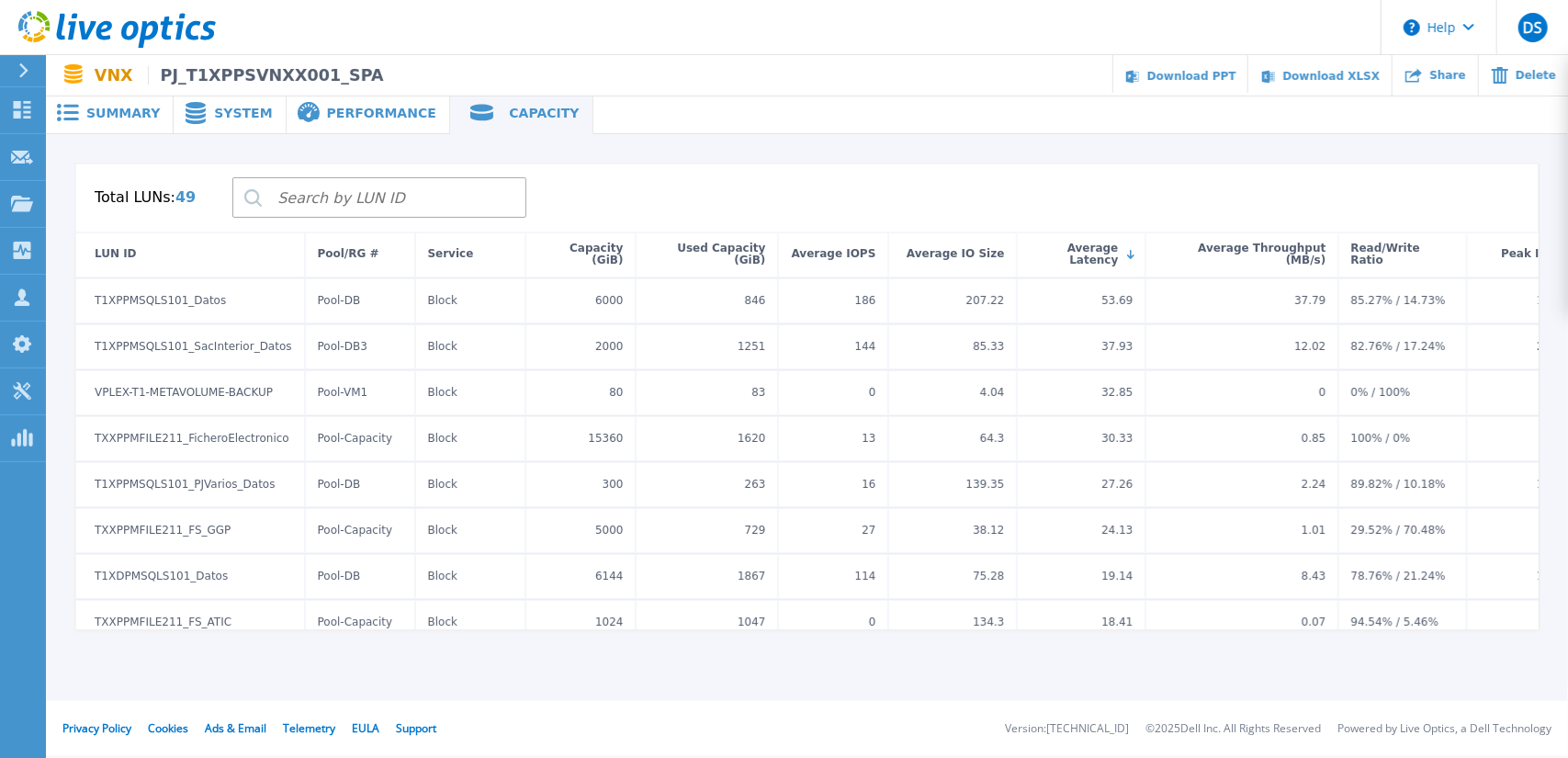
click at [1120, 205] on div "Total LUNs: 49" at bounding box center [807, 197] width 1463 height 69
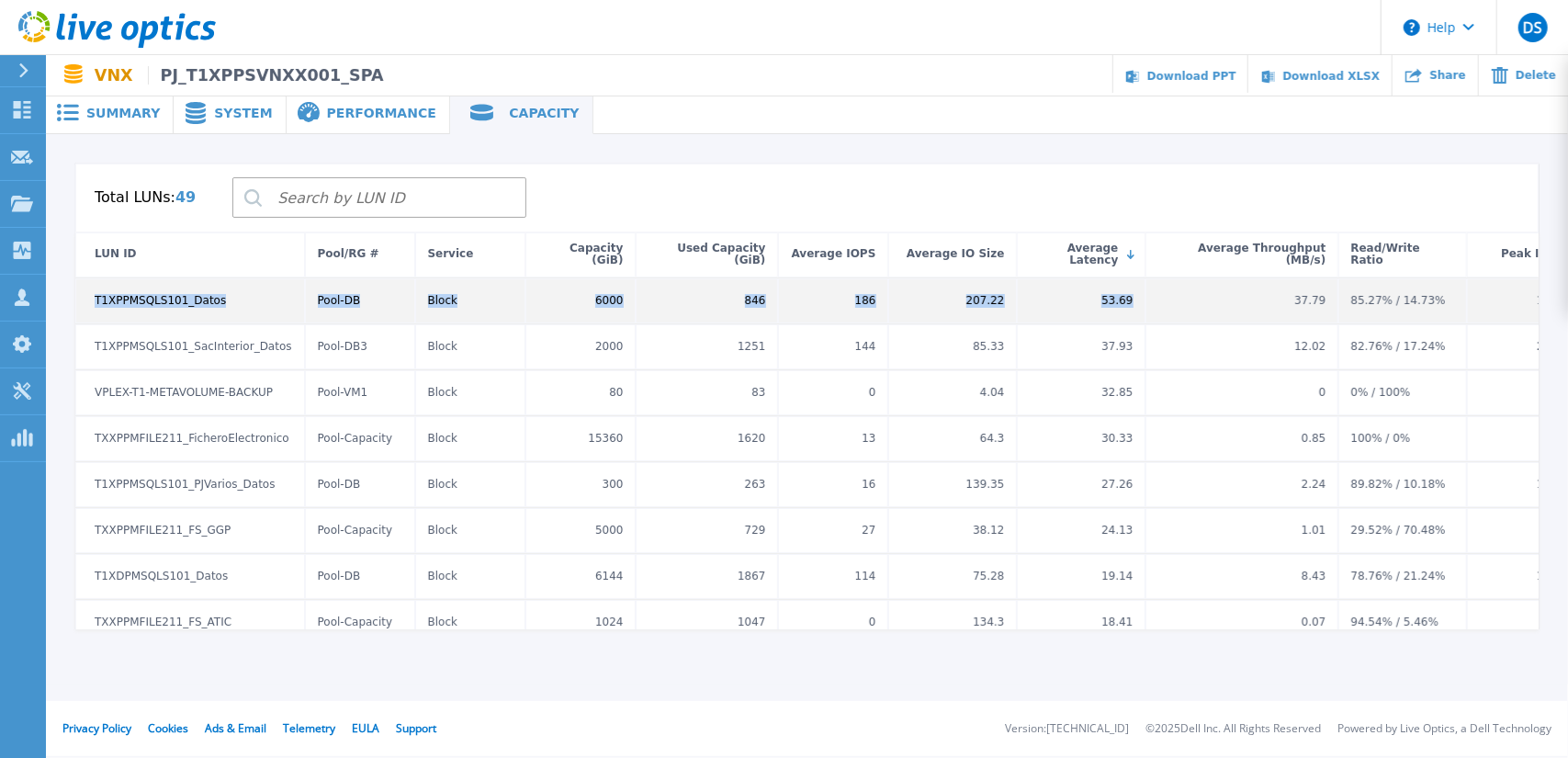
drag, startPoint x: 92, startPoint y: 299, endPoint x: 1165, endPoint y: 307, distance: 1073.0
click at [1187, 307] on div "T1XPPMSQLS101_Datos Pool-DB Block 6000 846 186 207.22 53.69 37.79 85.27% / 14.7…" at bounding box center [997, 301] width 1842 height 46
click at [1150, 302] on div "37.79" at bounding box center [1242, 300] width 193 height 45
click at [1141, 299] on div "53.69" at bounding box center [1081, 300] width 129 height 45
drag, startPoint x: 1136, startPoint y: 302, endPoint x: 281, endPoint y: 313, distance: 855.1
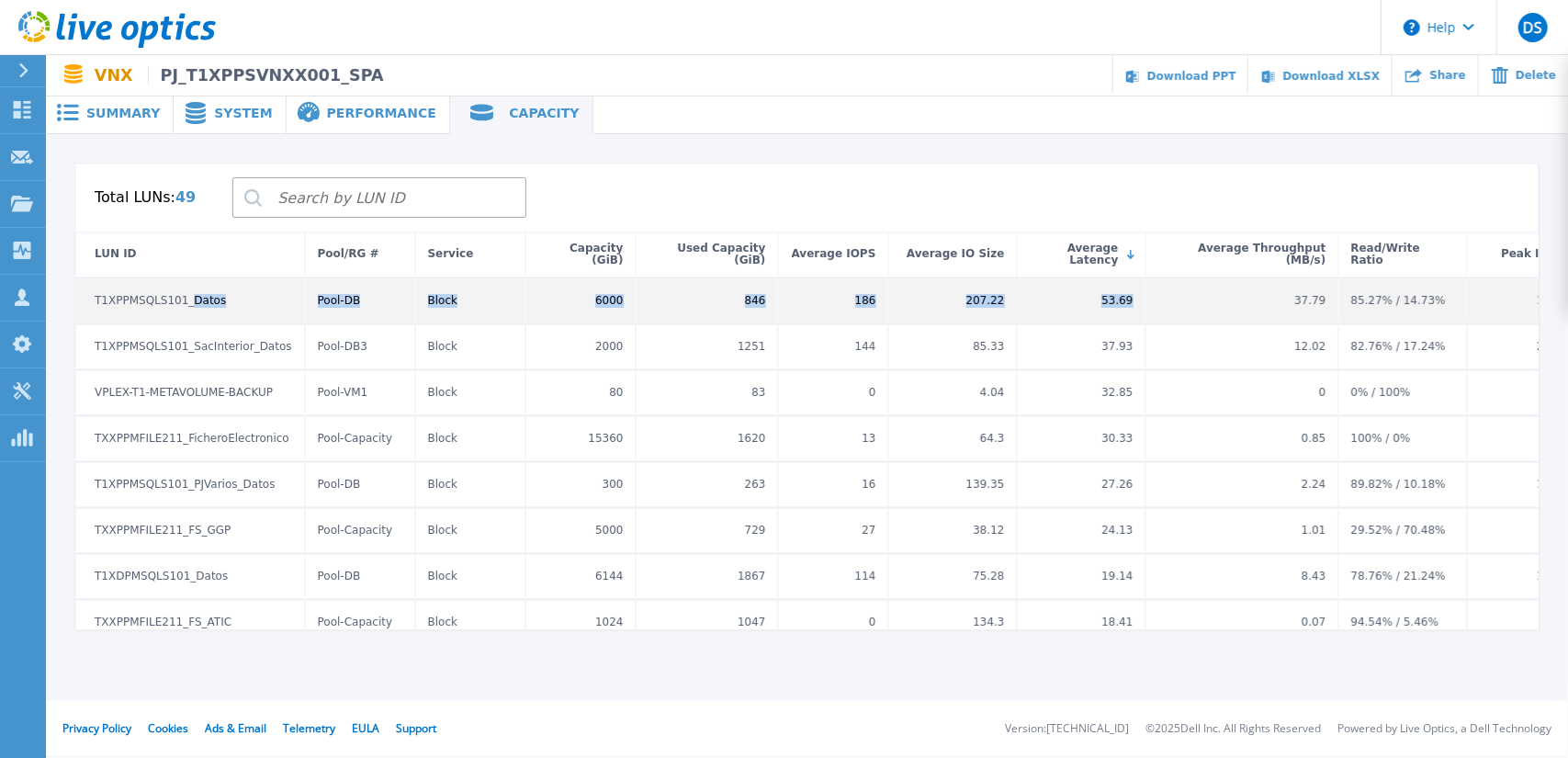
click at [182, 321] on div "T1XPPMSQLS101_Datos Pool-DB Block 6000 846 186 207.22 53.69 37.79 85.27% / 14.7…" at bounding box center [997, 301] width 1842 height 46
click at [1139, 306] on div "53.69" at bounding box center [1081, 300] width 129 height 45
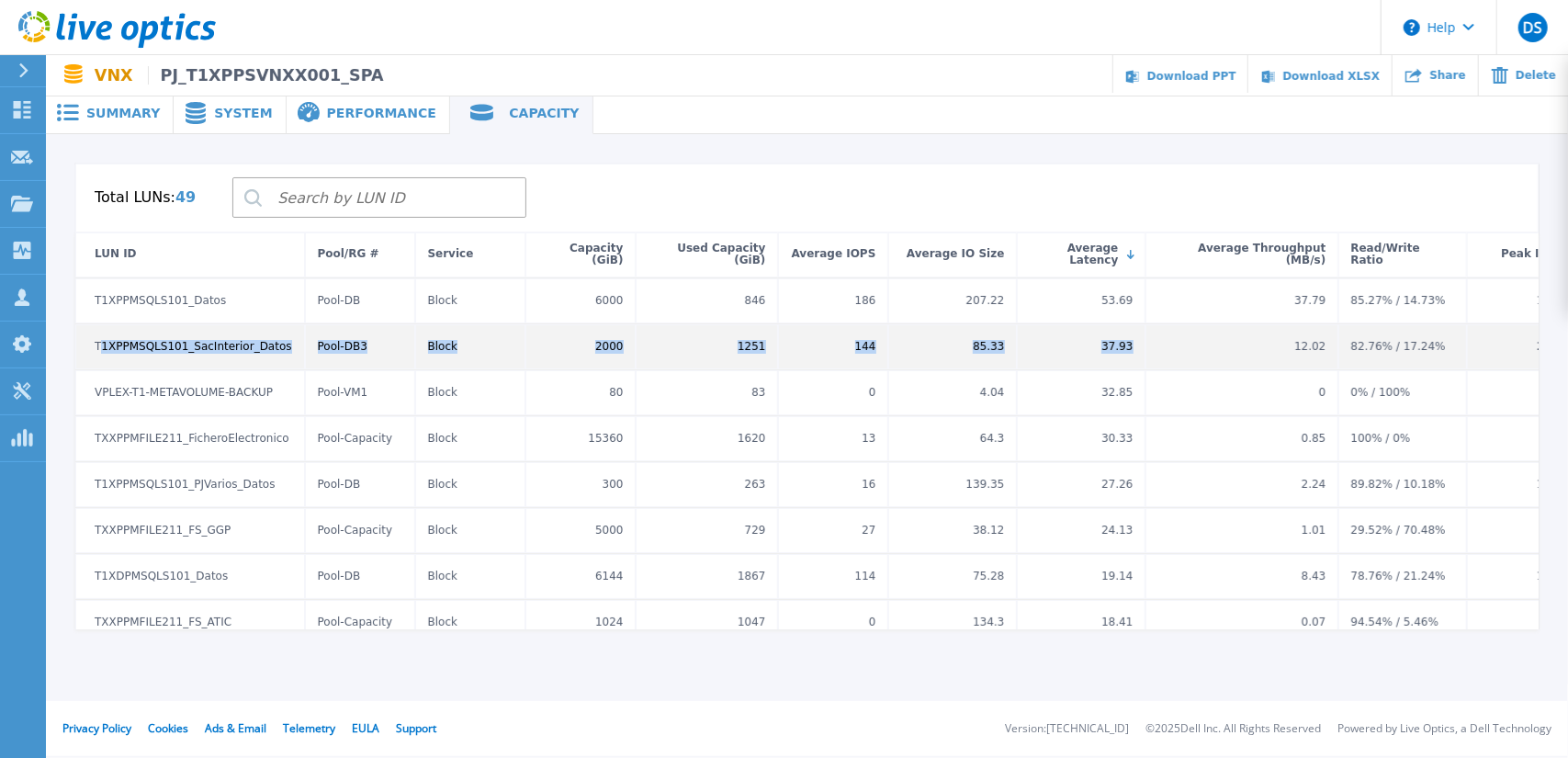
drag, startPoint x: 1141, startPoint y: 341, endPoint x: 93, endPoint y: 354, distance: 1048.1
click at [94, 354] on div "T1XPPMSQLS101_SacInterior_Datos Pool-DB3 Block 2000 1251 144 85.33 37.93 12.02 …" at bounding box center [997, 347] width 1842 height 46
click at [87, 350] on div "T1XPPMSQLS101_SacInterior_Datos" at bounding box center [190, 346] width 229 height 45
drag, startPoint x: 90, startPoint y: 348, endPoint x: 375, endPoint y: 367, distance: 285.6
click at [377, 346] on div "T1XPPMSQLS101_SacInterior_Datos Pool-DB3 Block 2000 1251 144 85.33 37.93 12.02 …" at bounding box center [997, 347] width 1842 height 46
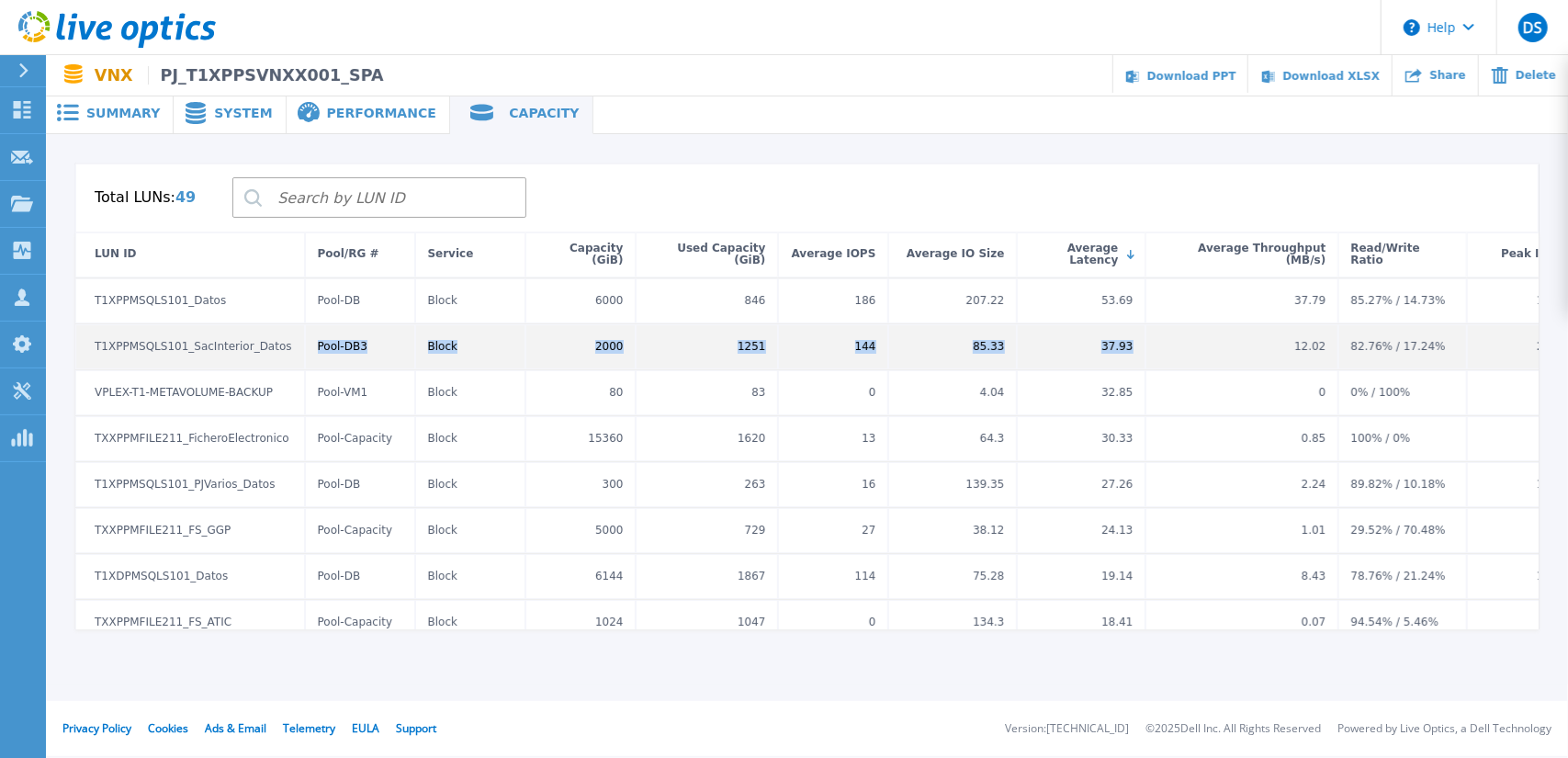
drag, startPoint x: 1136, startPoint y: 346, endPoint x: 295, endPoint y: 358, distance: 841.1
click at [295, 358] on div "T1XPPMSQLS101_SacInterior_Datos Pool-DB3 Block 2000 1251 144 85.33 37.93 12.02 …" at bounding box center [997, 347] width 1842 height 46
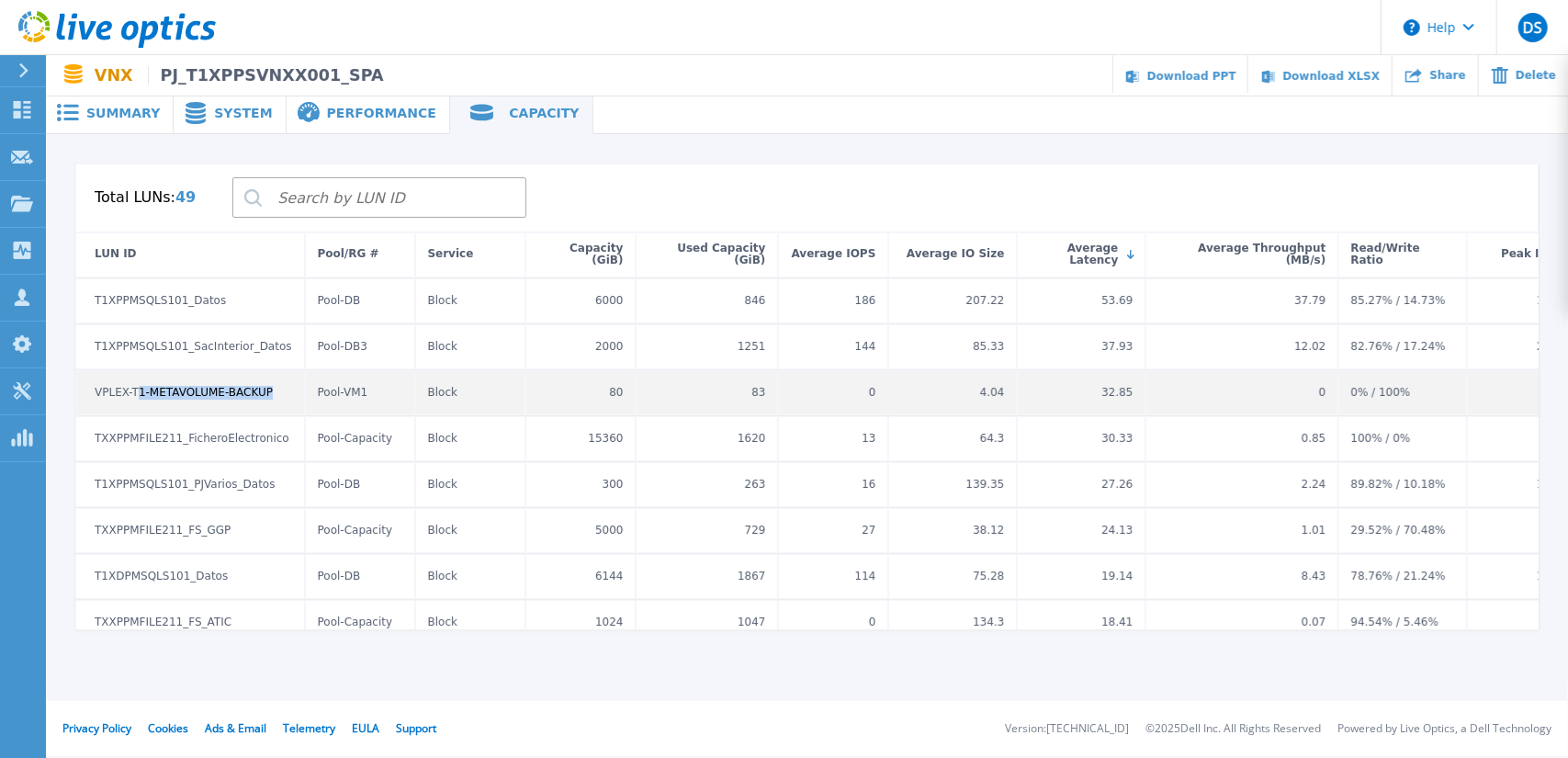
drag, startPoint x: 134, startPoint y: 392, endPoint x: 276, endPoint y: 400, distance: 142.2
click at [276, 400] on div "VPLEX-T1-METAVOLUME-BACKUP" at bounding box center [190, 392] width 229 height 45
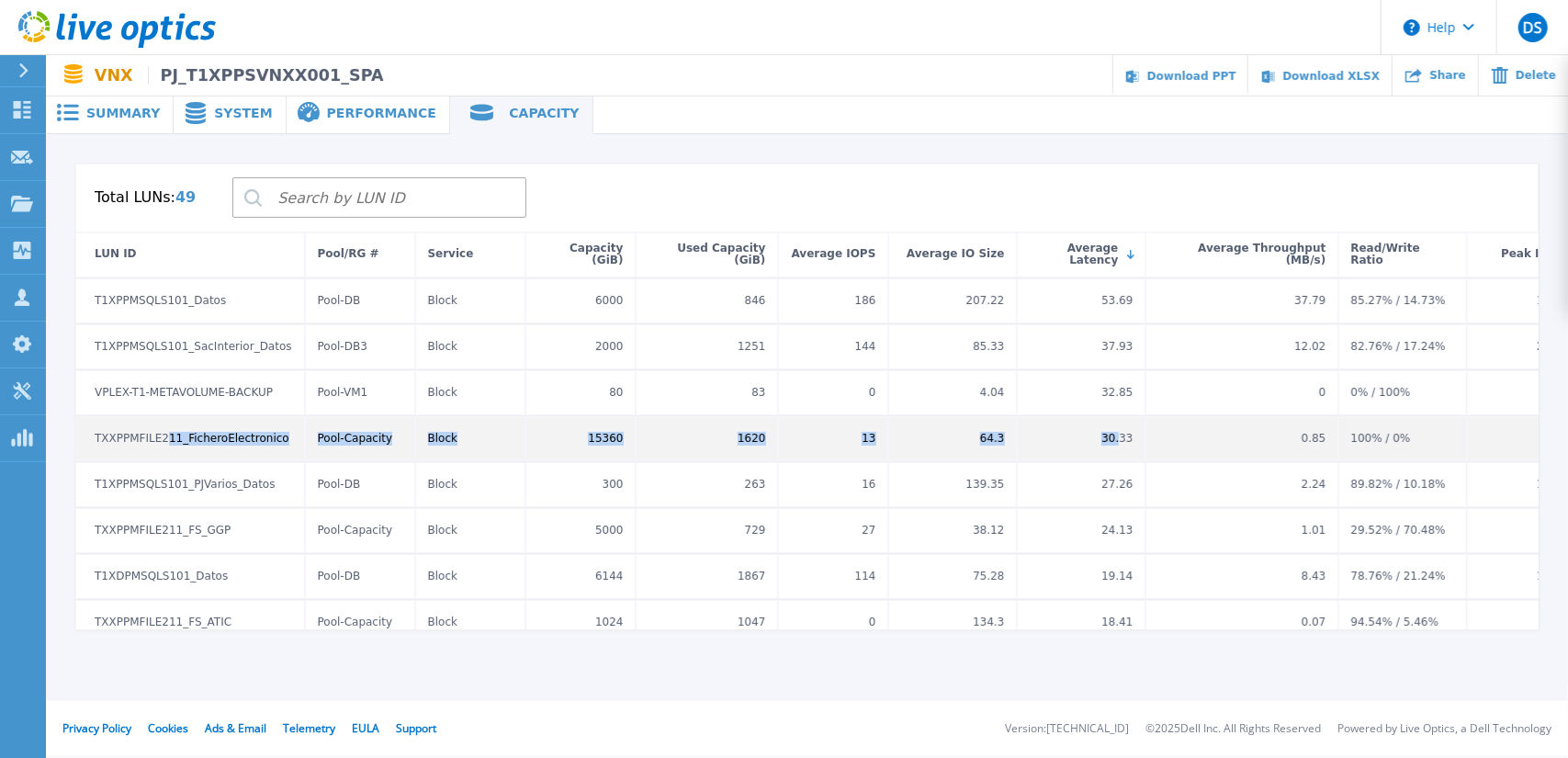
drag, startPoint x: 162, startPoint y: 439, endPoint x: 1122, endPoint y: 437, distance: 960.0
click at [1122, 437] on div "TXXPPMFILE211_FicheroElectronico Pool-Capacity Block 15360 1620 13 64.3 30.33 0…" at bounding box center [997, 440] width 1842 height 46
click at [1126, 439] on div "30.33" at bounding box center [1117, 439] width 41 height 22
drag, startPoint x: 1130, startPoint y: 439, endPoint x: 150, endPoint y: 440, distance: 980.0
click at [150, 440] on div "TXXPPMFILE211_FicheroElectronico Pool-Capacity Block 15360 1620 13 64.3 30.33 0…" at bounding box center [997, 440] width 1842 height 46
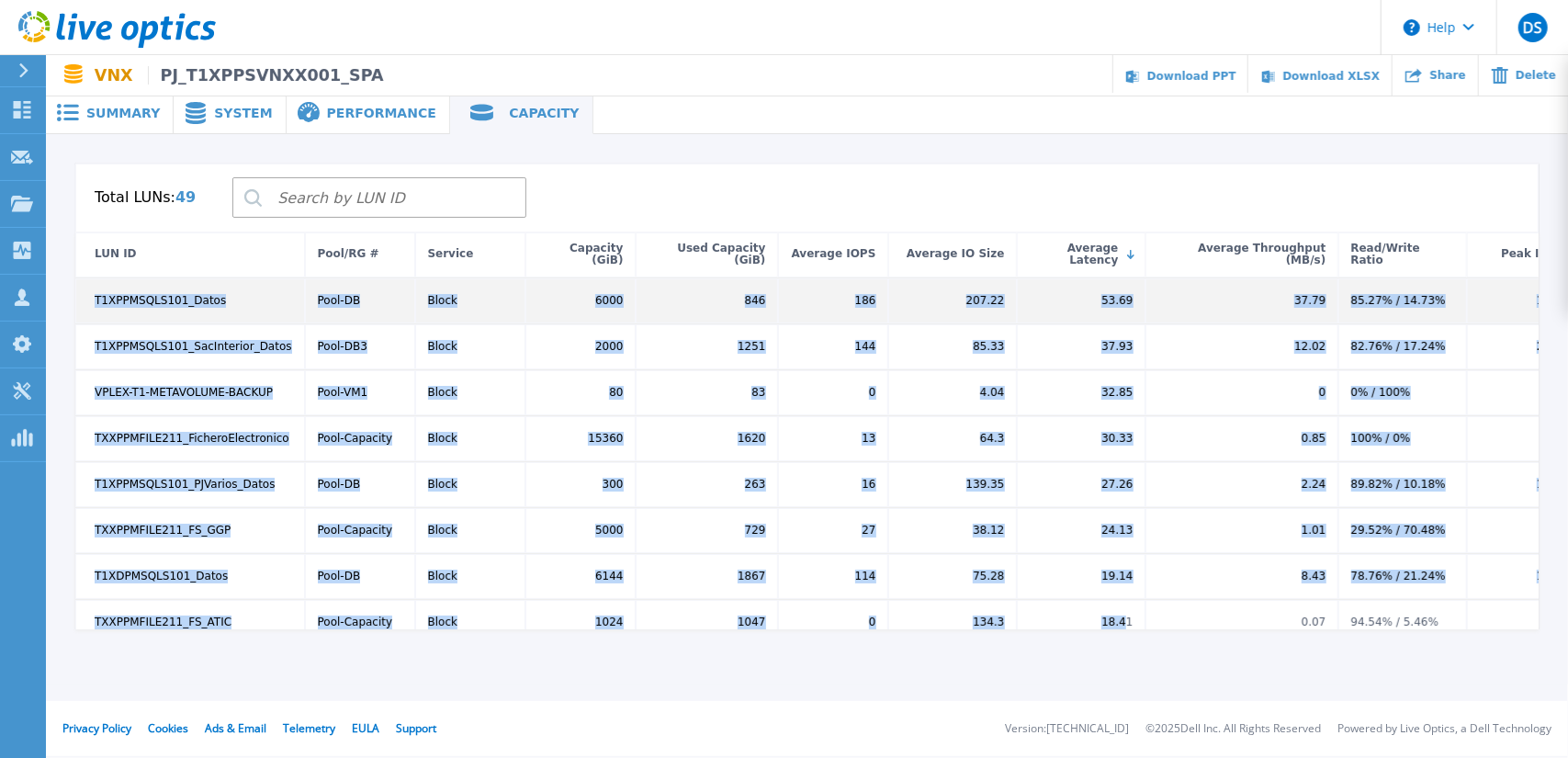
drag, startPoint x: 1130, startPoint y: 531, endPoint x: 511, endPoint y: 399, distance: 632.9
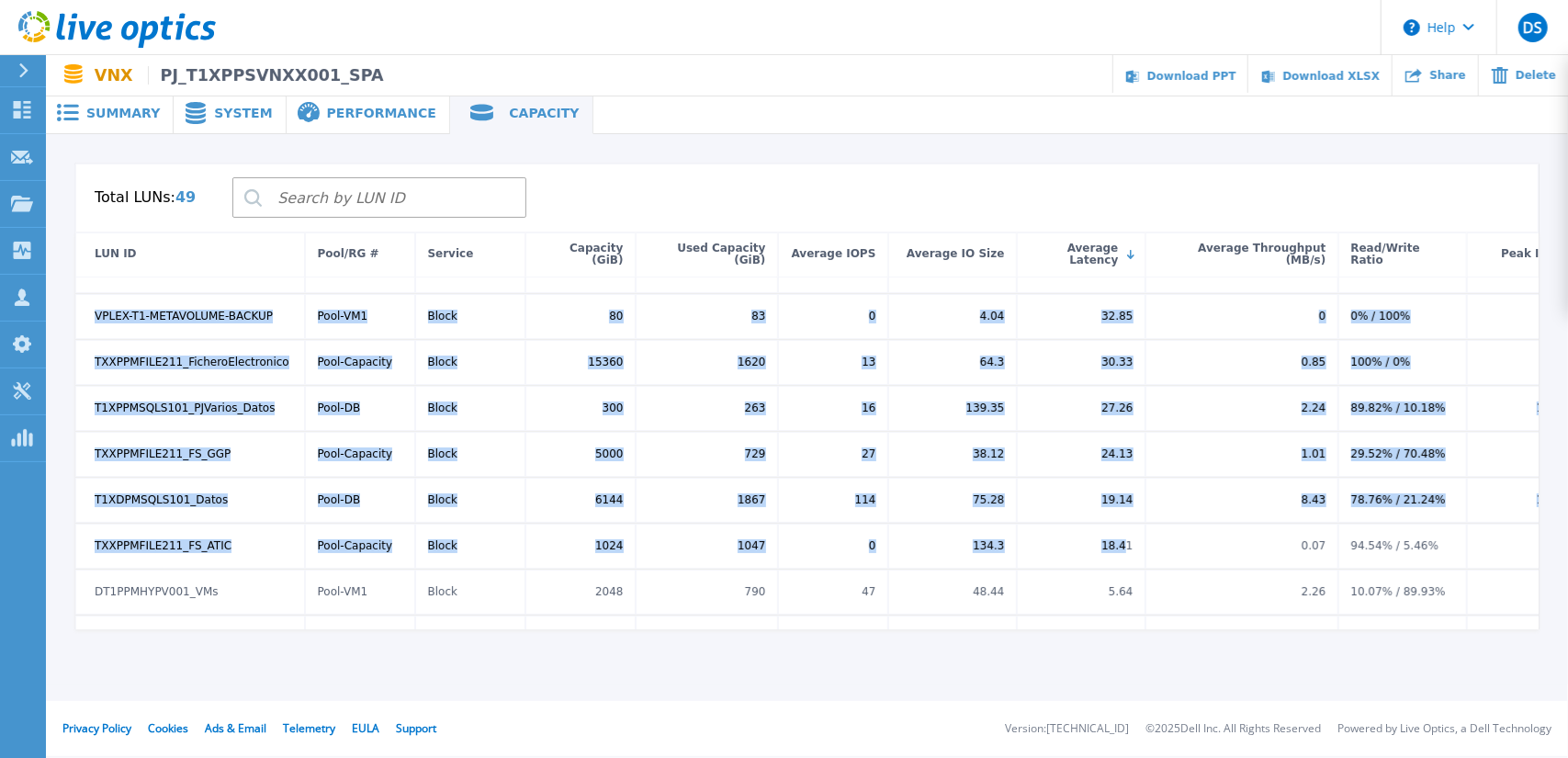
scroll to position [184, 0]
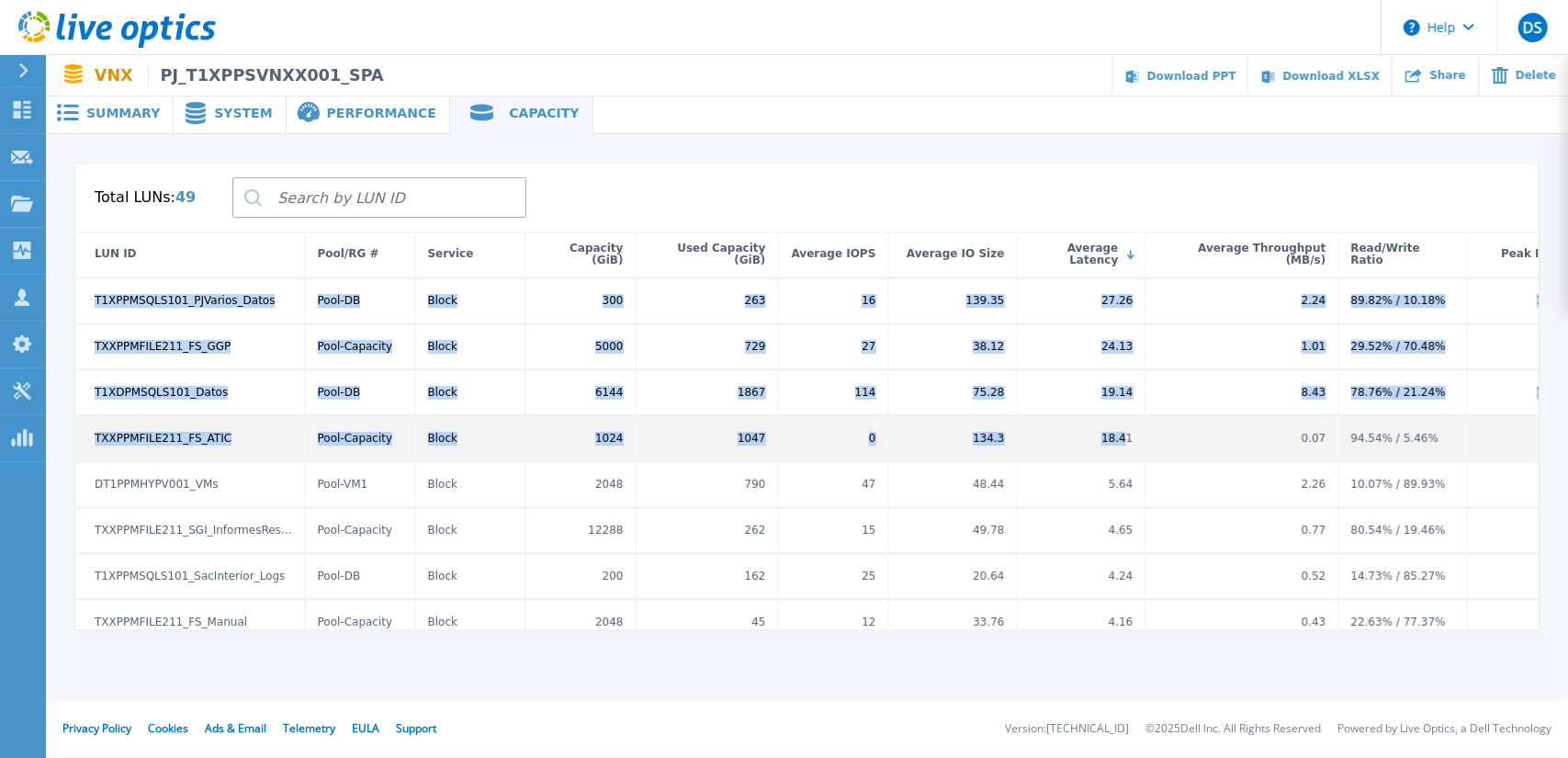
click at [281, 437] on div "TXXPPMFILE211_FS_ATIC" at bounding box center [190, 439] width 229 height 45
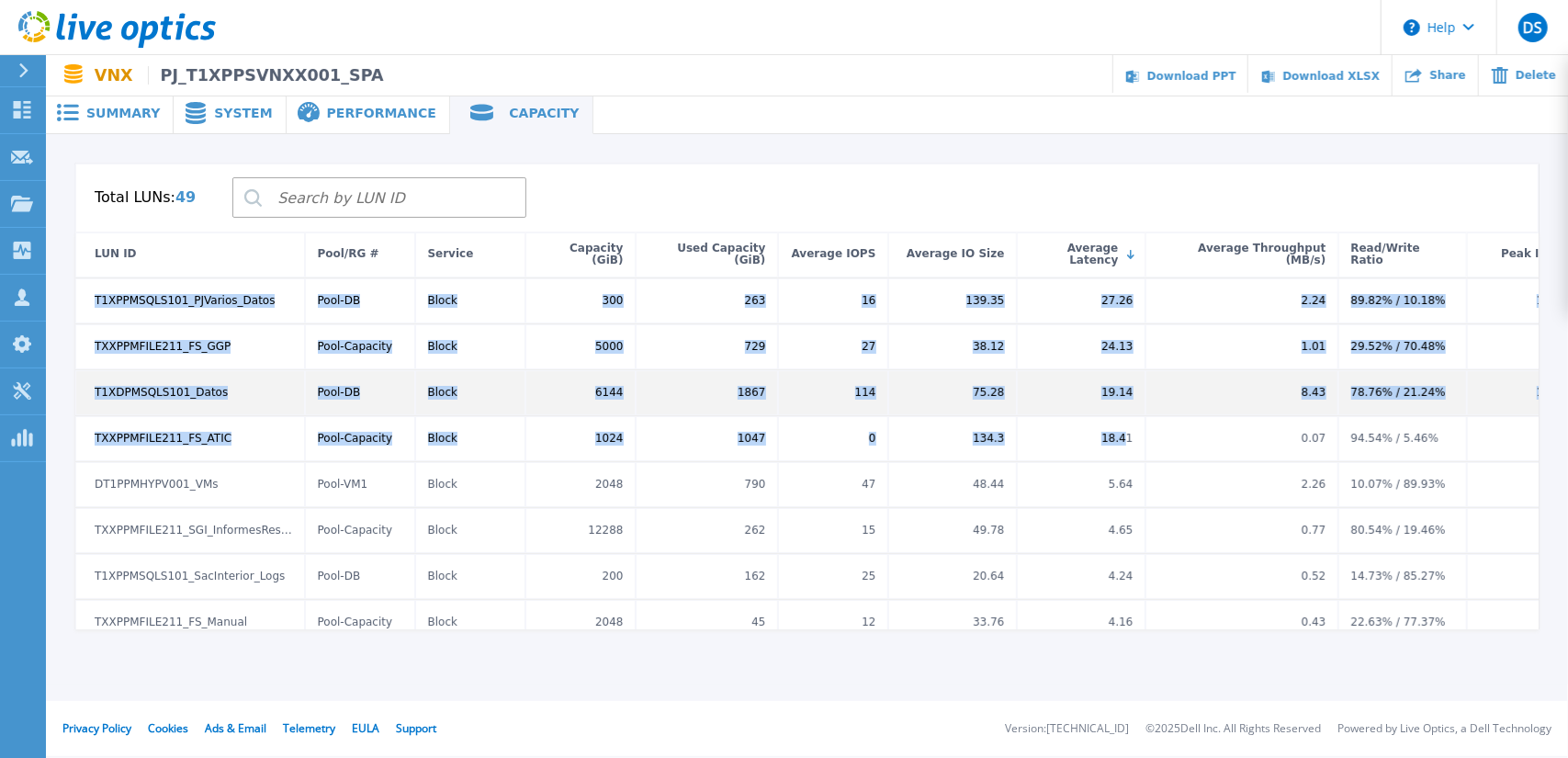
scroll to position [92, 0]
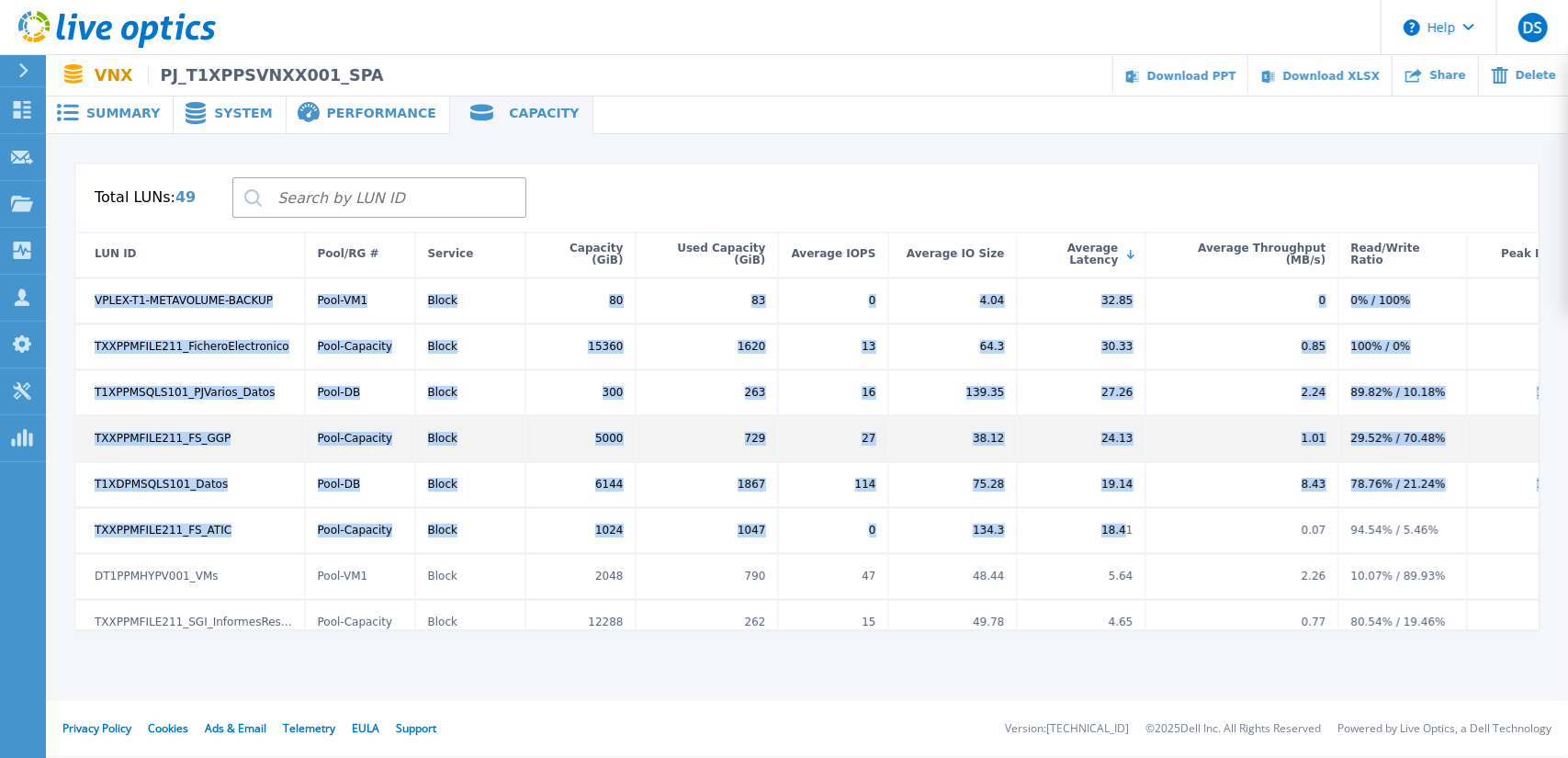
click at [243, 440] on div "TXXPPMFILE211_FS_GGP" at bounding box center [190, 439] width 229 height 45
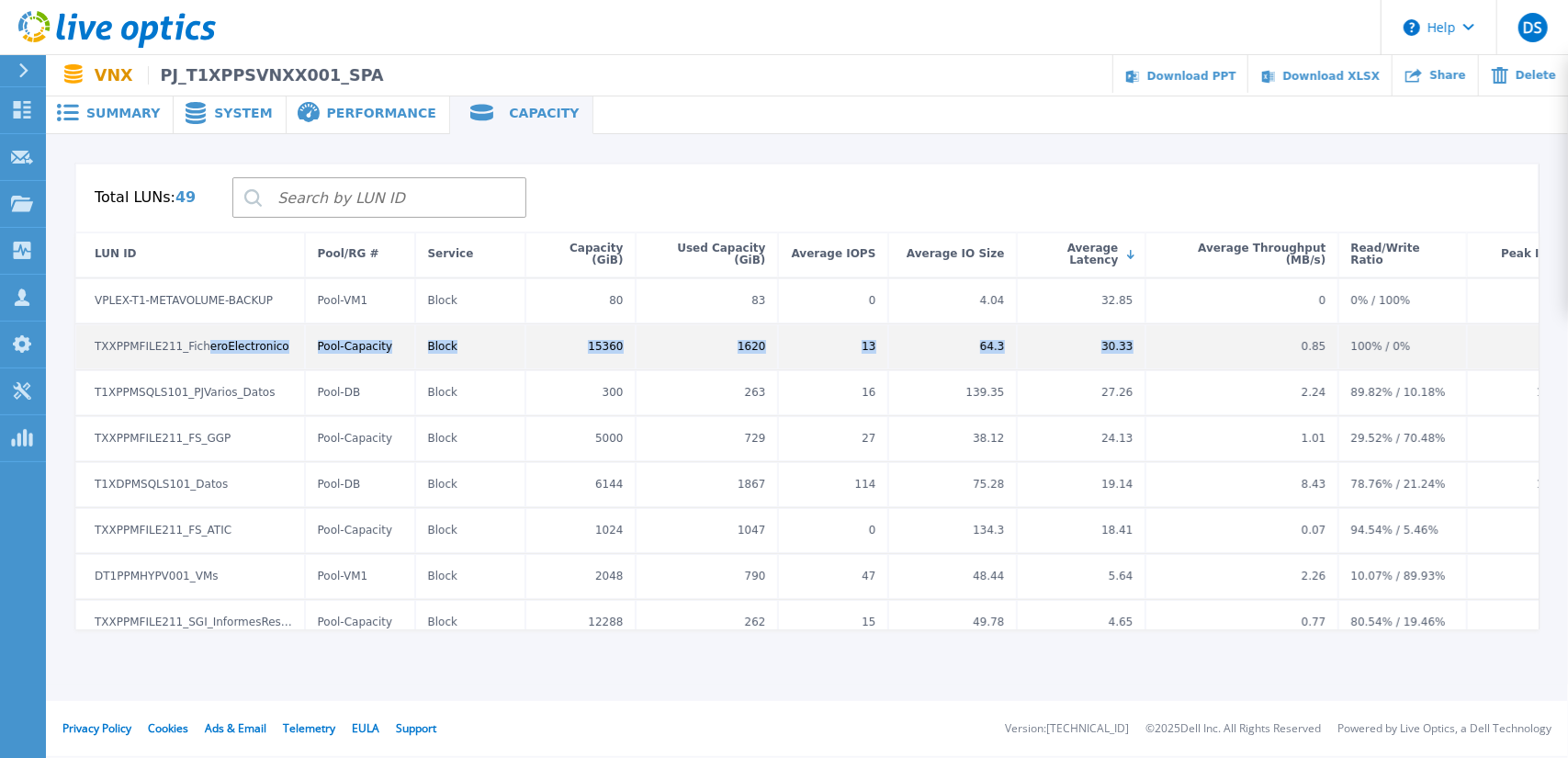
drag, startPoint x: 198, startPoint y: 341, endPoint x: 1199, endPoint y: 343, distance: 1001.0
click at [1199, 343] on div "TXXPPMFILE211_FicheroElectronico Pool-Capacity Block 15360 1620 13 64.3 30.33 0…" at bounding box center [997, 347] width 1842 height 46
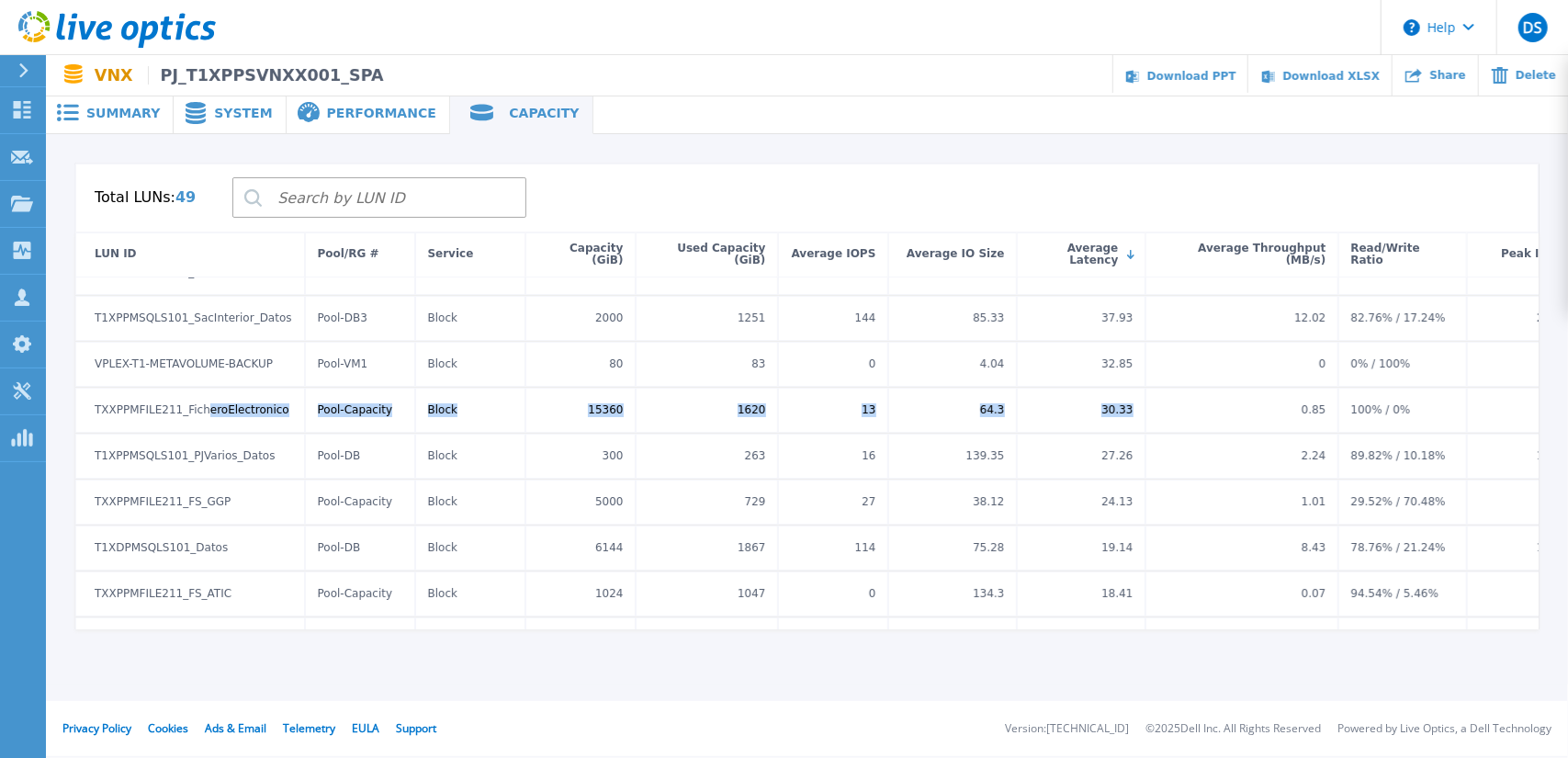
scroll to position [0, 0]
